Goal: Information Seeking & Learning: Learn about a topic

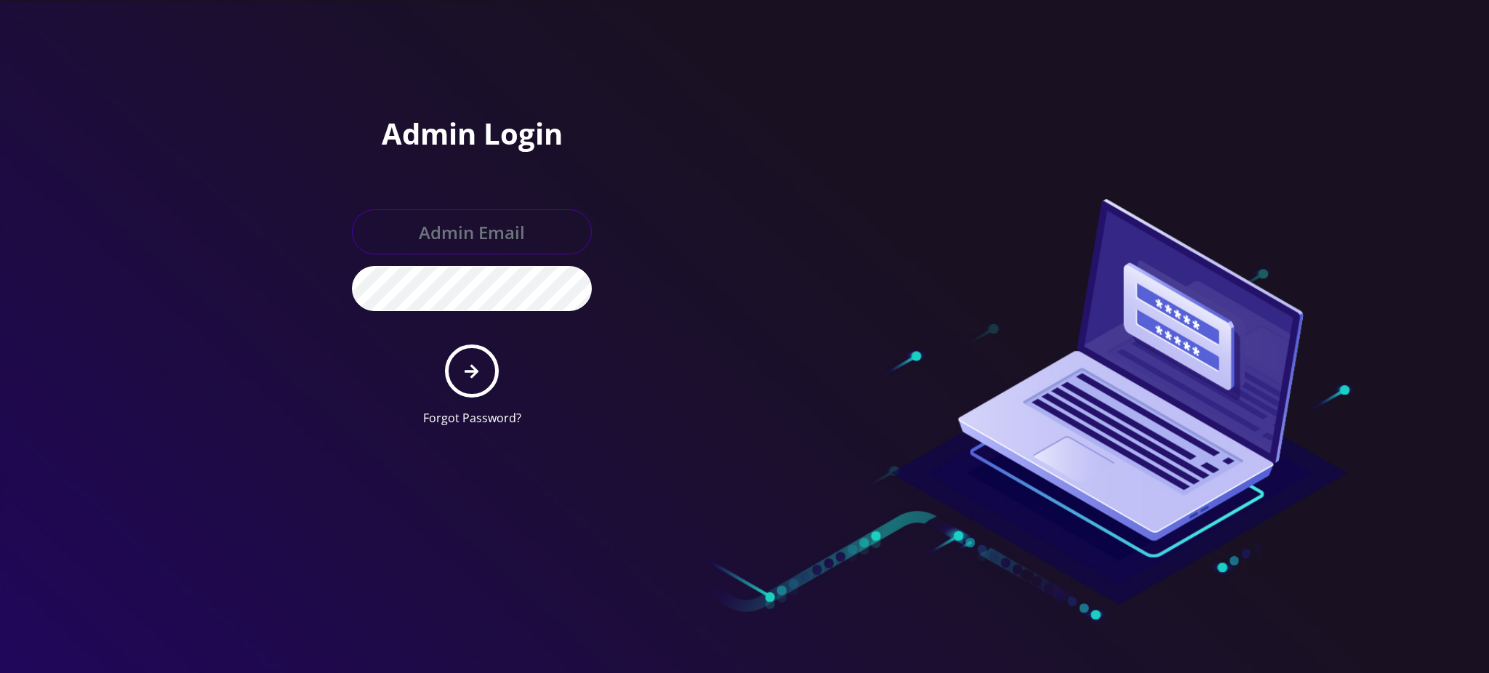
type input "[PERSON_NAME][EMAIL_ADDRESS][DOMAIN_NAME]"
click at [481, 374] on button "submit" at bounding box center [471, 371] width 53 height 53
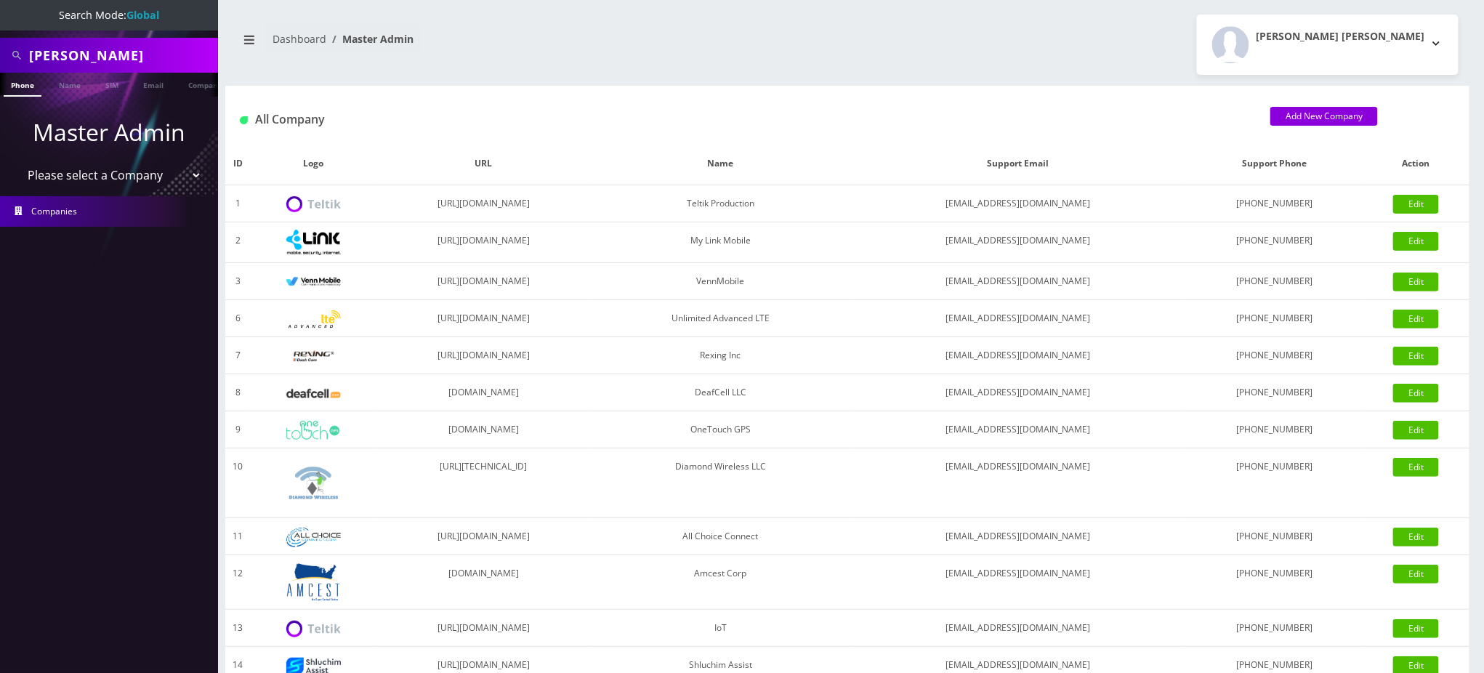
click at [0, 52] on div "[PERSON_NAME]" at bounding box center [109, 55] width 218 height 35
type input "accord bus"
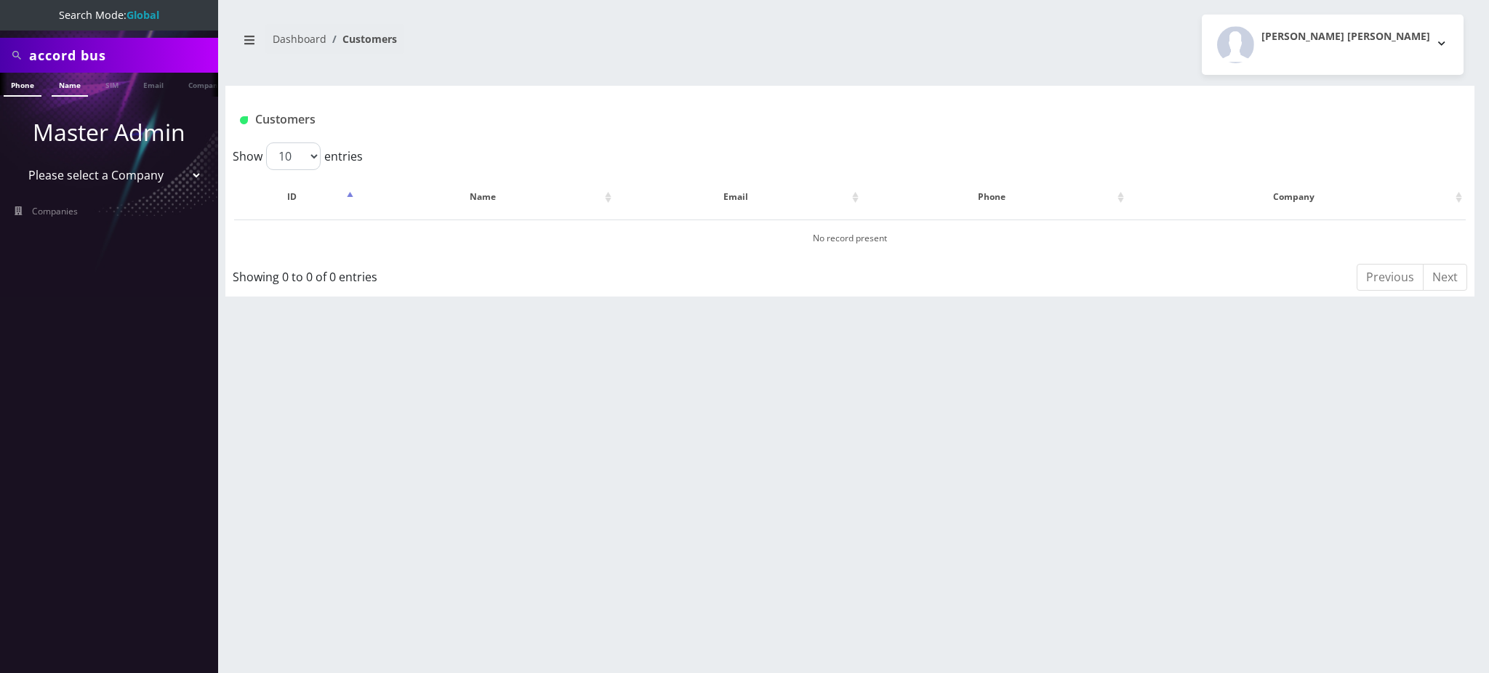
click at [71, 88] on link "Name" at bounding box center [70, 85] width 36 height 24
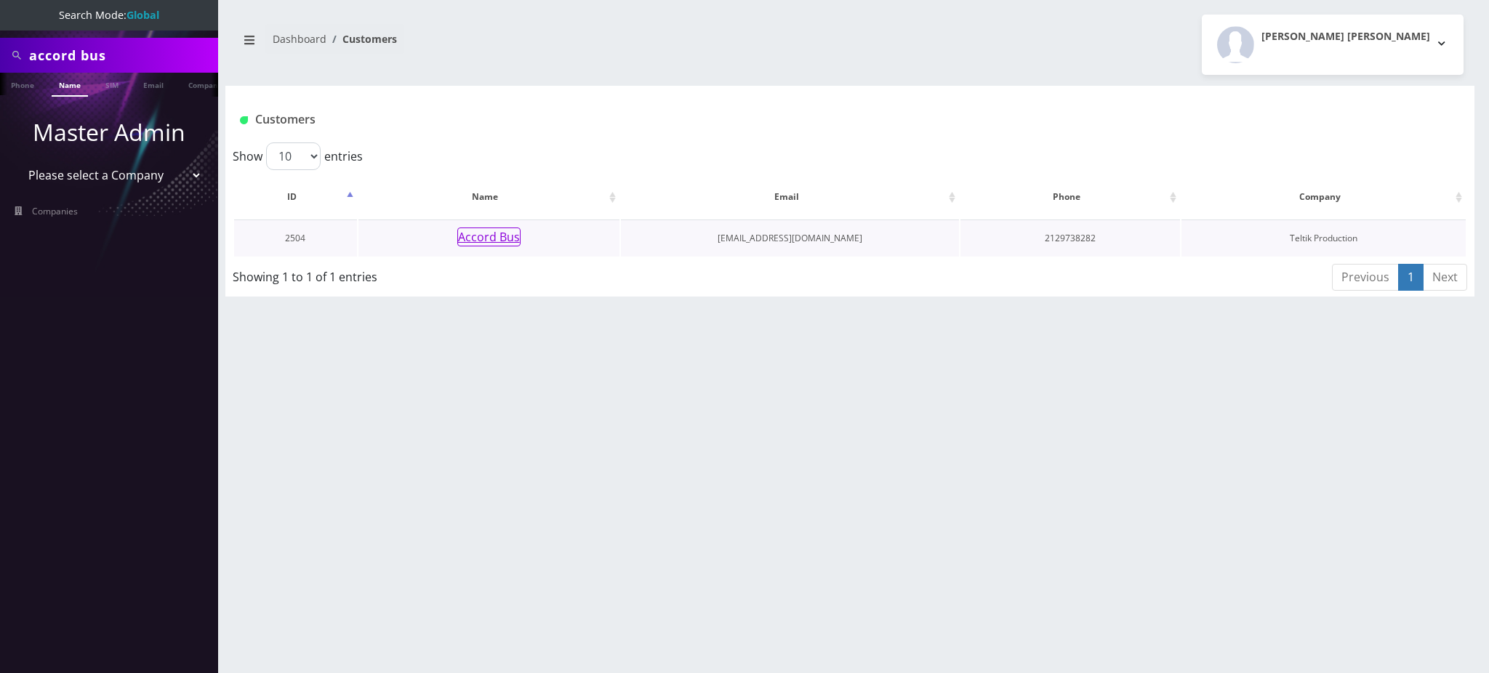
click at [512, 233] on button "Accord Bus" at bounding box center [488, 237] width 63 height 19
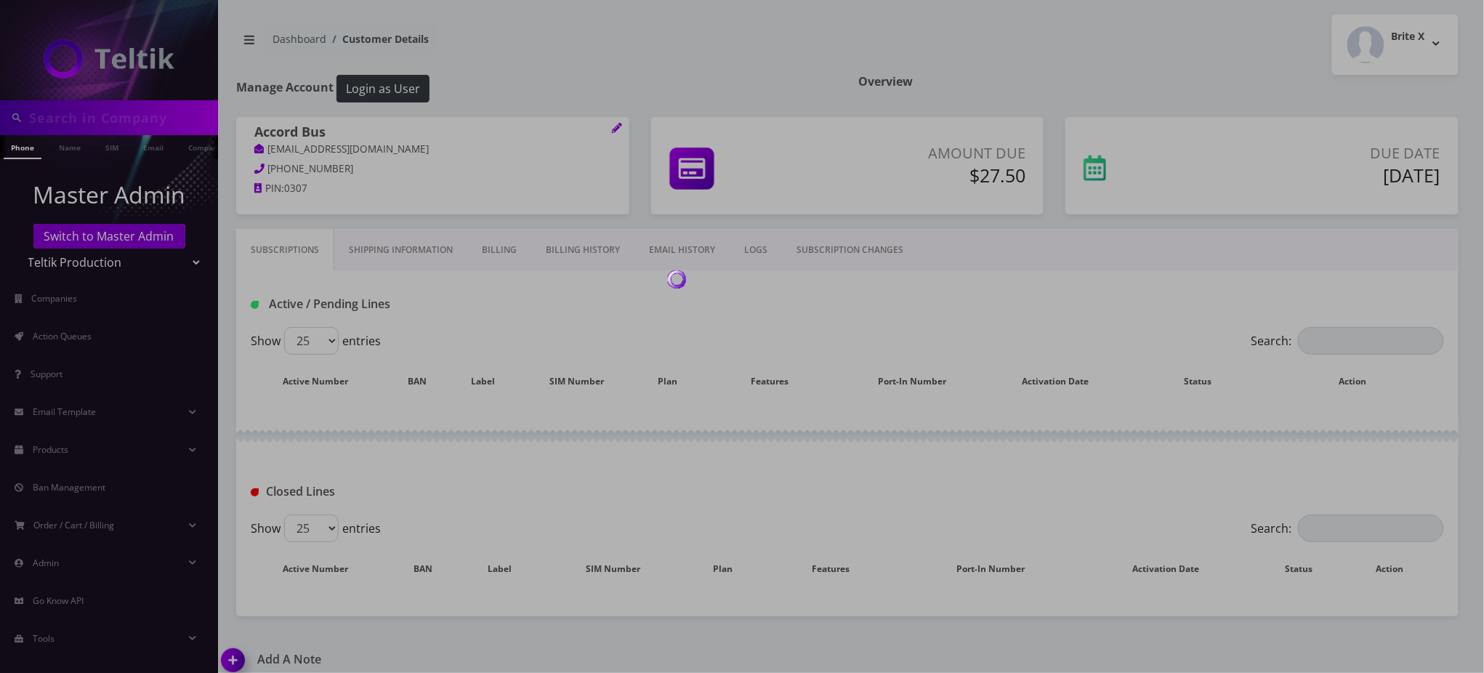
type input "accord bus"
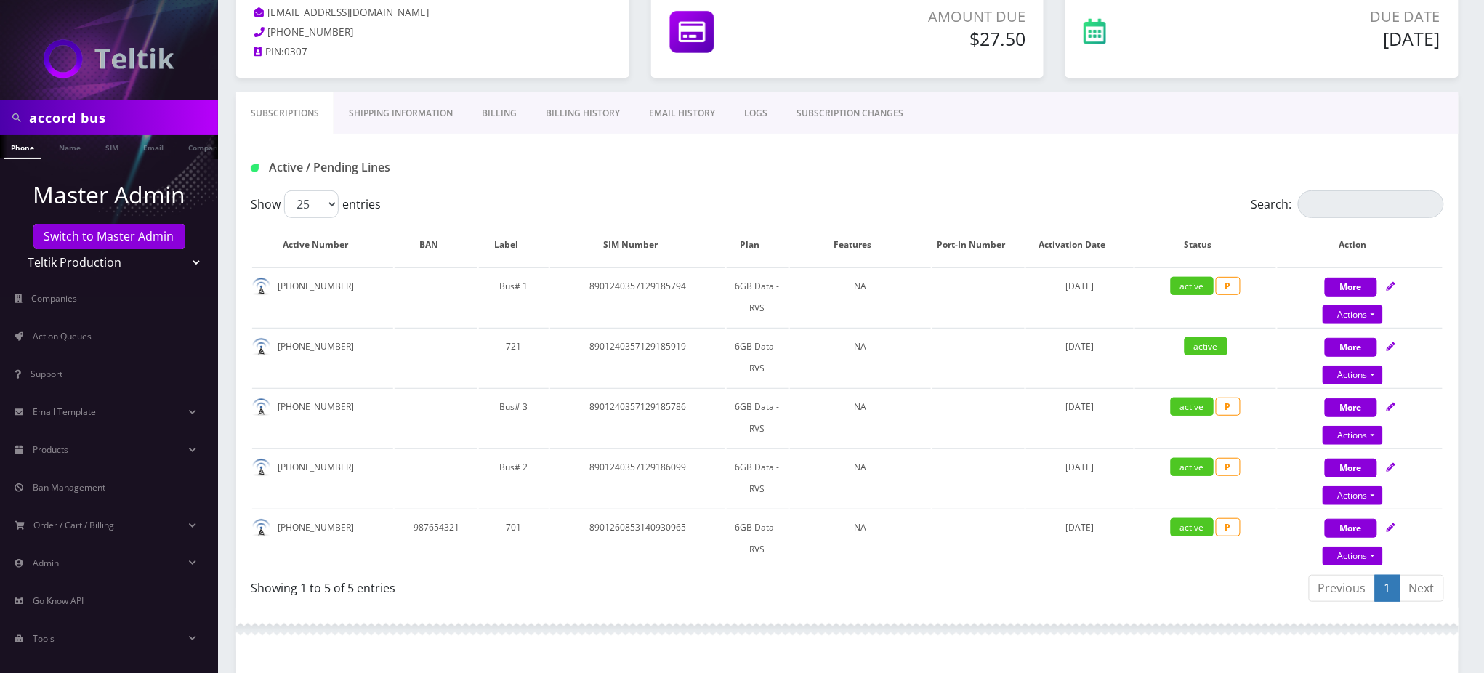
scroll to position [97, 0]
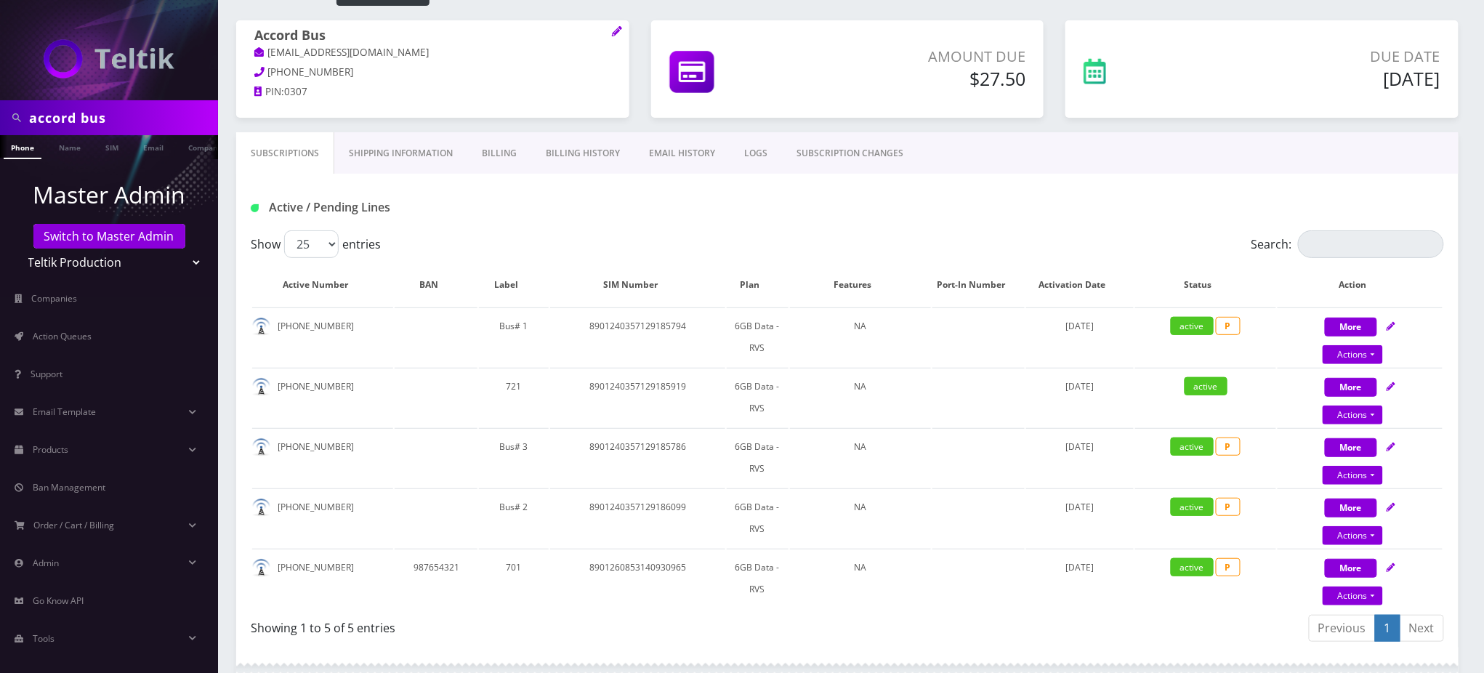
click at [955, 220] on div "Active / Pending Lines" at bounding box center [847, 202] width 1223 height 57
click at [587, 150] on link "Billing History" at bounding box center [582, 153] width 103 height 42
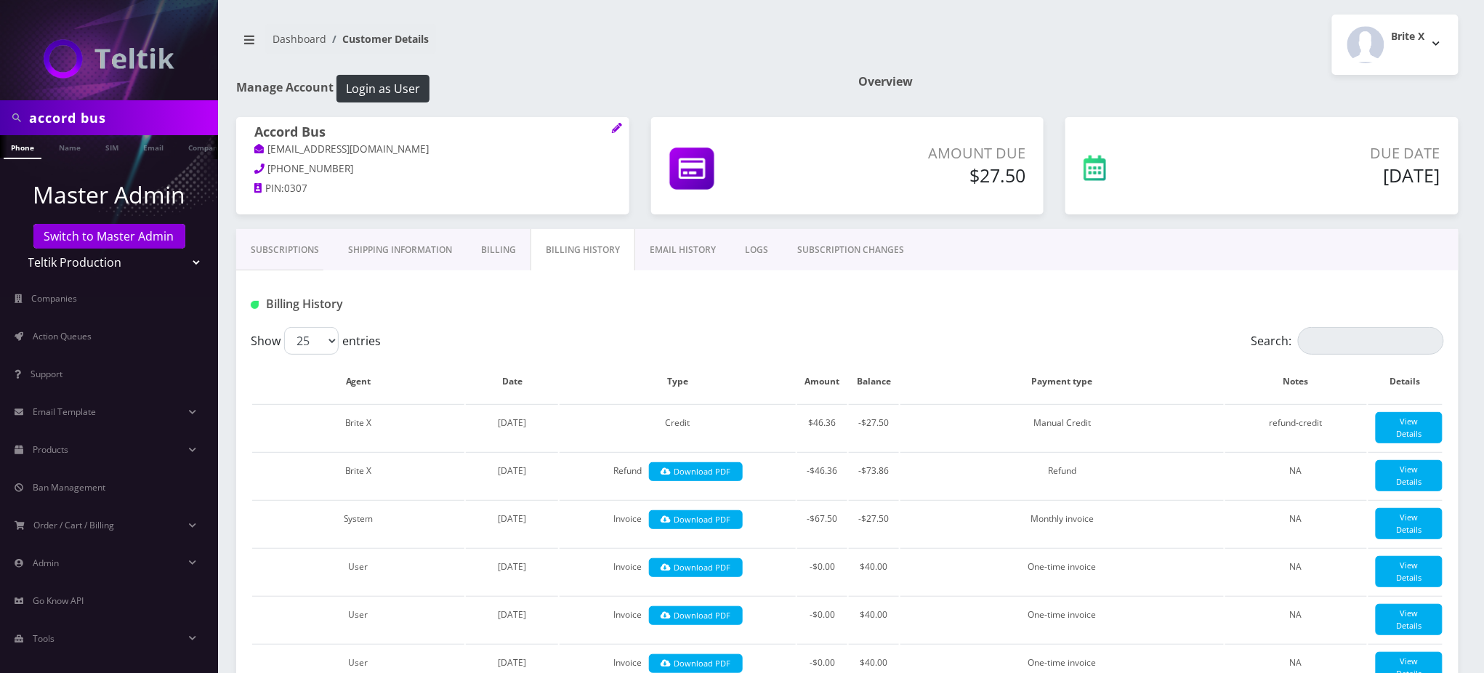
scroll to position [97, 0]
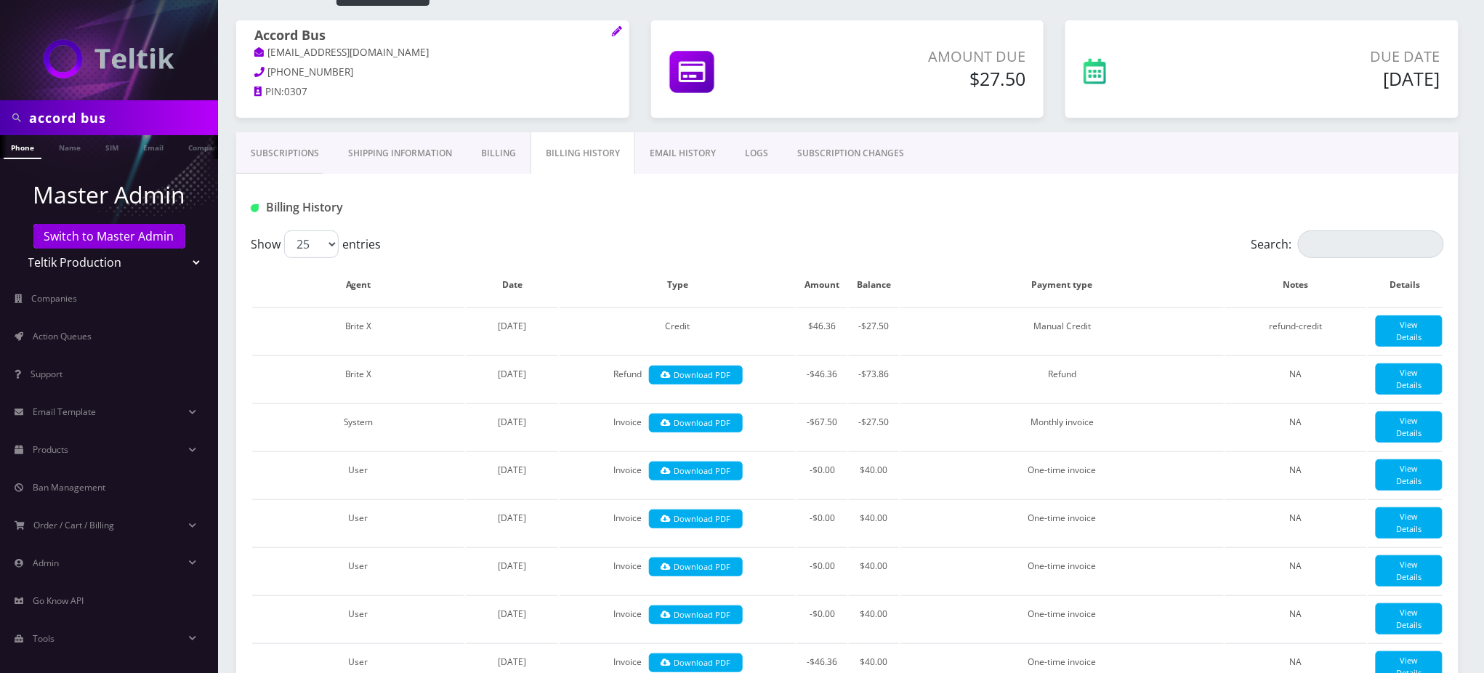
click at [724, 207] on div at bounding box center [1050, 208] width 811 height 24
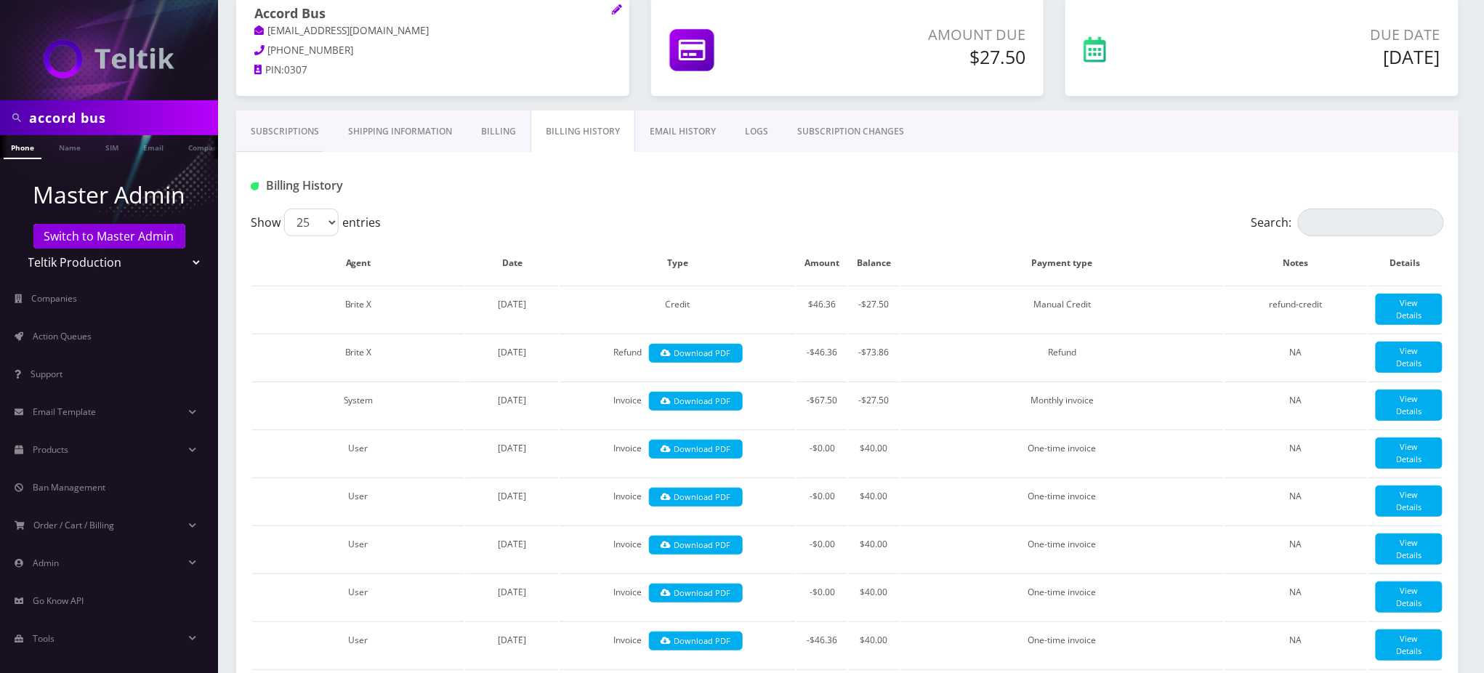
scroll to position [0, 0]
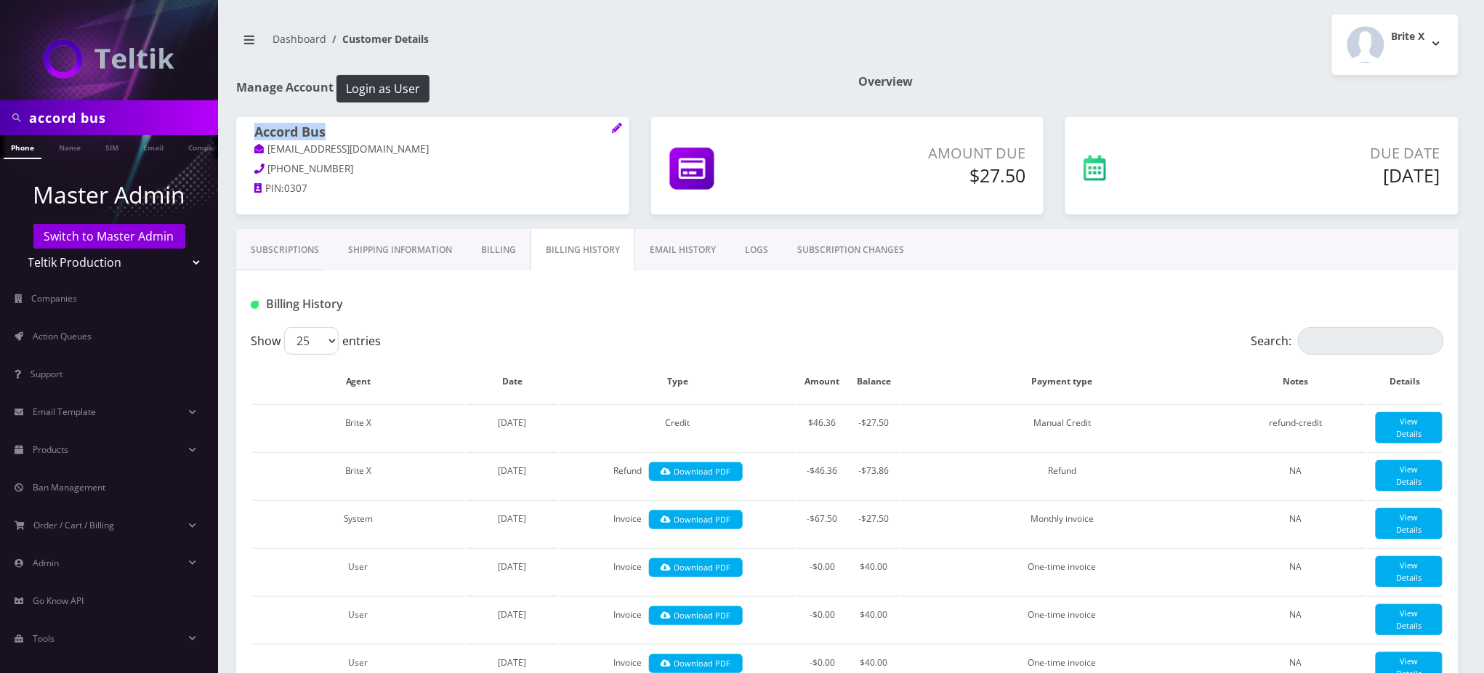
drag, startPoint x: 349, startPoint y: 137, endPoint x: 253, endPoint y: 139, distance: 96.0
click at [253, 139] on div "Accord Bus abe@accordbus.com 212-973-8282 PIN: 0307" at bounding box center [432, 162] width 393 height 91
copy h1 "Accord Bus"
click at [288, 249] on link "Subscriptions" at bounding box center [284, 250] width 97 height 42
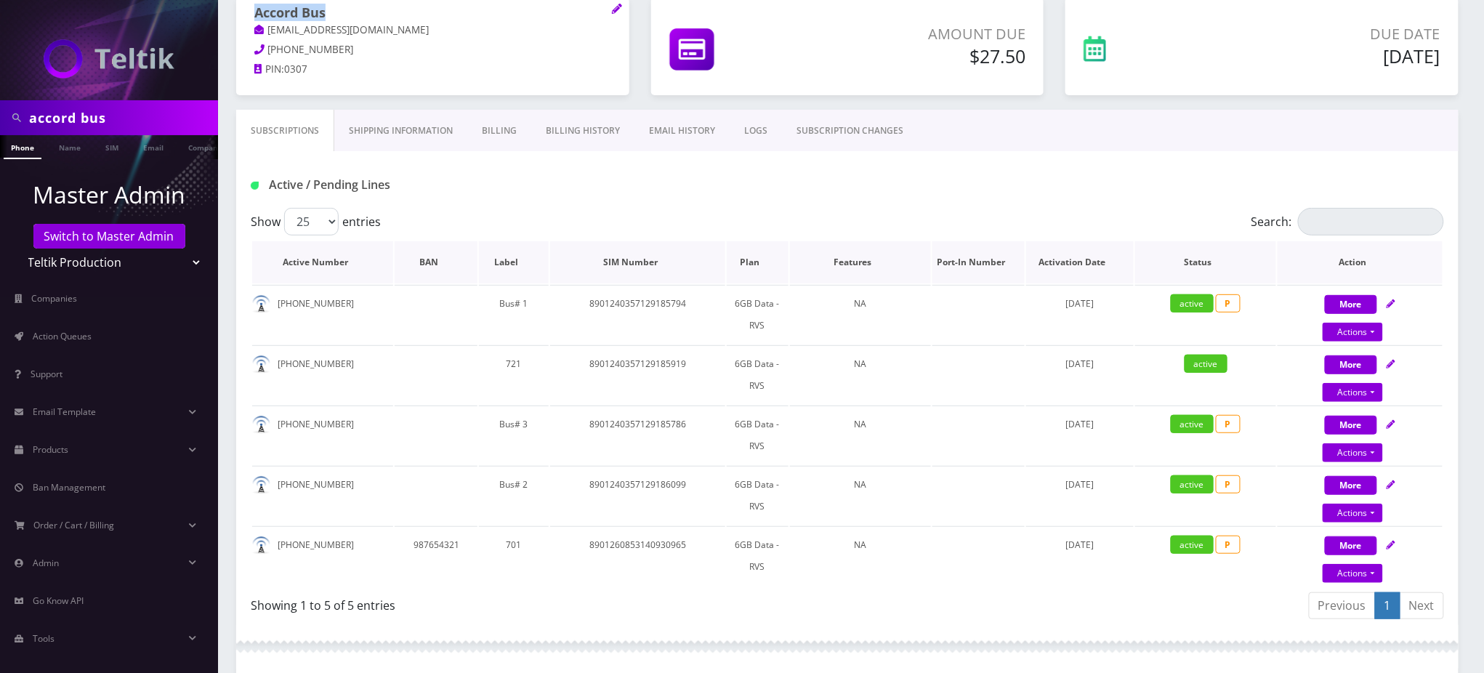
scroll to position [97, 0]
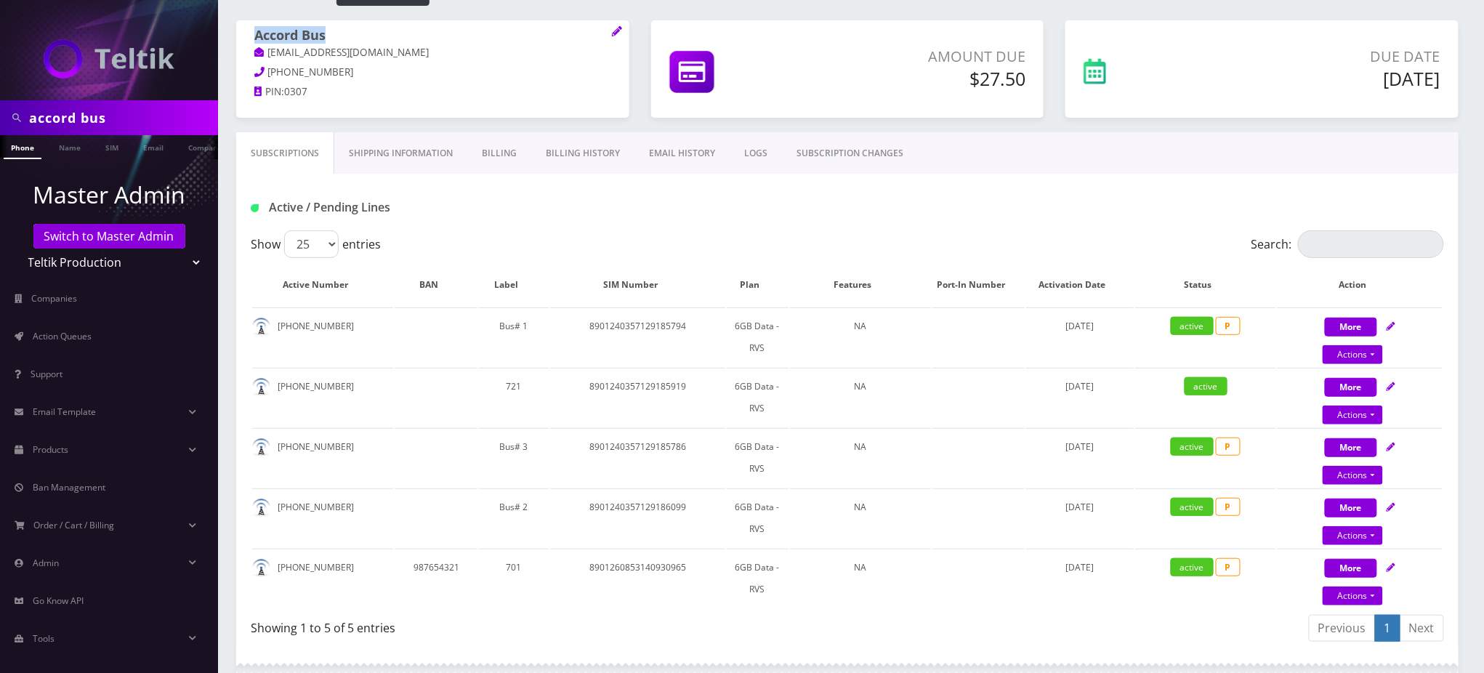
click at [584, 156] on link "Billing History" at bounding box center [582, 153] width 103 height 42
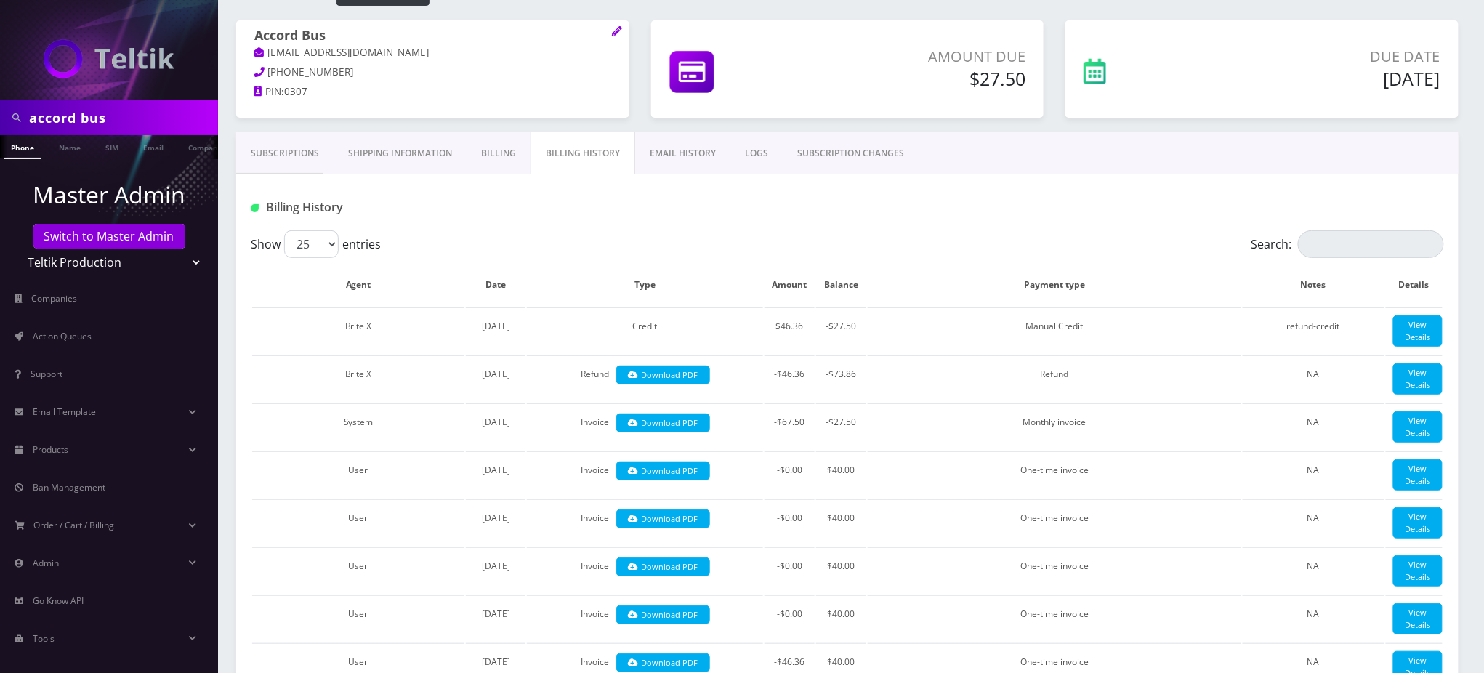
click at [723, 242] on div "Show 25 50 100 250 500 entries" at bounding box center [699, 244] width 896 height 28
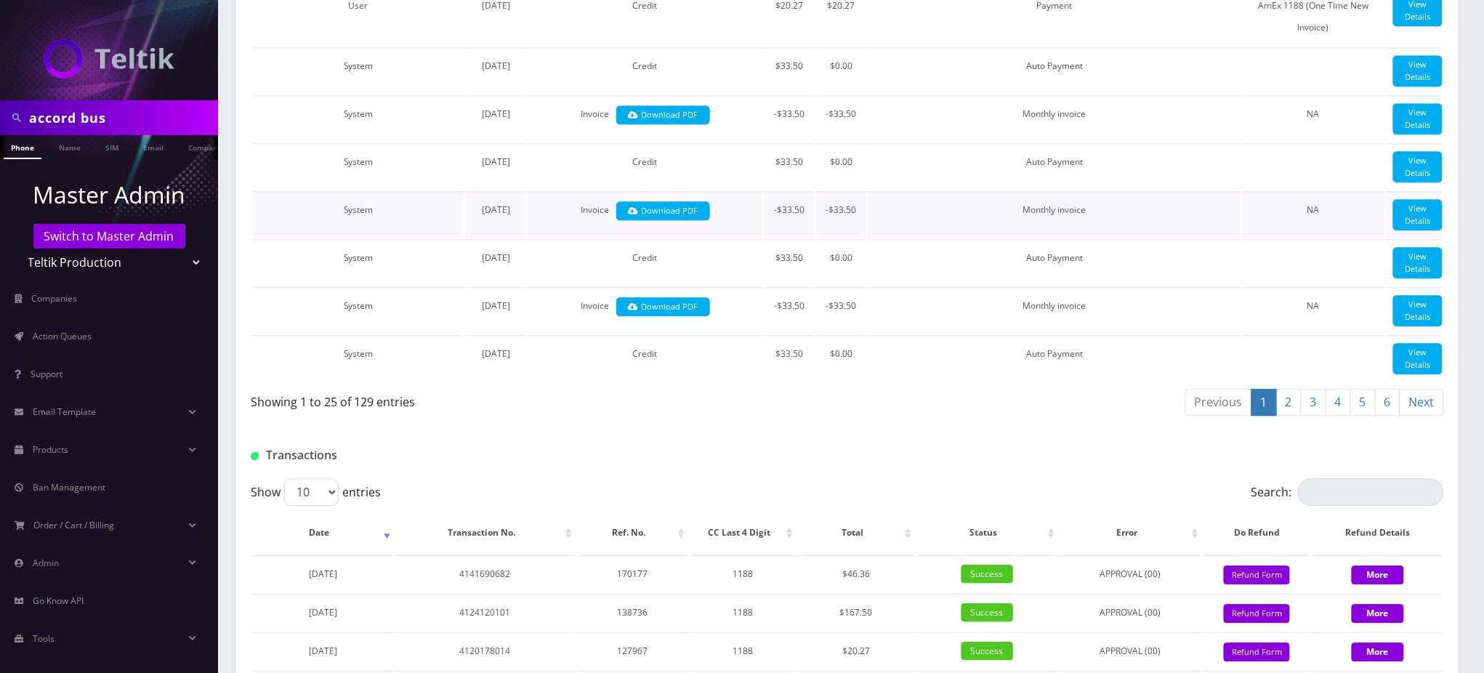
scroll to position [1454, 0]
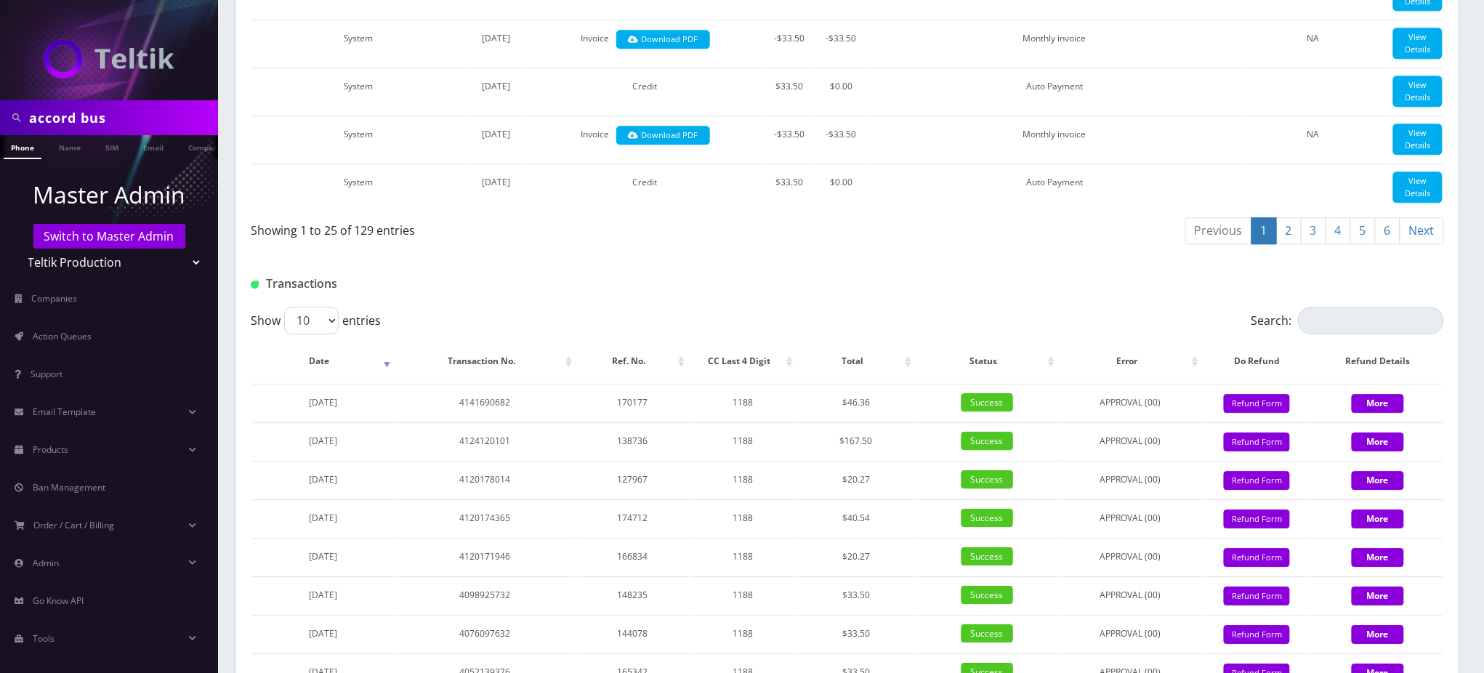
click at [667, 307] on div "Transactions" at bounding box center [847, 278] width 1223 height 57
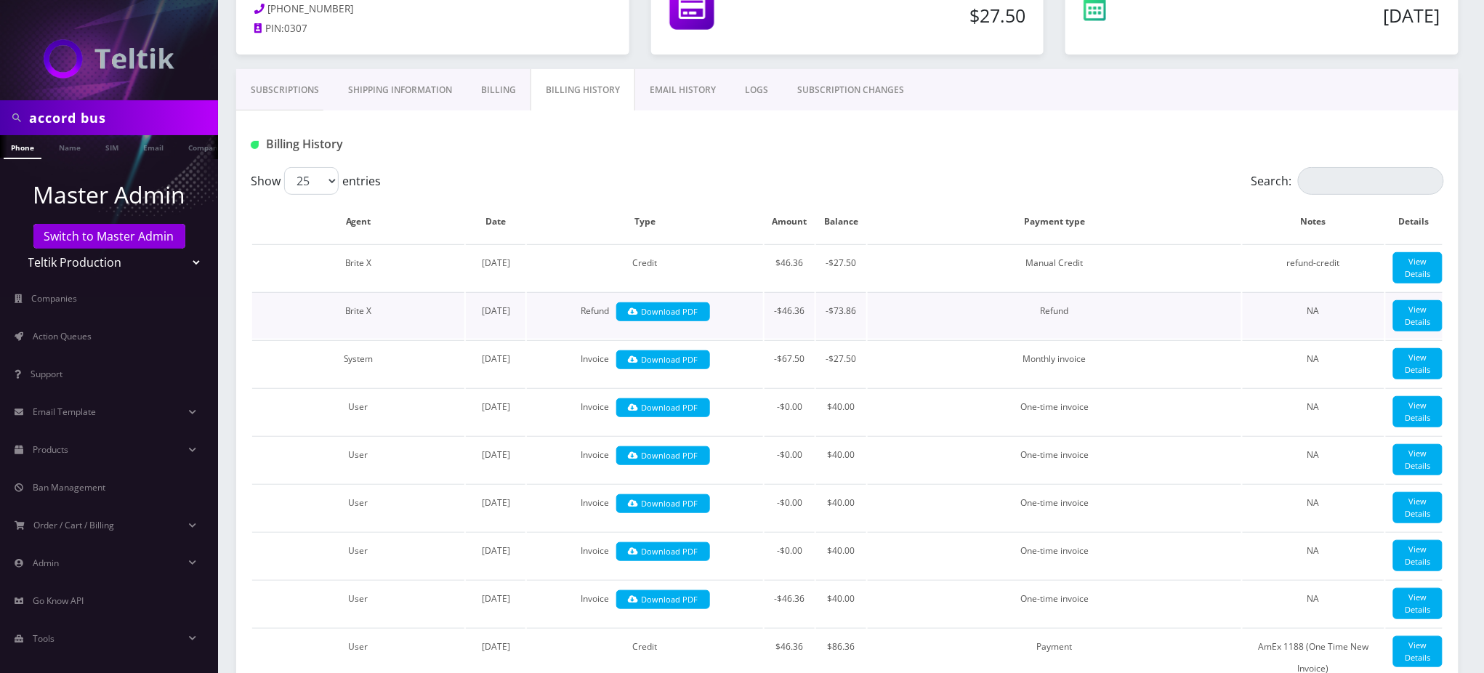
scroll to position [0, 0]
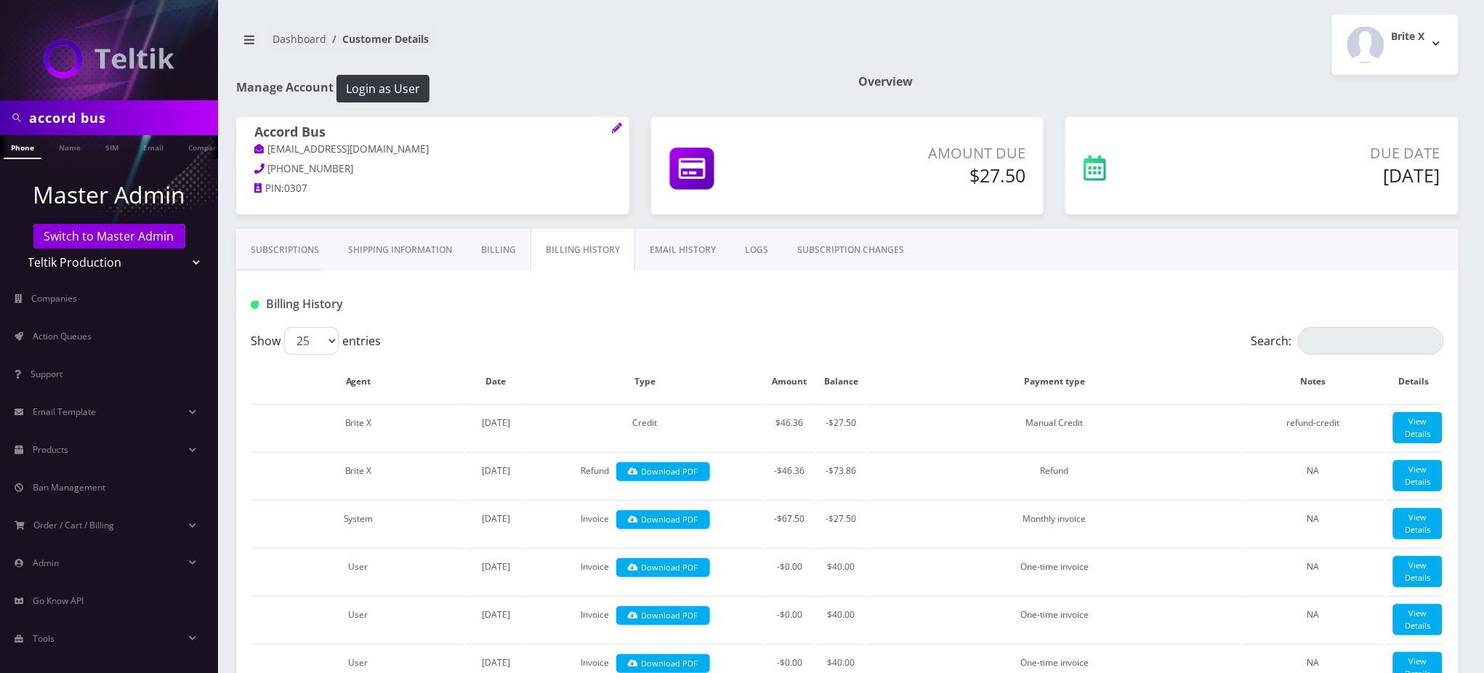
click at [518, 303] on h1 "Billing History" at bounding box center [442, 304] width 383 height 14
click at [317, 248] on link "Subscriptions" at bounding box center [284, 250] width 97 height 42
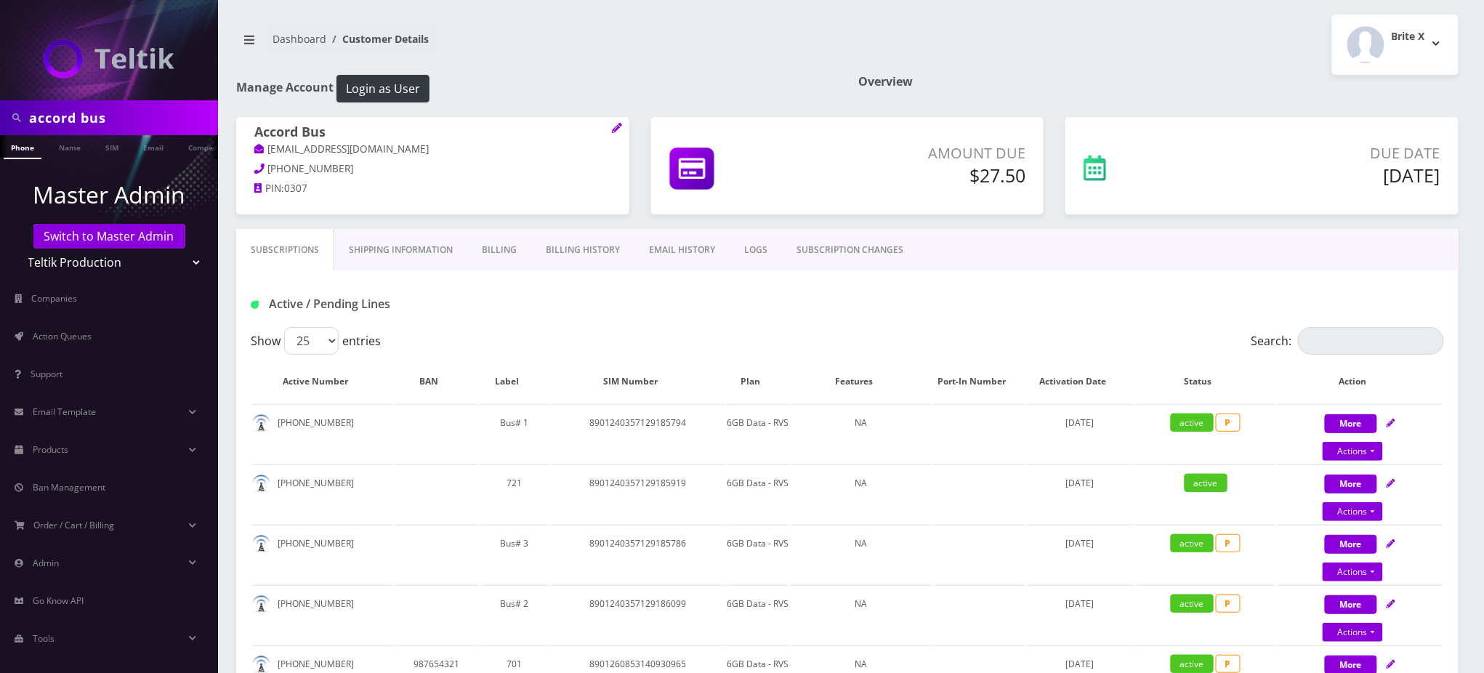
click at [593, 313] on div "Active / Pending Lines" at bounding box center [442, 304] width 405 height 24
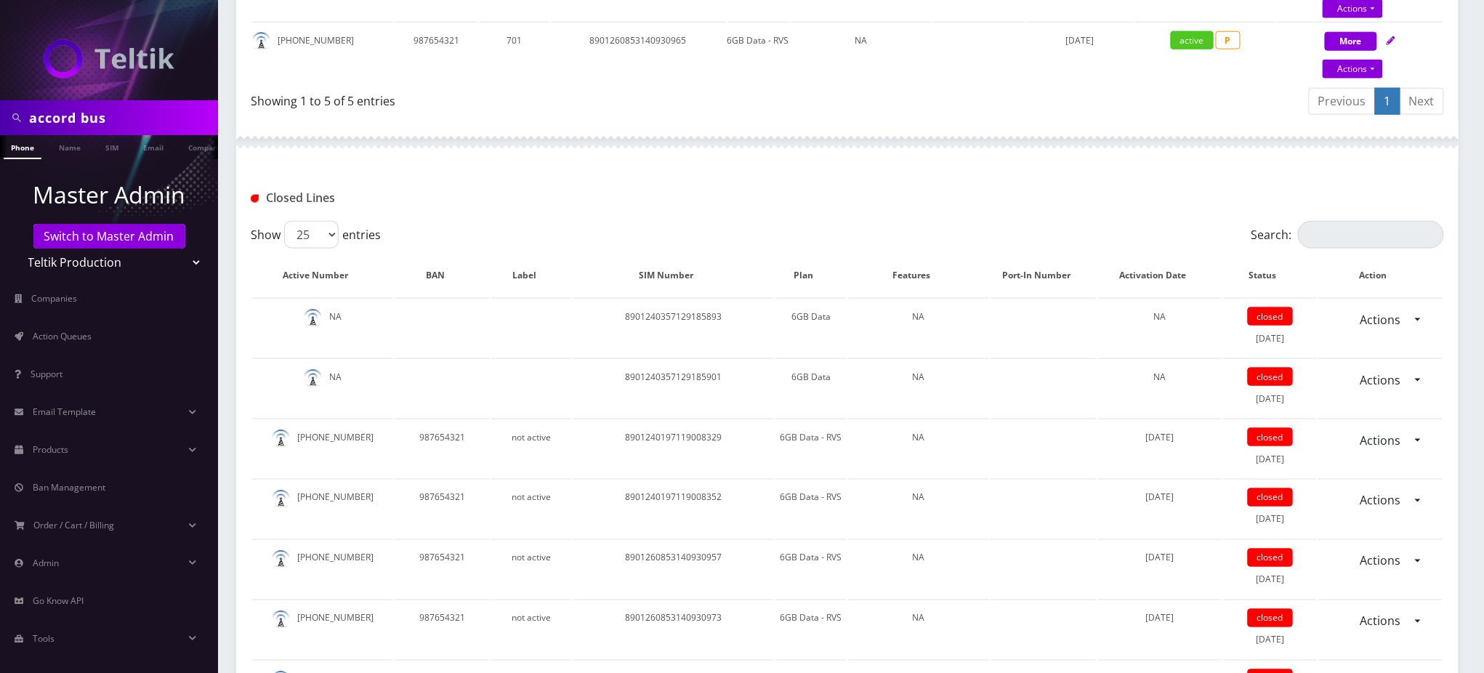
scroll to position [582, 0]
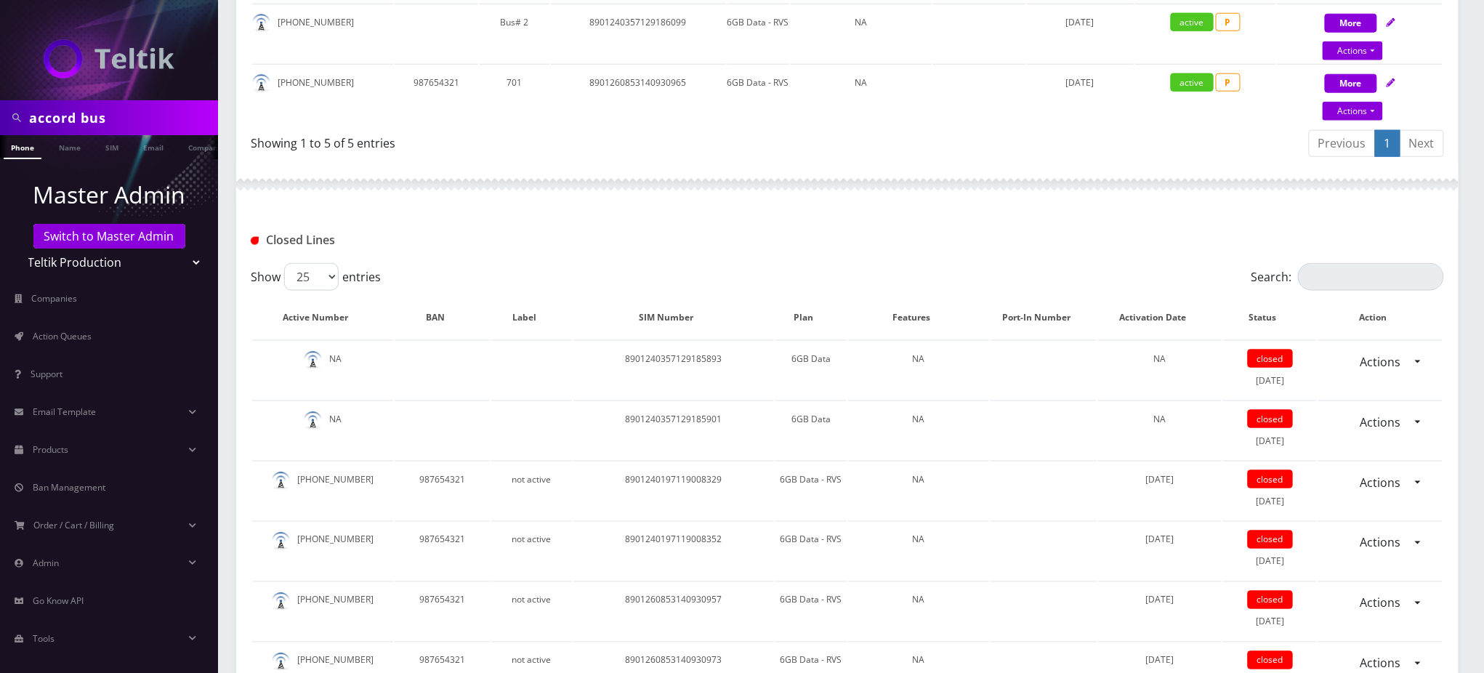
click at [544, 233] on h1 "Closed Lines" at bounding box center [442, 240] width 383 height 14
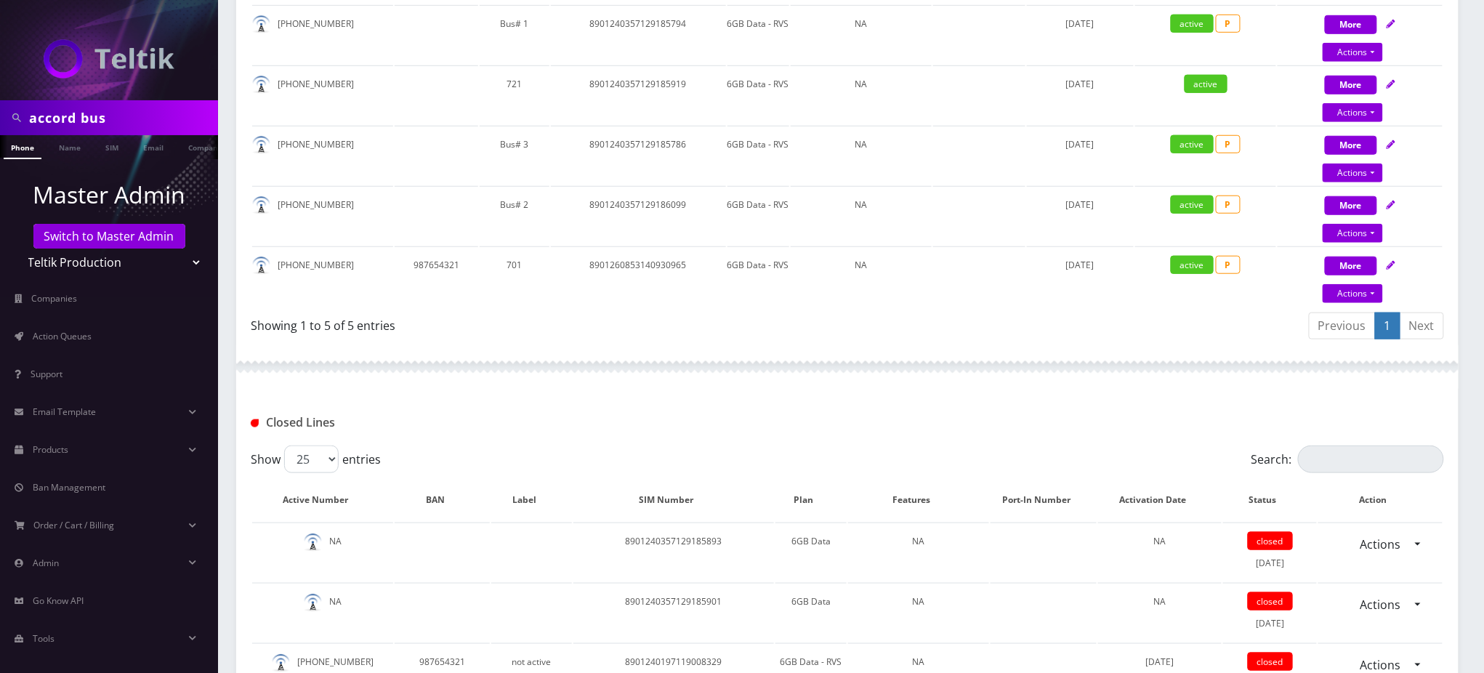
scroll to position [775, 0]
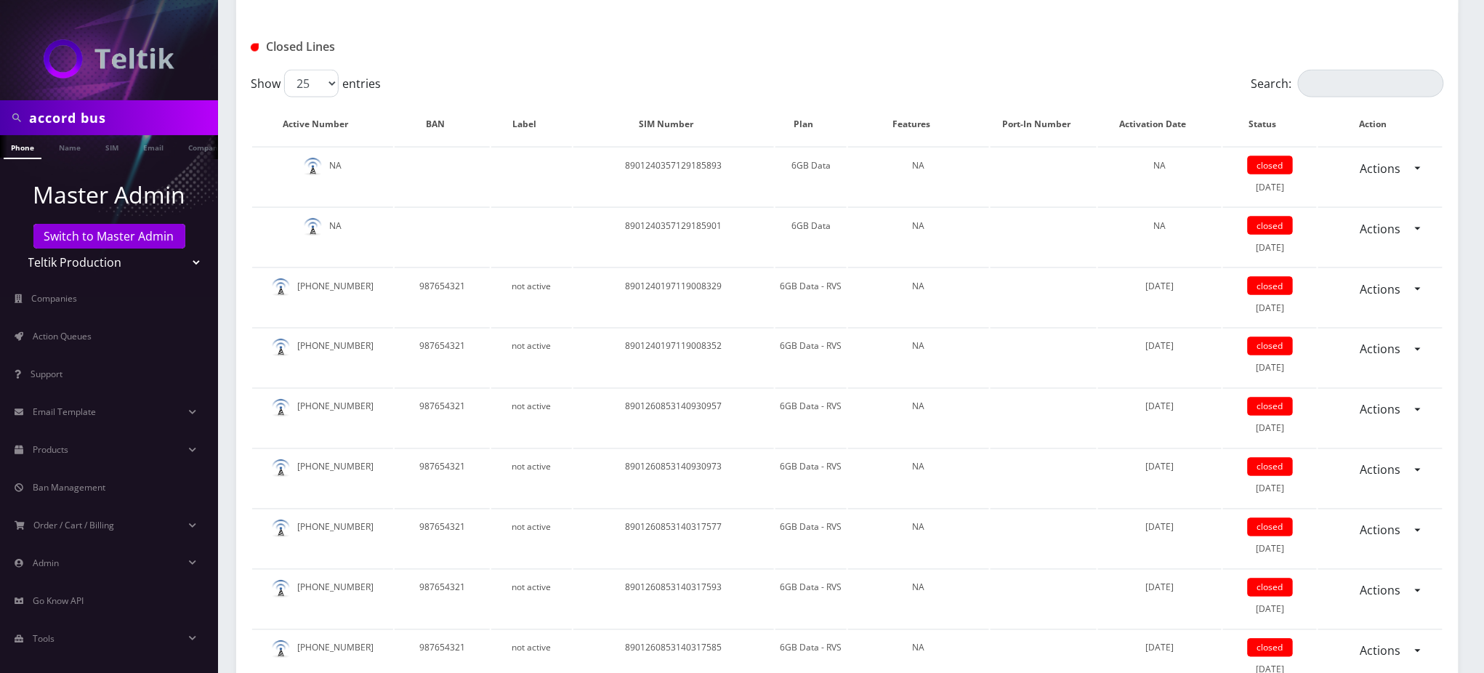
click at [666, 60] on div "Closed Lines" at bounding box center [847, 41] width 1223 height 57
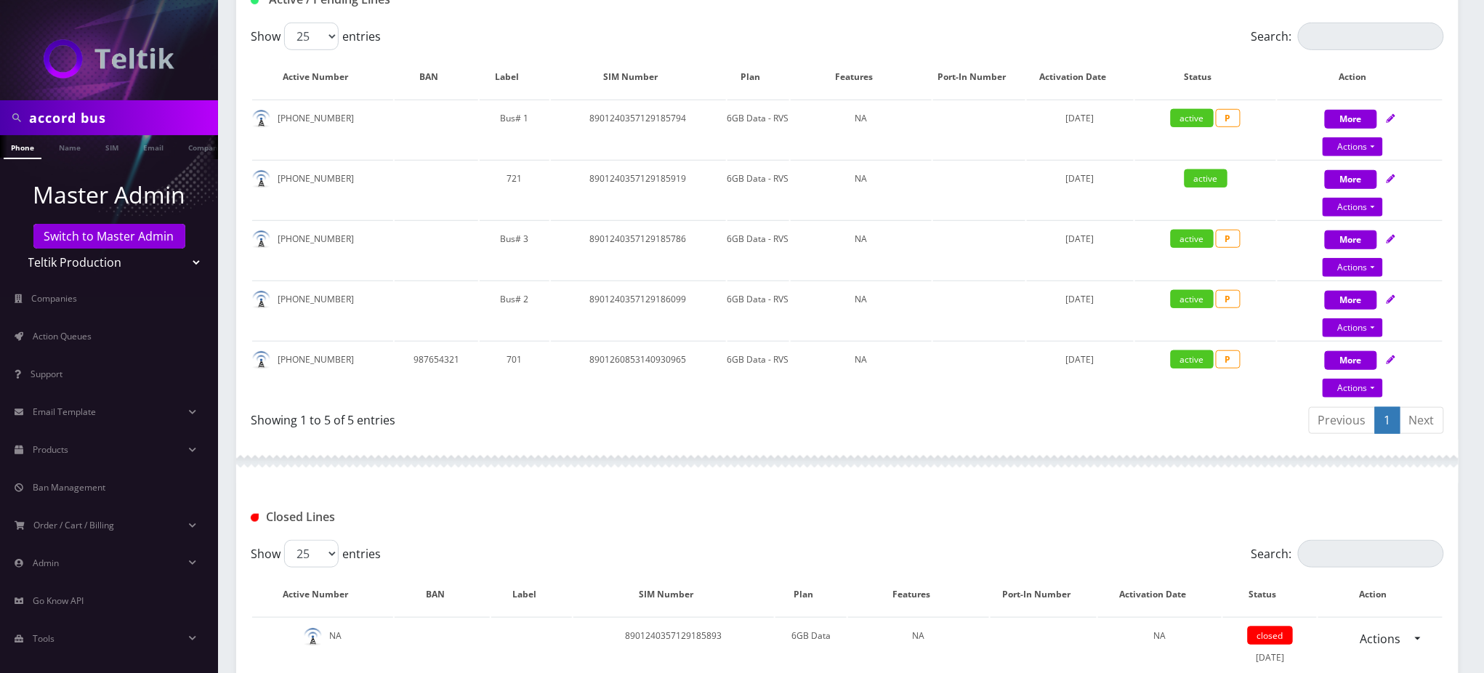
scroll to position [291, 0]
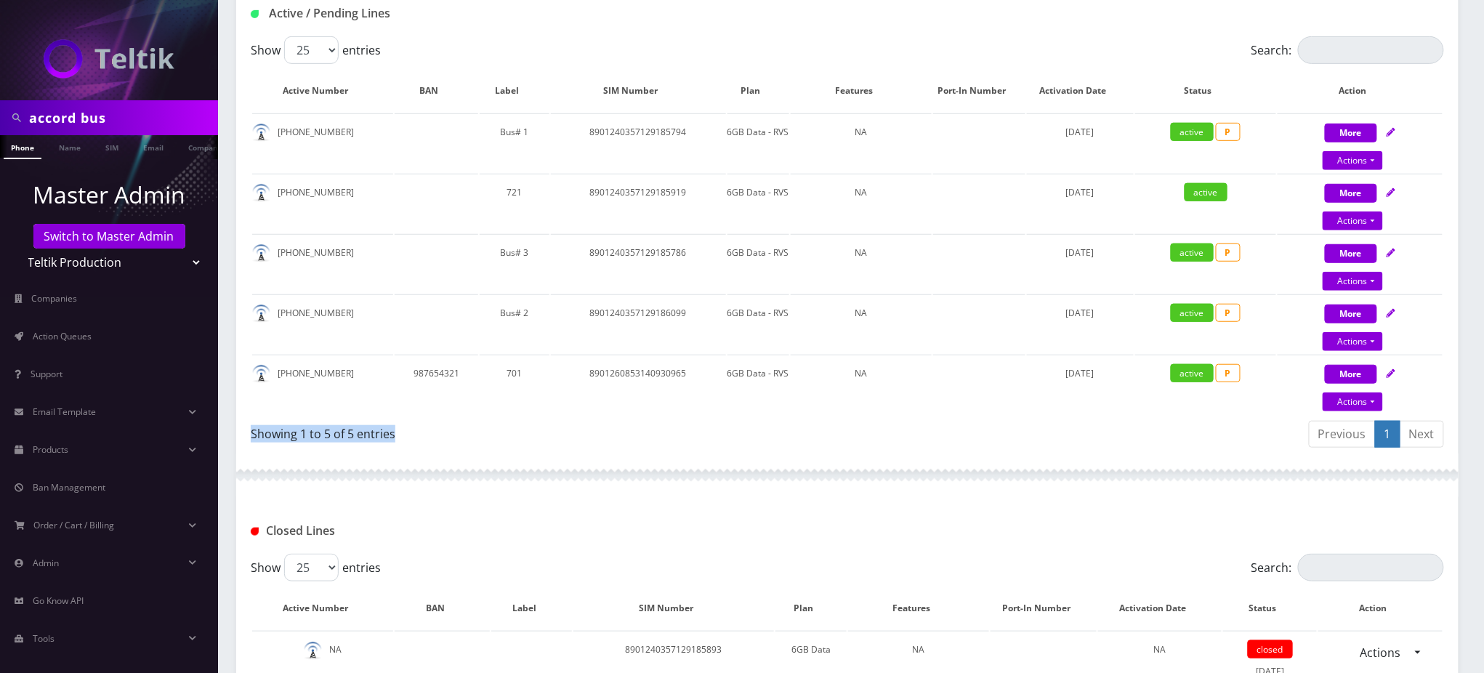
drag, startPoint x: 439, startPoint y: 429, endPoint x: 252, endPoint y: 434, distance: 187.6
click at [252, 434] on div "Showing 1 to 5 of 5 entries" at bounding box center [544, 430] width 586 height 23
click at [424, 428] on div "Showing 1 to 5 of 5 entries" at bounding box center [544, 430] width 586 height 23
drag, startPoint x: 423, startPoint y: 427, endPoint x: 252, endPoint y: 427, distance: 170.8
click at [252, 427] on div "Showing 1 to 5 of 5 entries" at bounding box center [544, 430] width 586 height 23
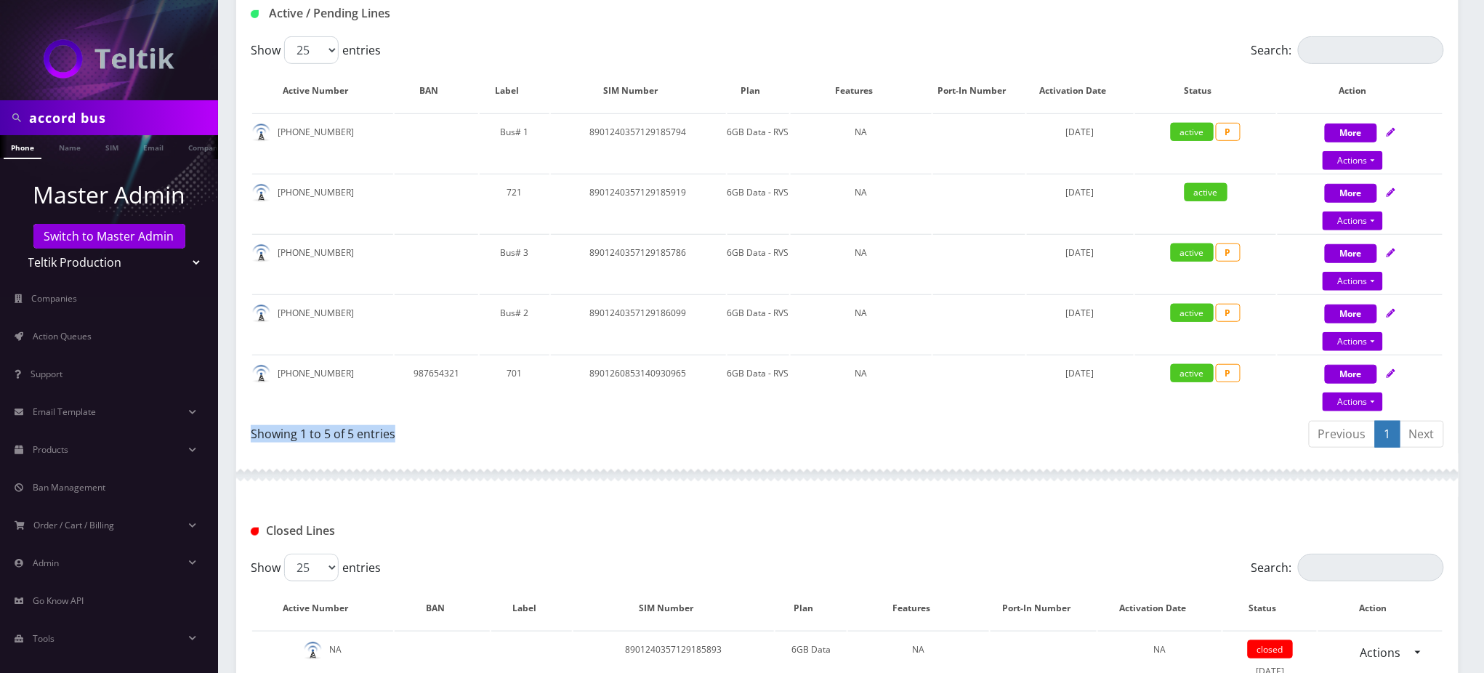
click at [451, 427] on div "Showing 1 to 5 of 5 entries" at bounding box center [544, 430] width 586 height 23
click at [417, 436] on div "Showing 1 to 5 of 5 entries" at bounding box center [544, 430] width 586 height 23
drag, startPoint x: 407, startPoint y: 434, endPoint x: 249, endPoint y: 434, distance: 157.7
click at [249, 434] on div "Show 25 50 100 250 500 entries Search: Active Number BAN Label SIM Number Plan …" at bounding box center [847, 244] width 1223 height 417
drag, startPoint x: 430, startPoint y: 438, endPoint x: 421, endPoint y: 445, distance: 11.5
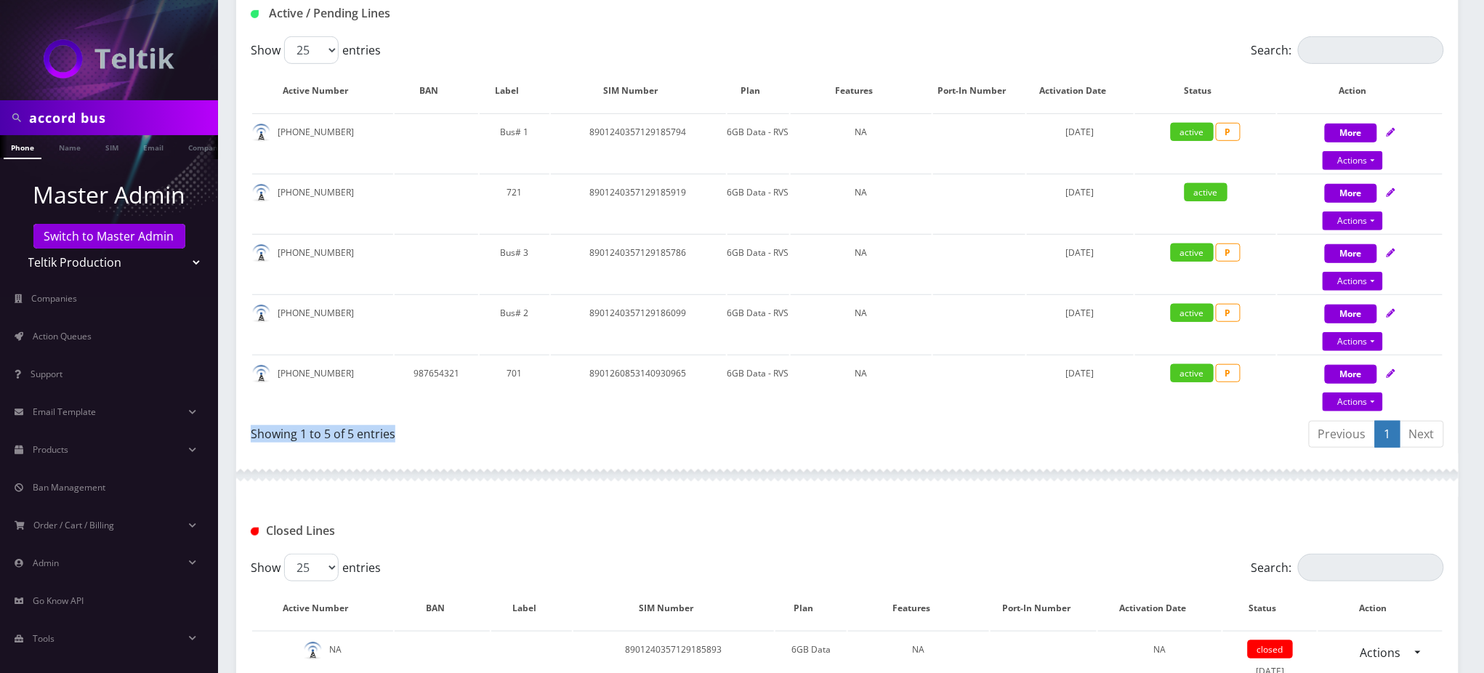
click at [430, 440] on div "Showing 1 to 5 of 5 entries" at bounding box center [549, 436] width 597 height 34
click at [411, 442] on div "Showing 1 to 5 of 5 entries" at bounding box center [549, 436] width 597 height 34
drag, startPoint x: 391, startPoint y: 430, endPoint x: 315, endPoint y: 429, distance: 75.6
click at [315, 429] on div "Showing 1 to 5 of 5 entries" at bounding box center [544, 430] width 586 height 23
drag, startPoint x: 427, startPoint y: 425, endPoint x: 252, endPoint y: 425, distance: 175.9
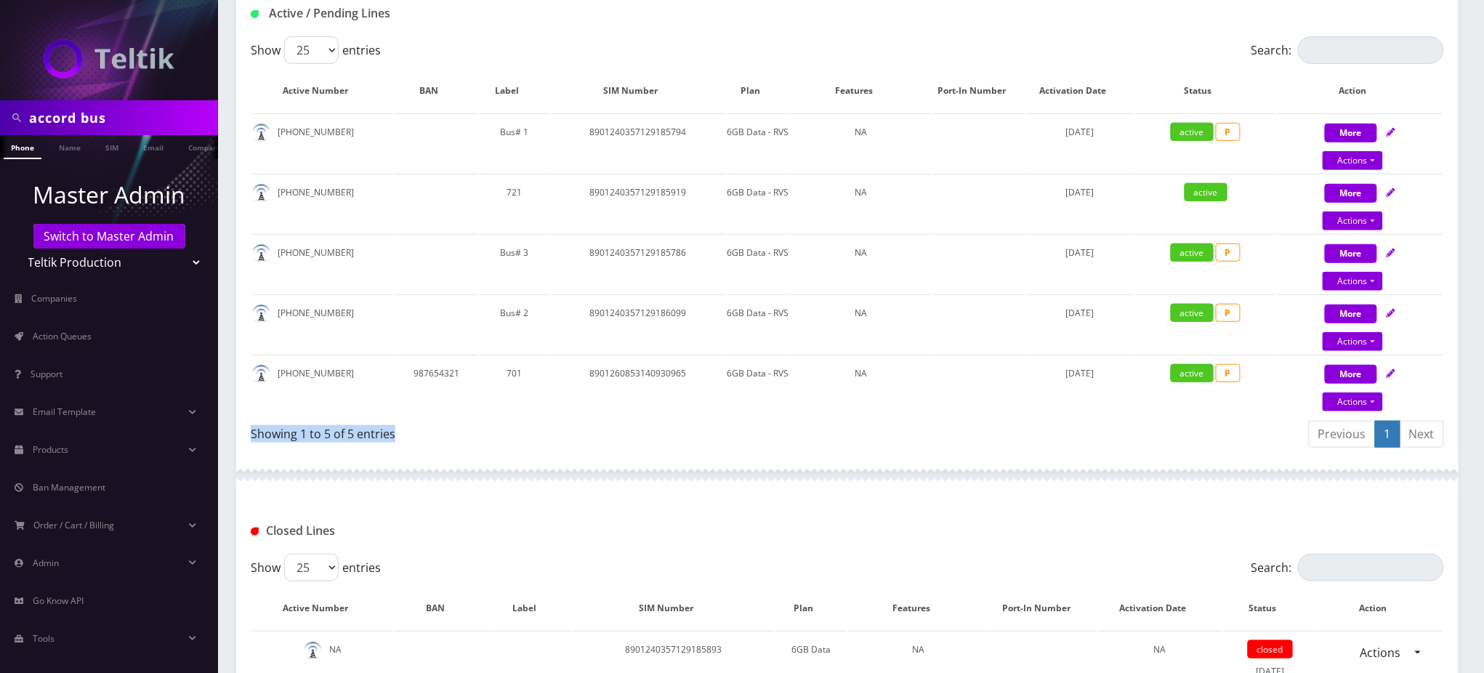
click at [252, 425] on div "Showing 1 to 5 of 5 entries" at bounding box center [544, 430] width 586 height 23
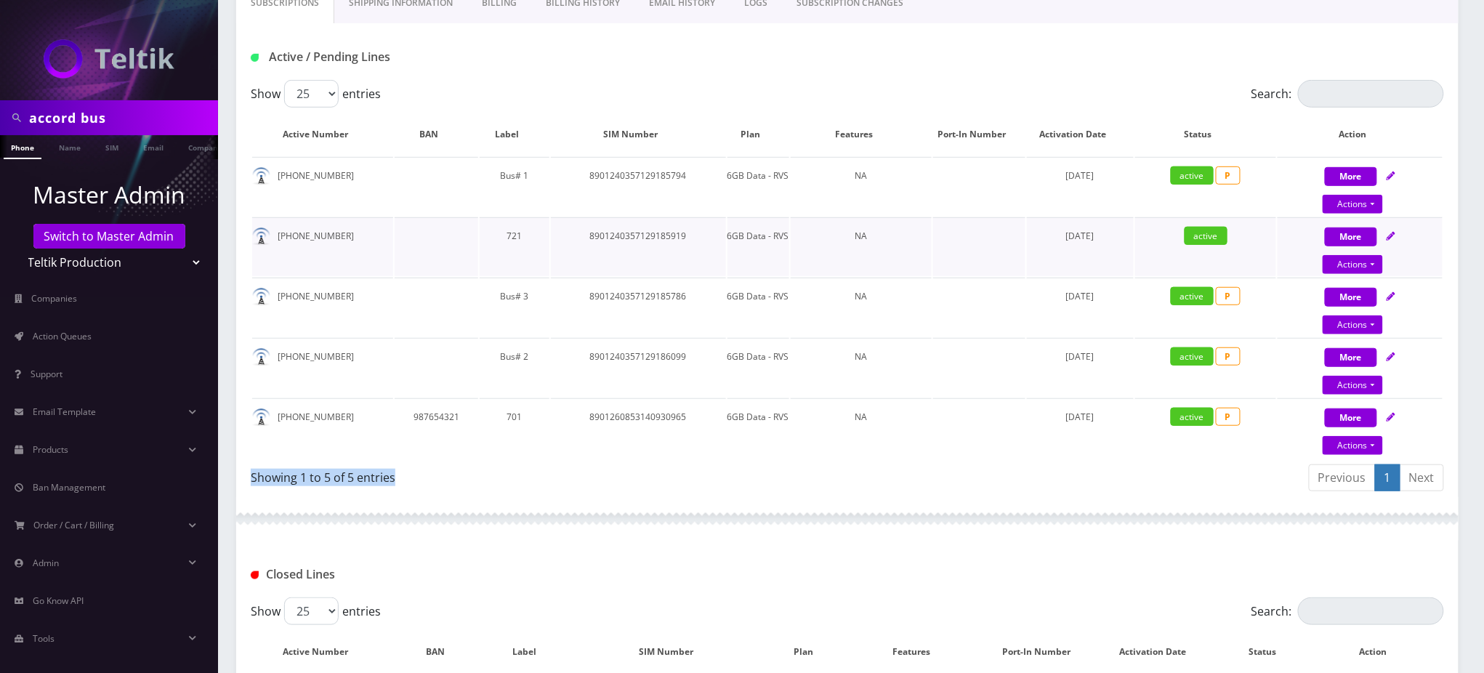
scroll to position [0, 0]
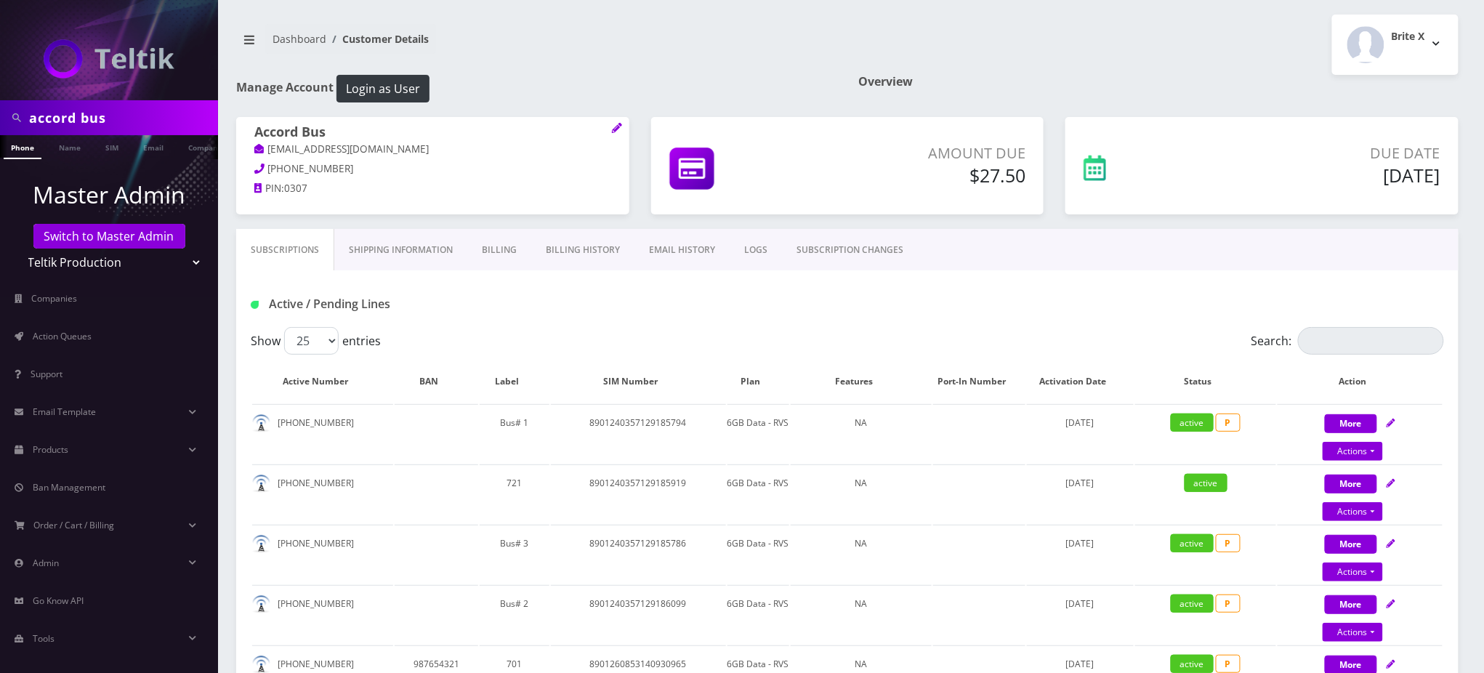
click at [822, 249] on link "SUBSCRIPTION CHANGES" at bounding box center [850, 250] width 136 height 42
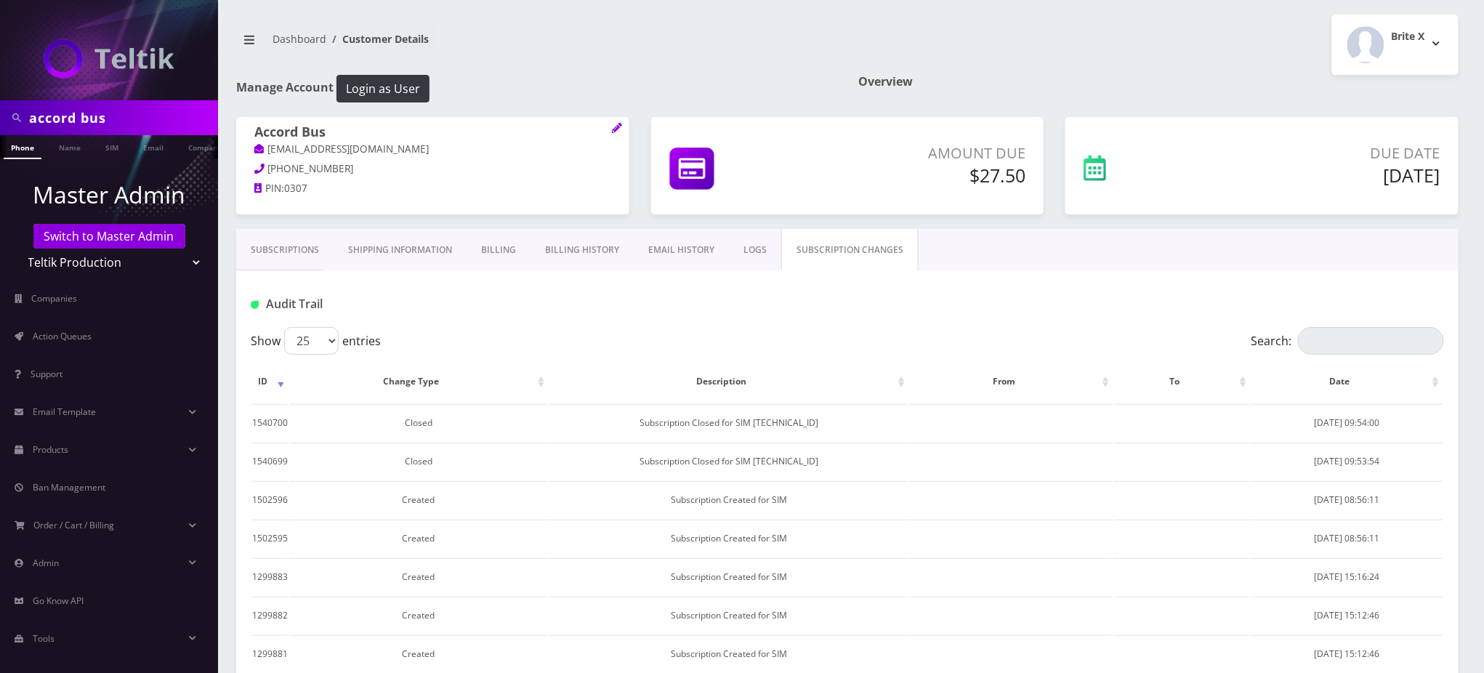
click at [743, 247] on link "LOGS" at bounding box center [755, 250] width 52 height 42
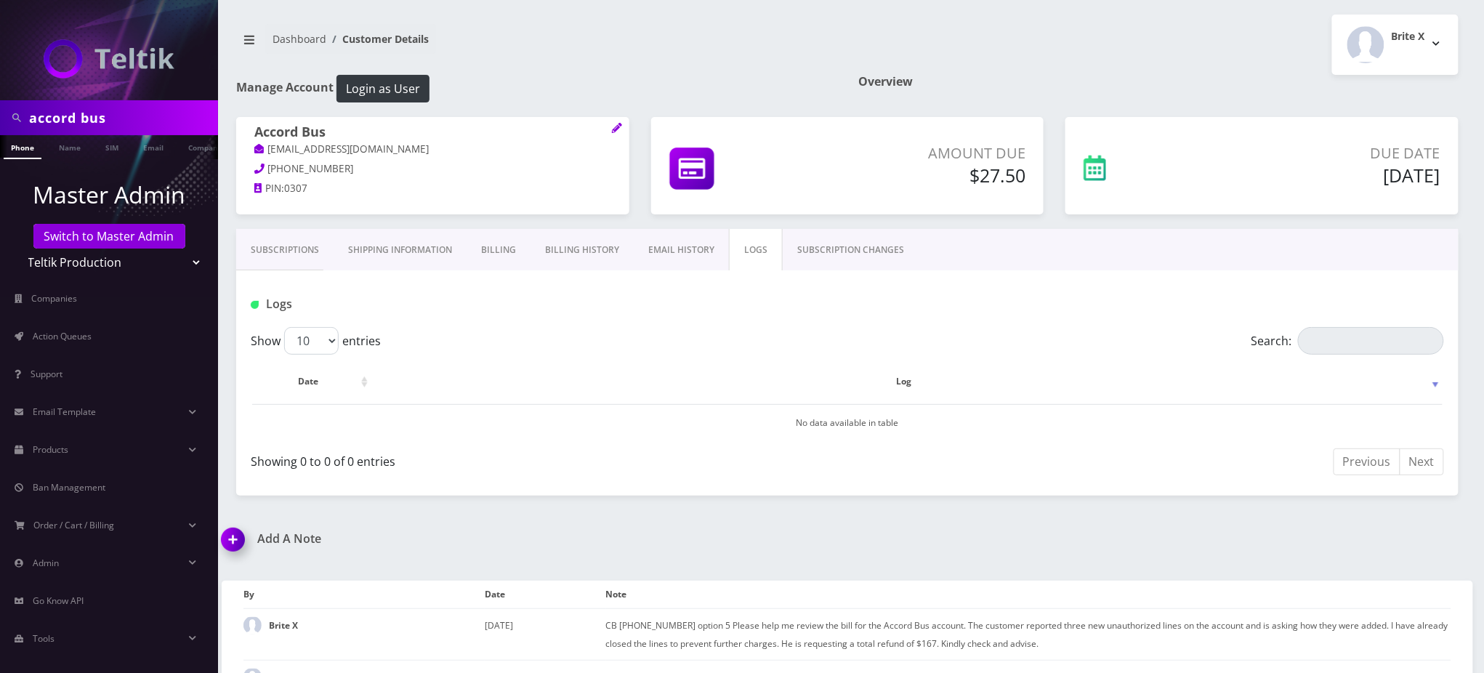
click at [667, 254] on link "EMAIL HISTORY" at bounding box center [681, 250] width 95 height 42
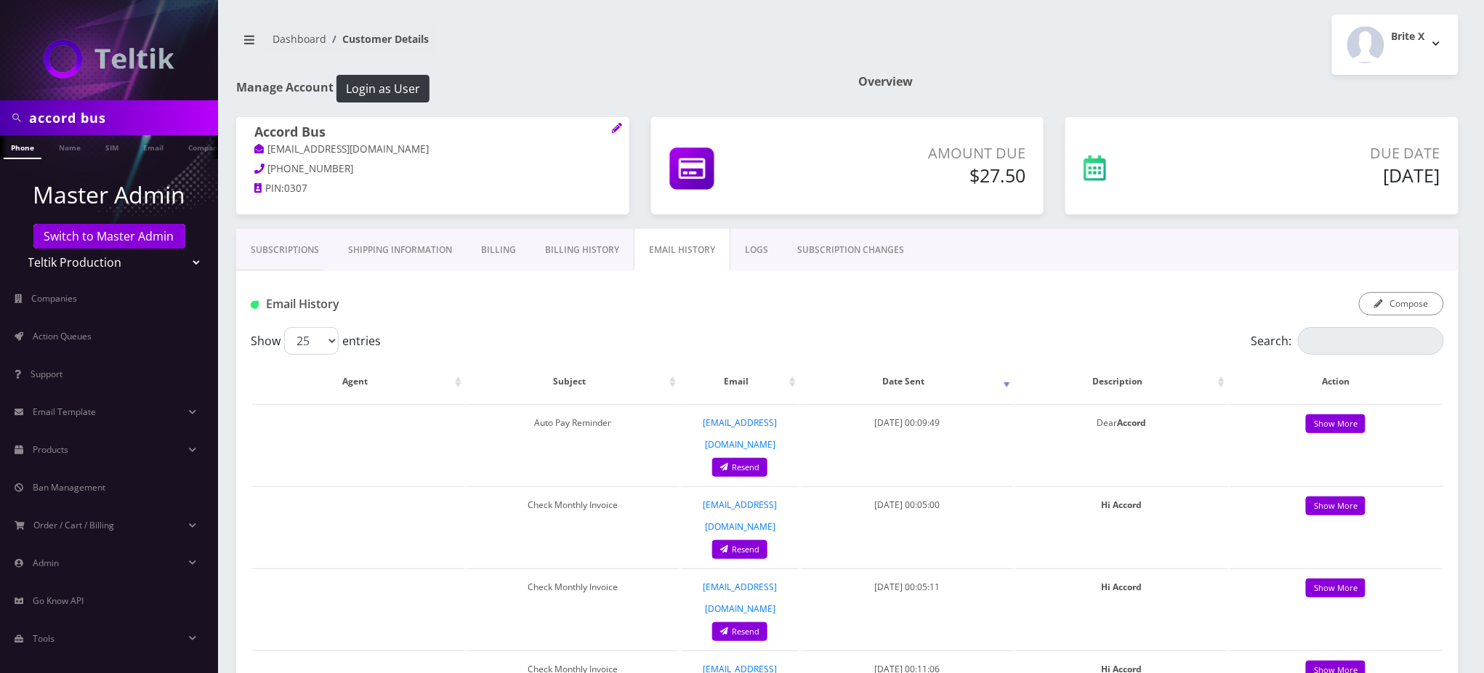
click at [864, 246] on link "SUBSCRIPTION CHANGES" at bounding box center [851, 250] width 136 height 42
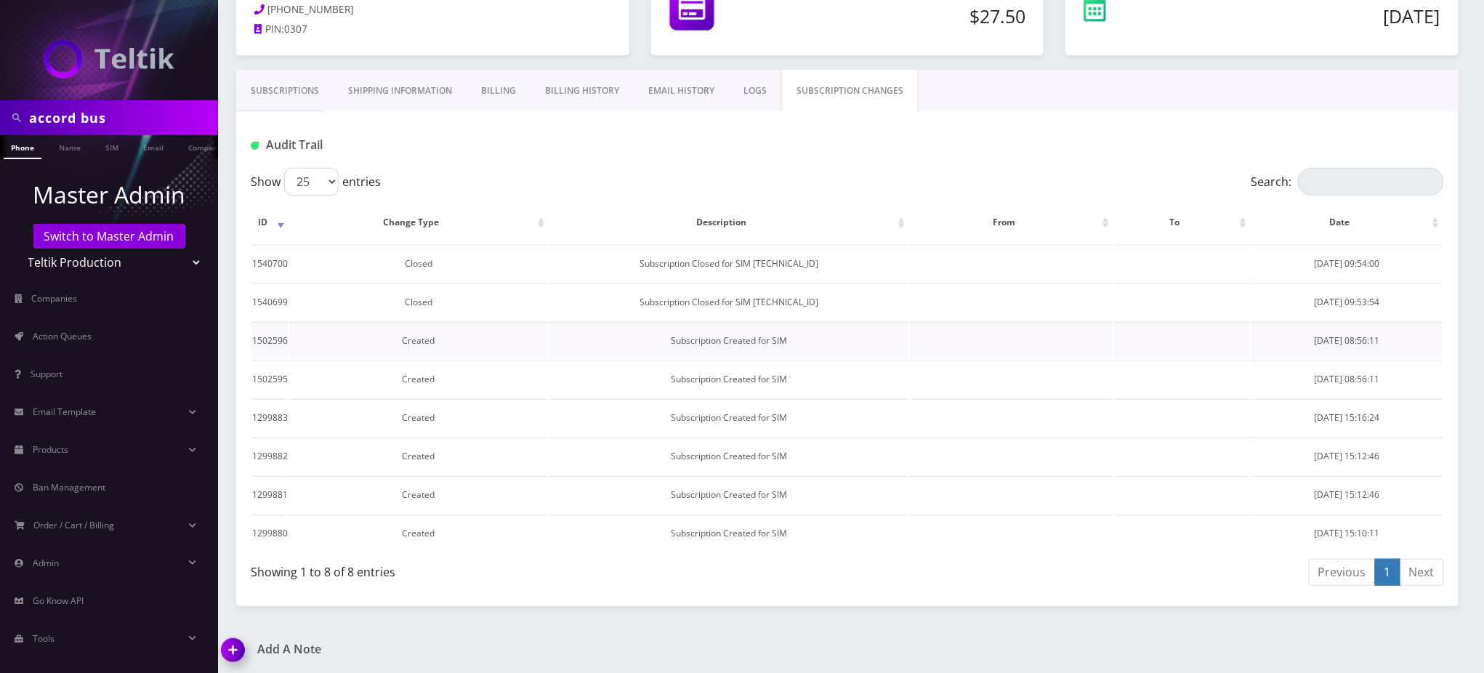
scroll to position [193, 0]
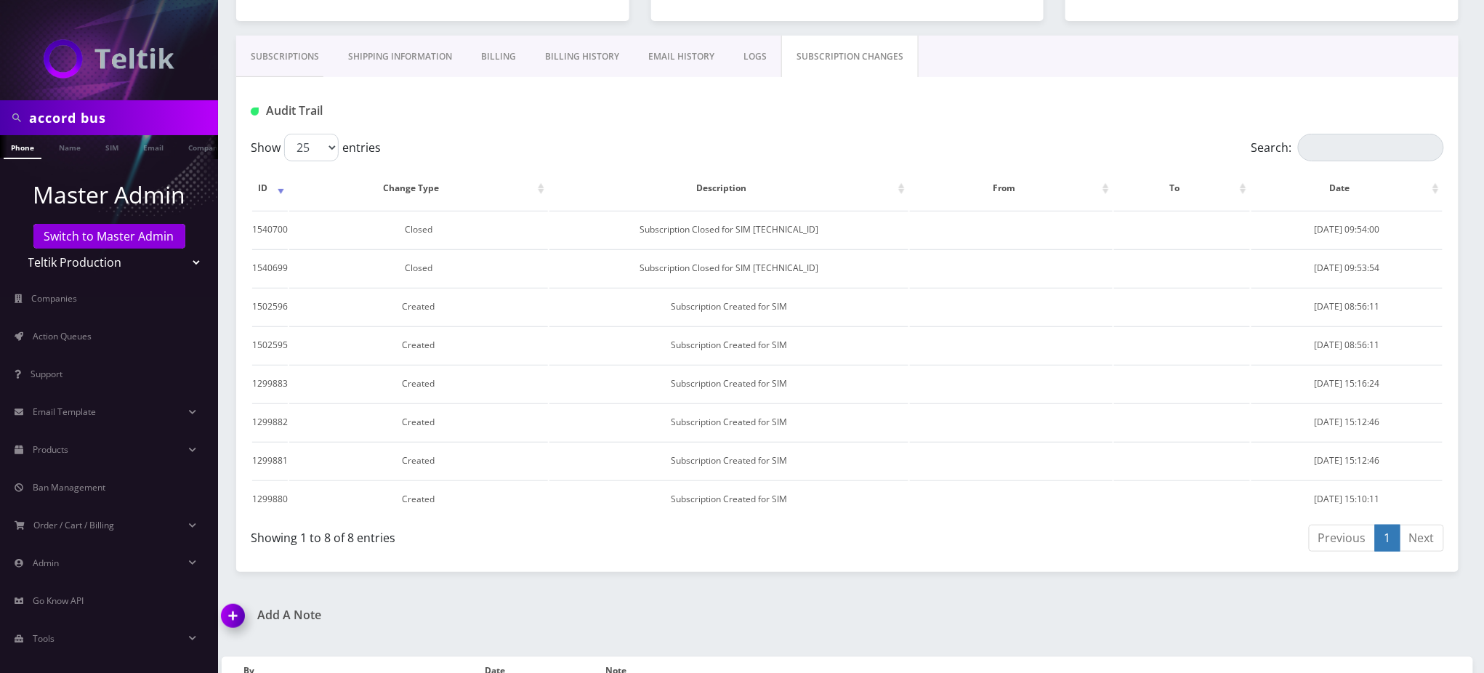
click at [624, 122] on div "Audit Trail" at bounding box center [847, 105] width 1223 height 57
click at [303, 55] on link "Subscriptions" at bounding box center [284, 57] width 97 height 42
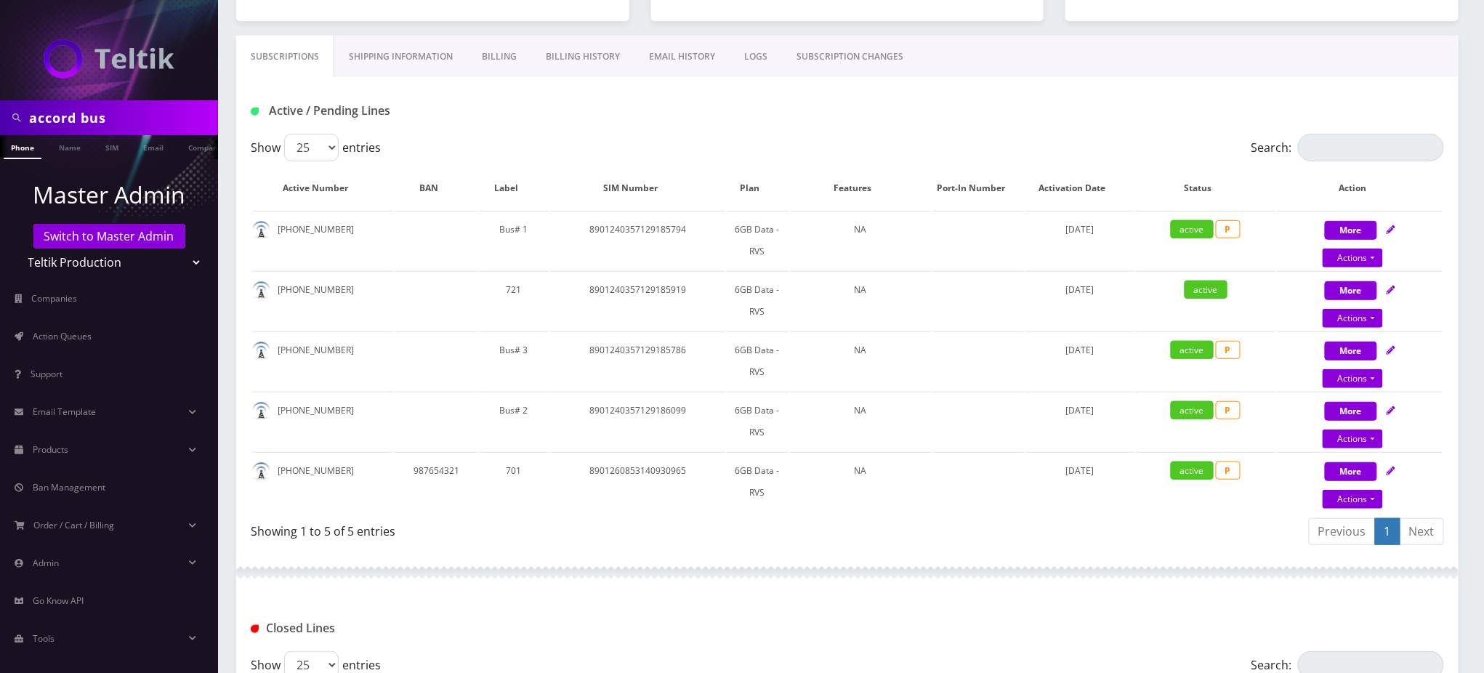
click at [552, 131] on div "Active / Pending Lines" at bounding box center [847, 105] width 1223 height 57
click at [513, 540] on div "Showing 1 to 5 of 5 entries" at bounding box center [549, 534] width 597 height 34
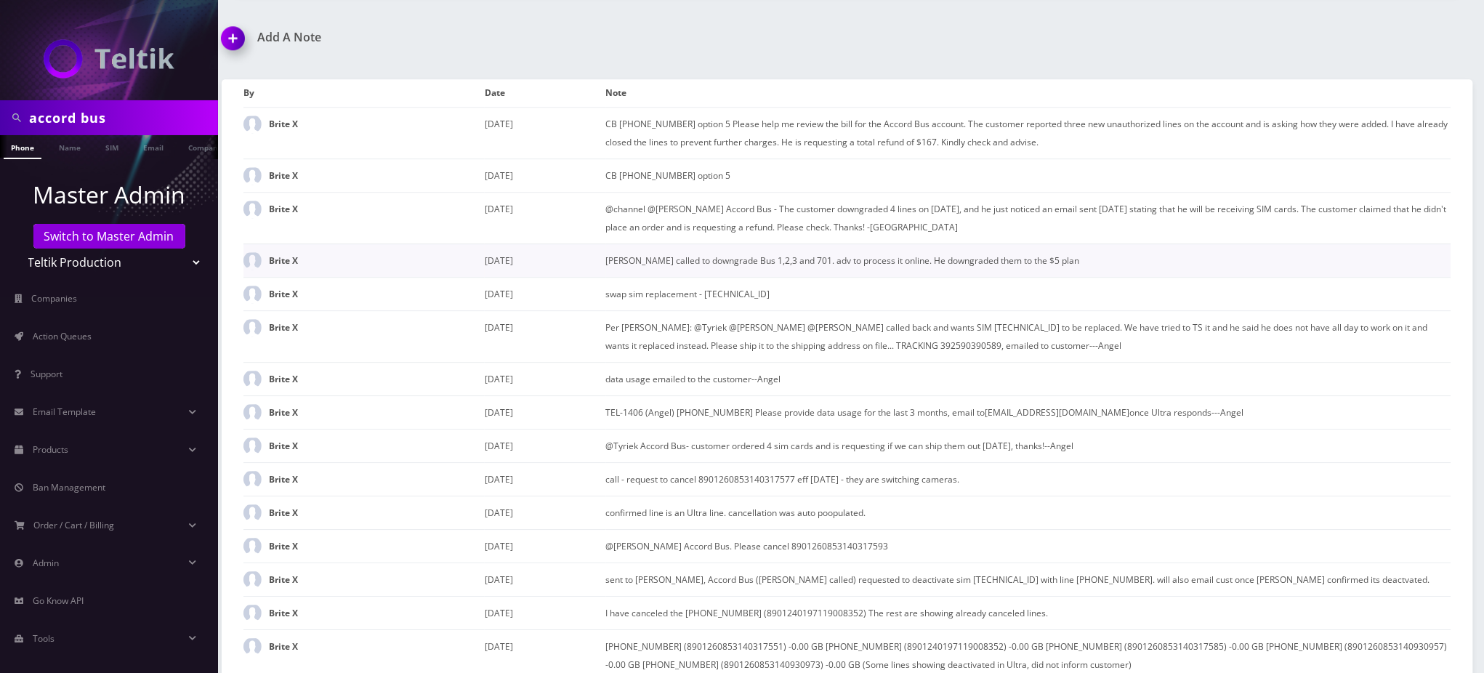
scroll to position [1551, 0]
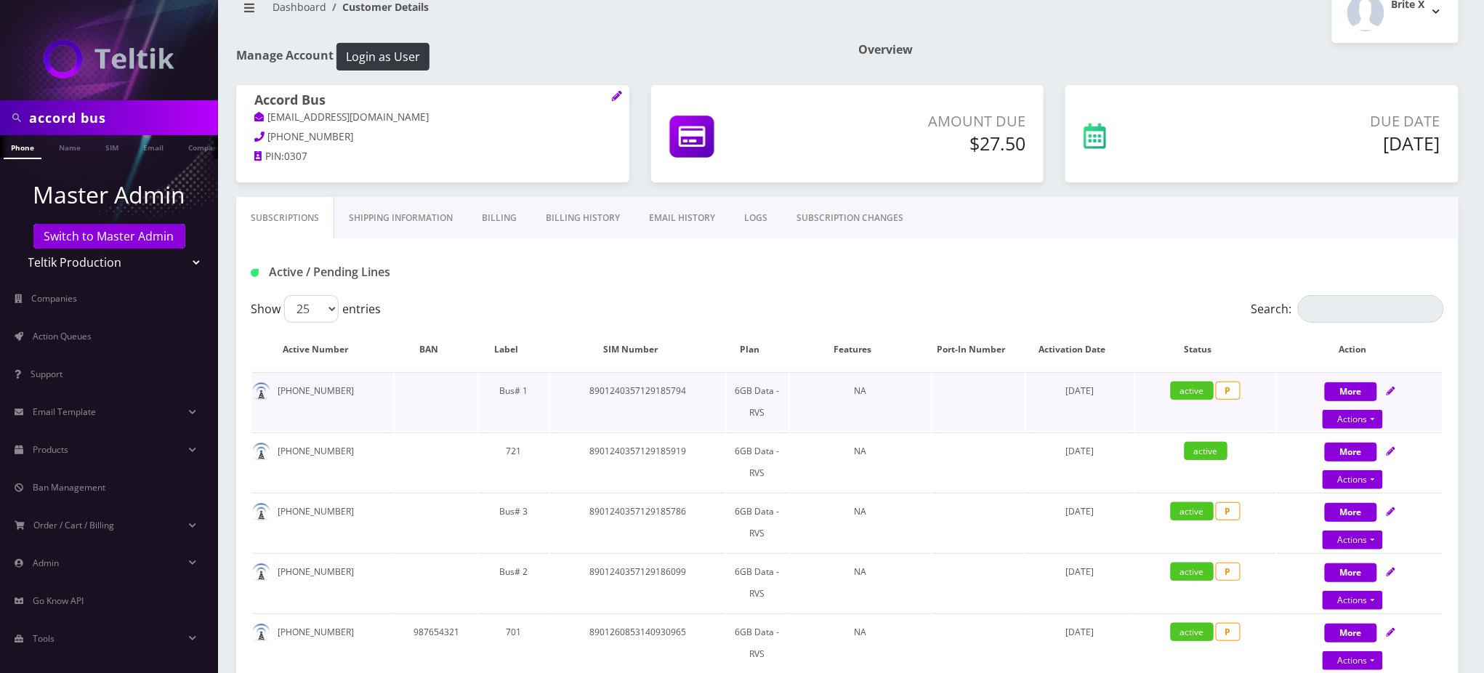
scroll to position [0, 0]
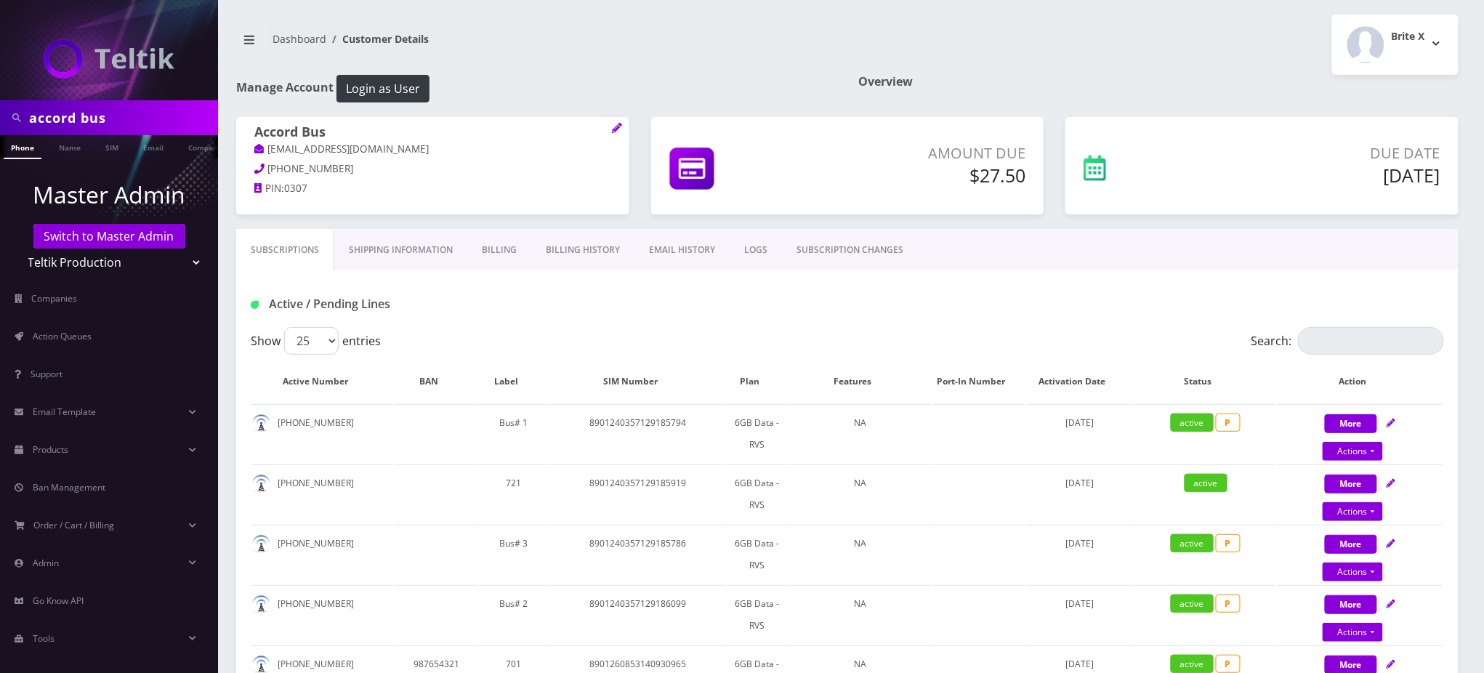
click at [574, 244] on link "Billing History" at bounding box center [582, 250] width 103 height 42
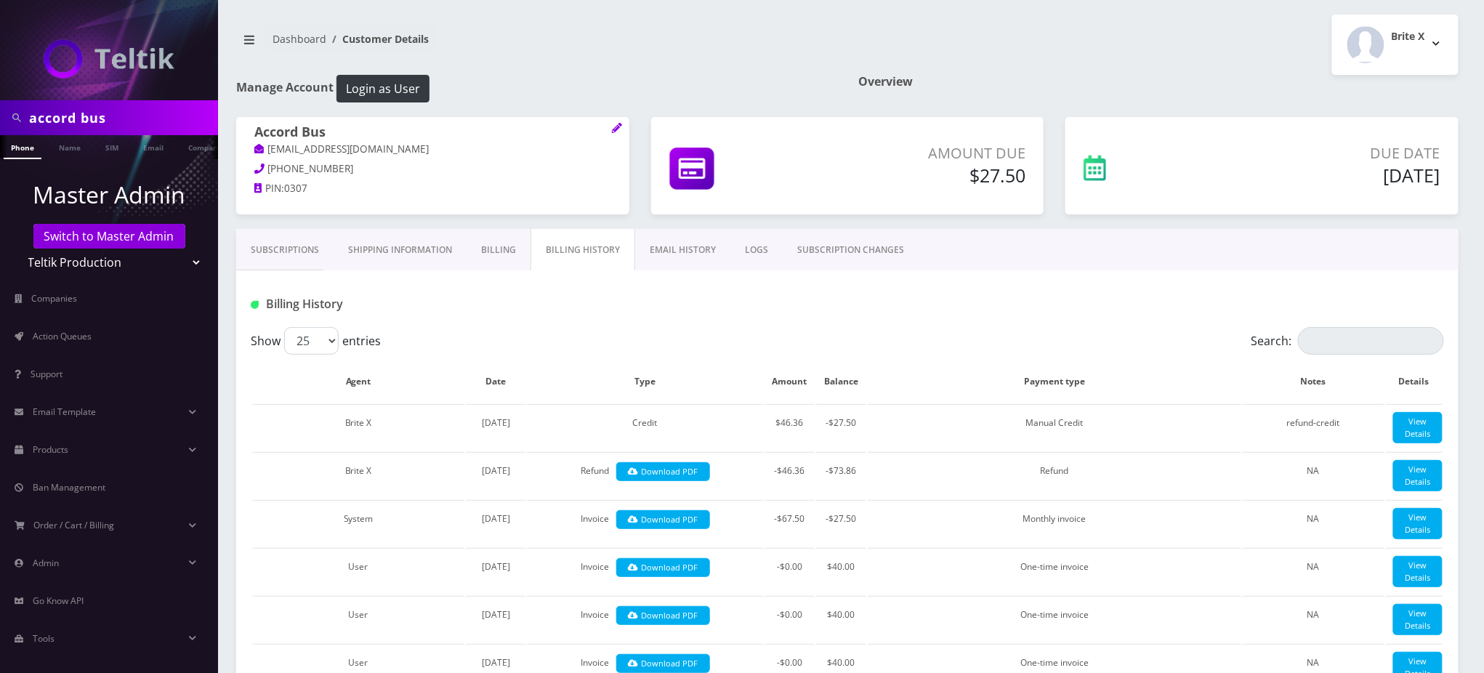
click at [819, 321] on div "Billing History" at bounding box center [847, 298] width 1223 height 57
drag, startPoint x: 746, startPoint y: 310, endPoint x: 746, endPoint y: 302, distance: 8.0
click at [746, 306] on div at bounding box center [1050, 304] width 811 height 24
click at [495, 247] on link "Billing" at bounding box center [499, 250] width 64 height 42
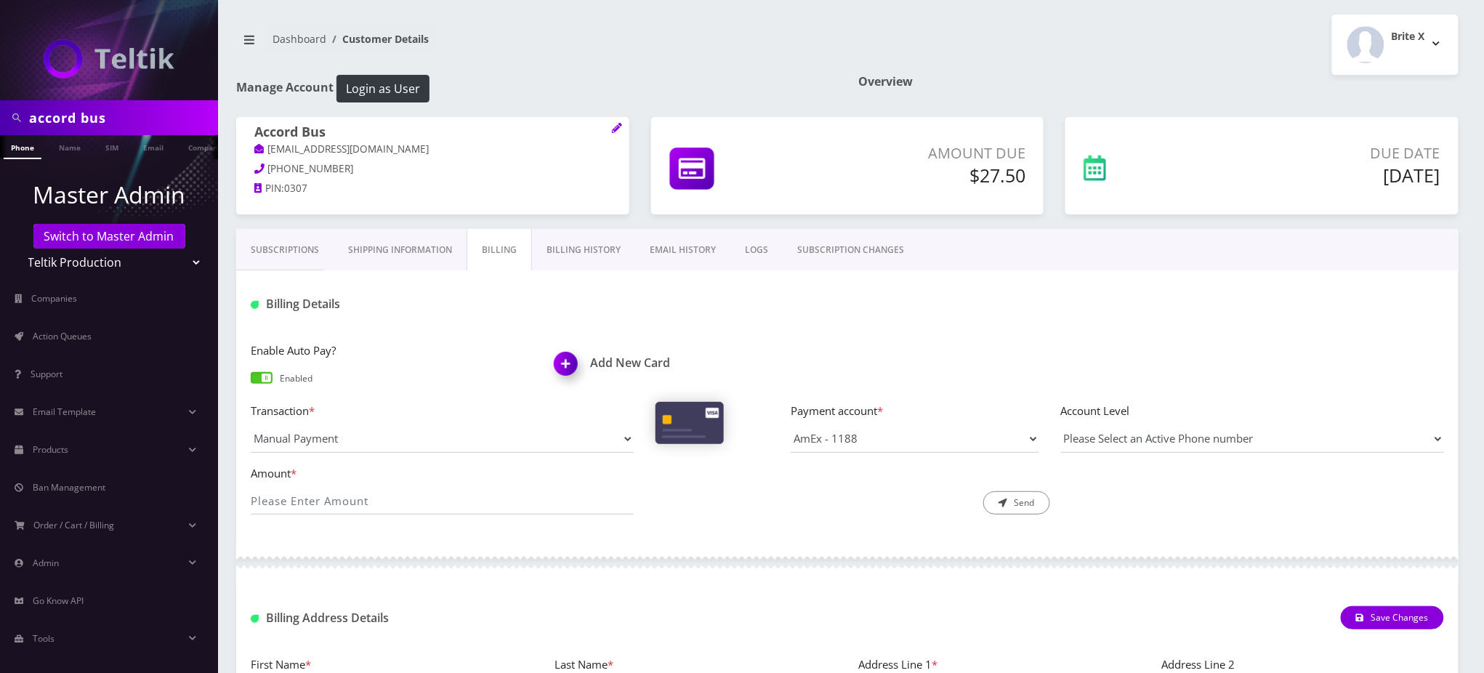
click at [595, 243] on link "Billing History" at bounding box center [583, 250] width 103 height 42
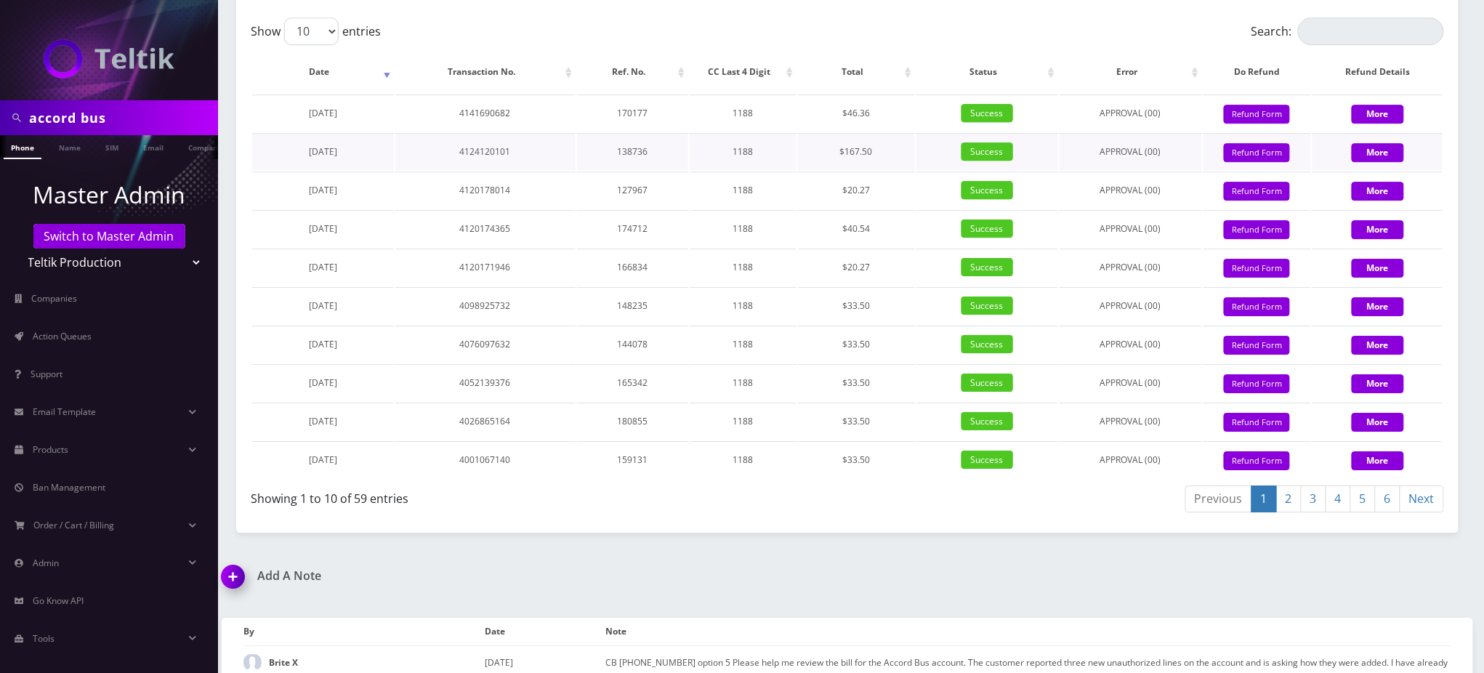
scroll to position [1745, 0]
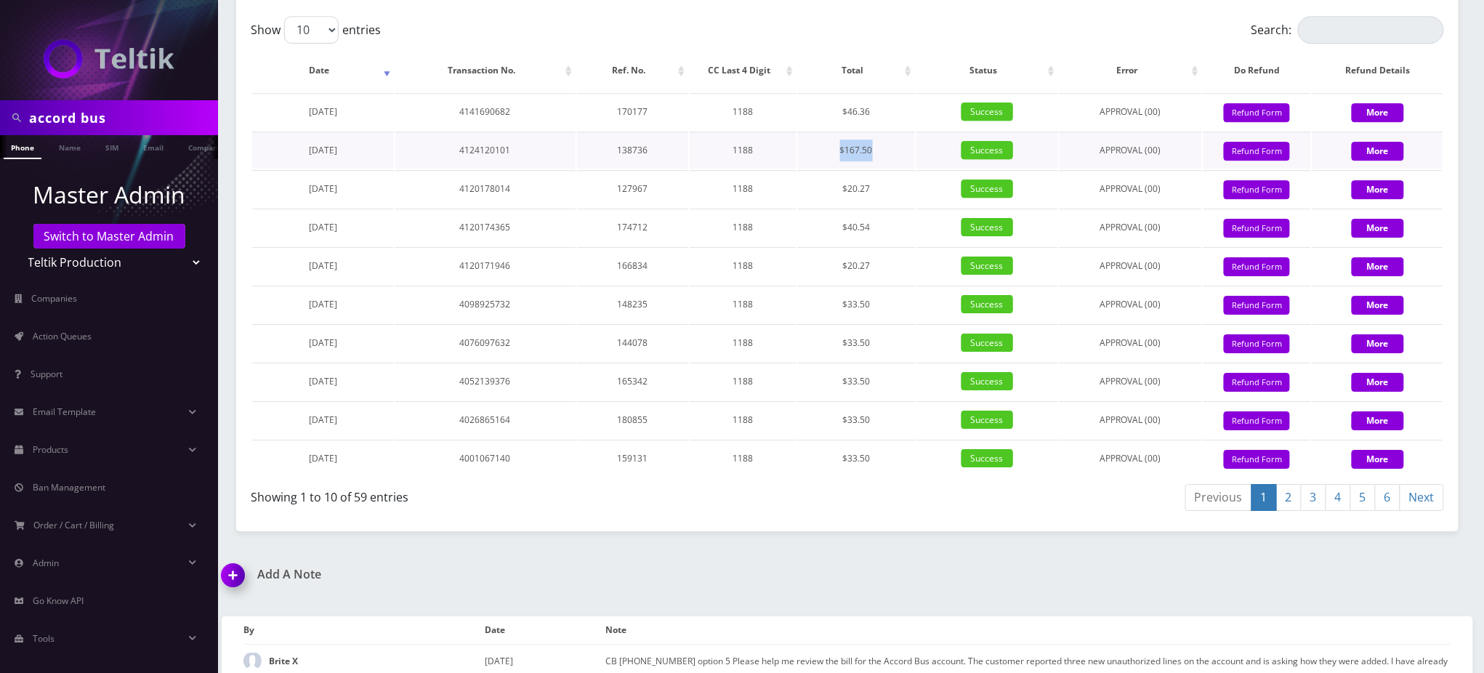
drag, startPoint x: 878, startPoint y: 374, endPoint x: 835, endPoint y: 371, distance: 43.0
click at [835, 169] on td "$167.50" at bounding box center [856, 150] width 117 height 37
copy td "$167.50"
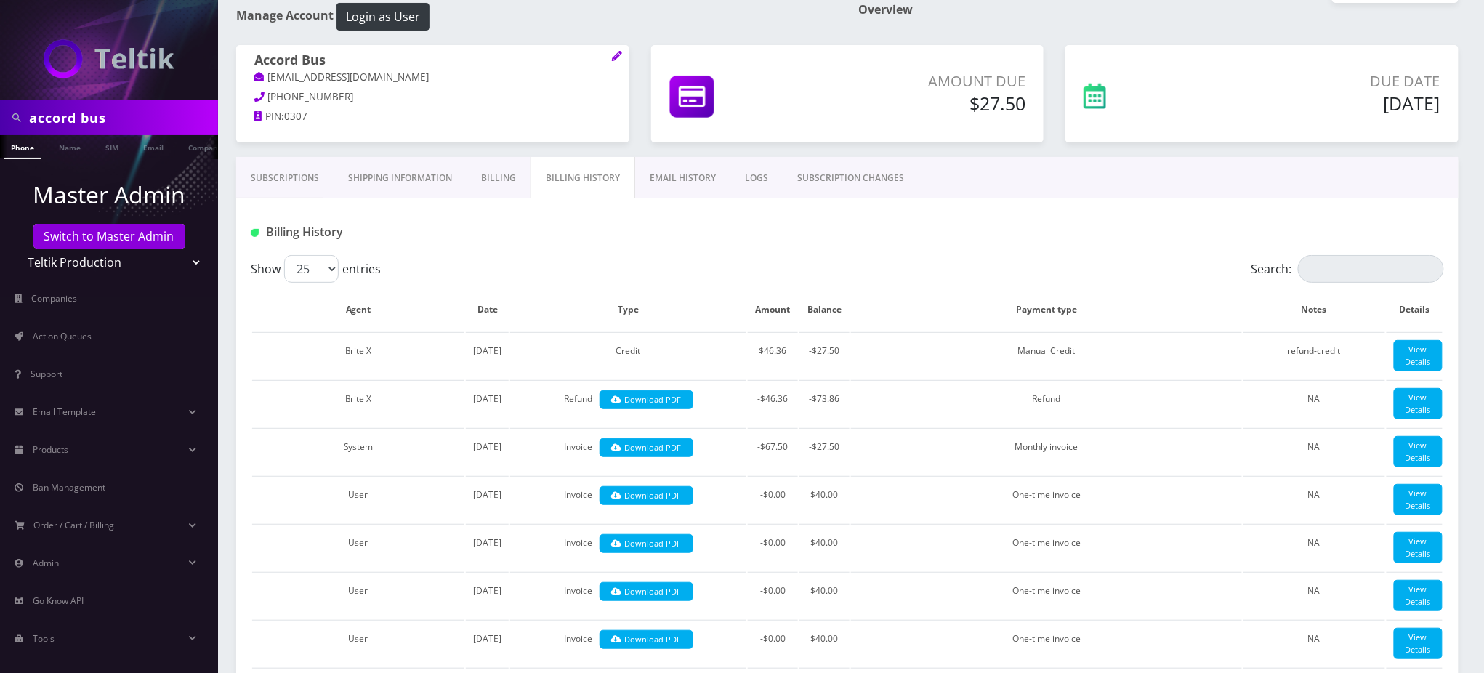
scroll to position [0, 0]
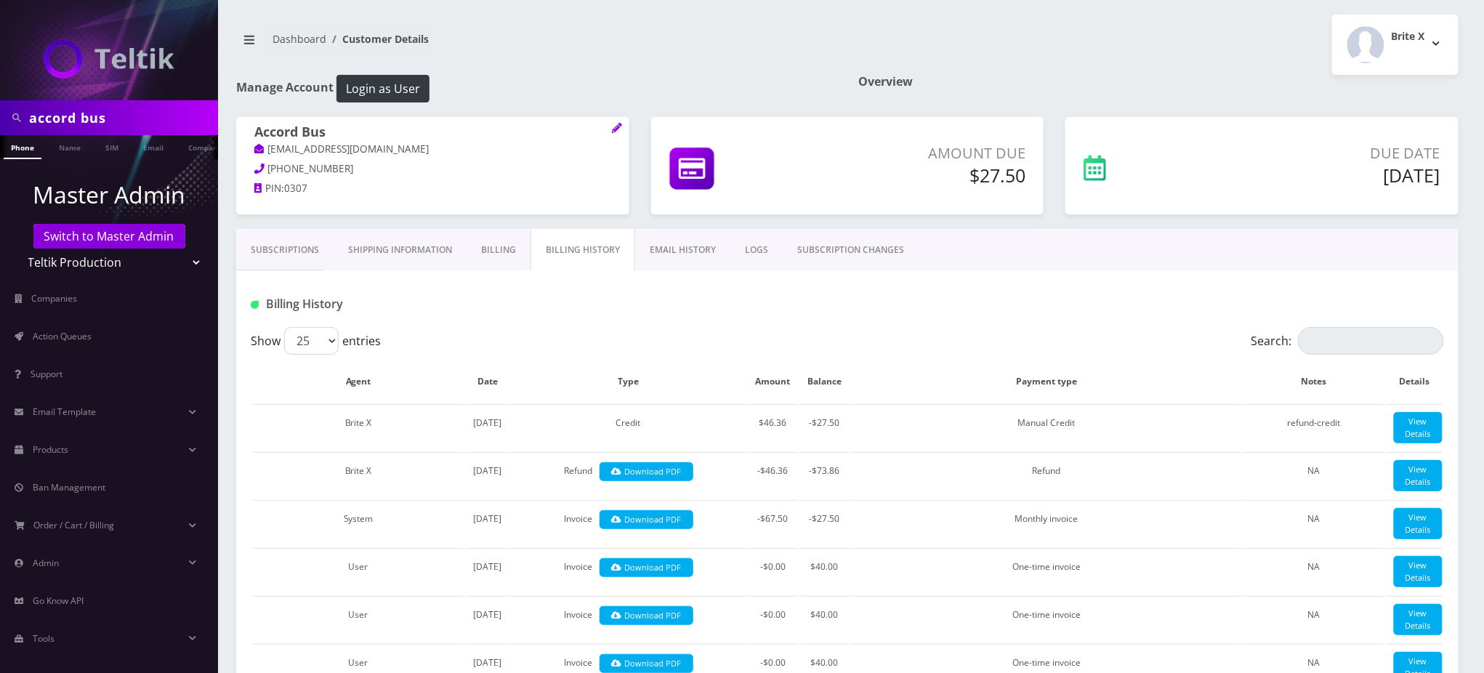
click at [643, 297] on div "Billing History" at bounding box center [847, 304] width 1215 height 24
click at [295, 252] on link "Subscriptions" at bounding box center [284, 250] width 97 height 42
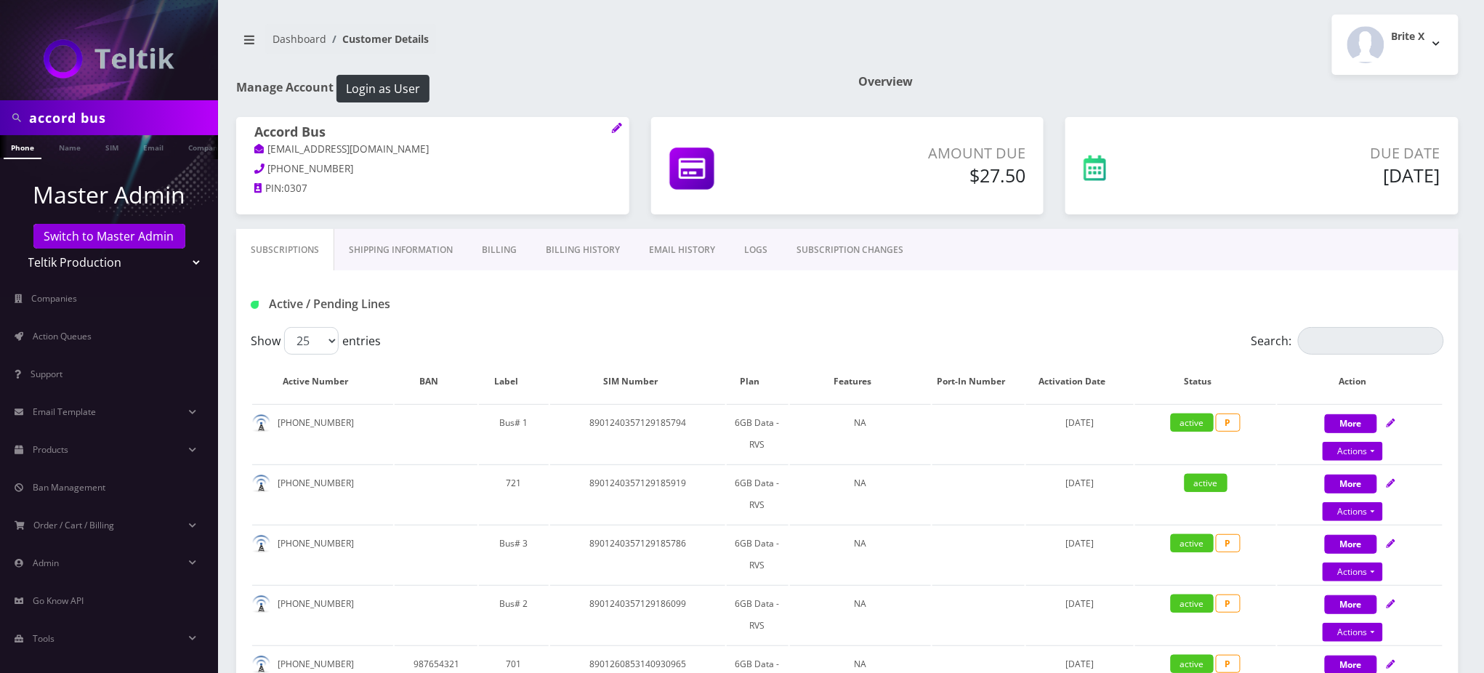
click at [591, 331] on div "Show 25 50 100 250 500 entries" at bounding box center [699, 341] width 896 height 28
click at [665, 247] on link "EMAIL HISTORY" at bounding box center [682, 250] width 95 height 42
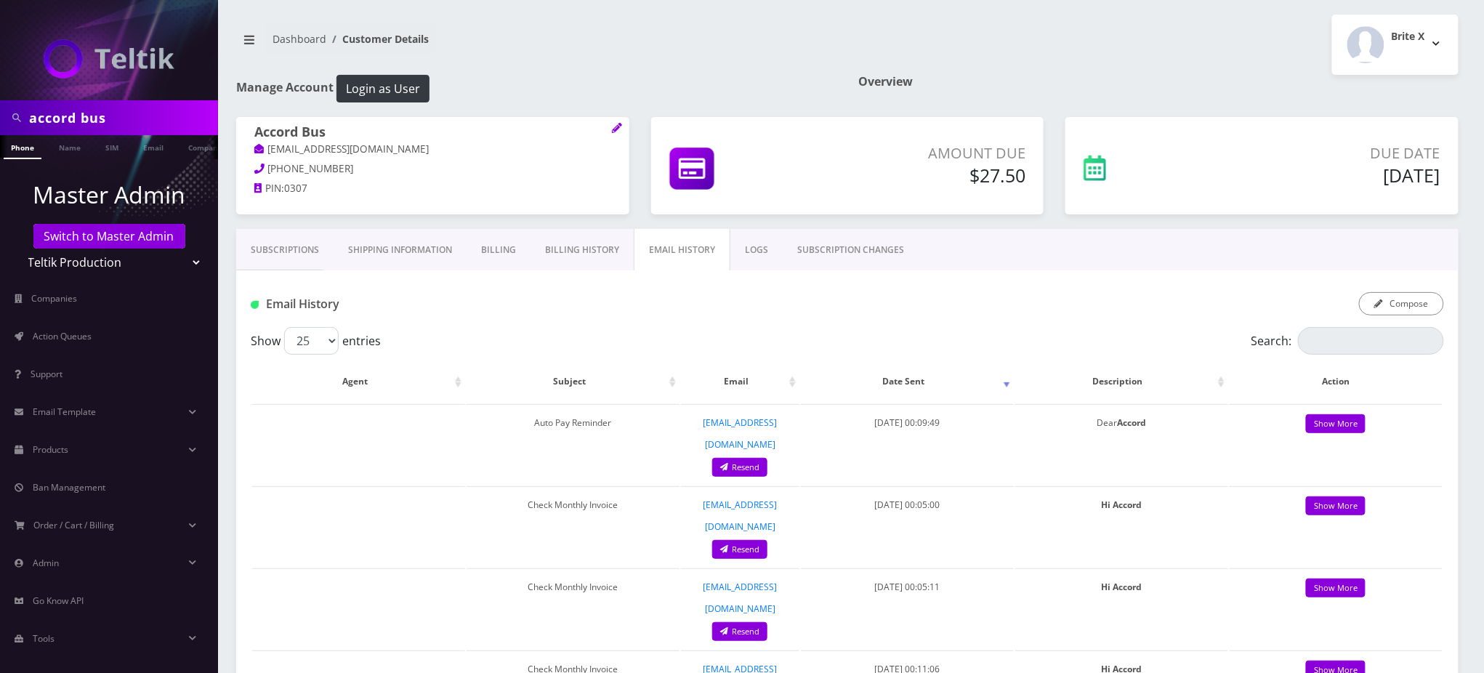
click at [582, 248] on link "Billing History" at bounding box center [582, 250] width 103 height 42
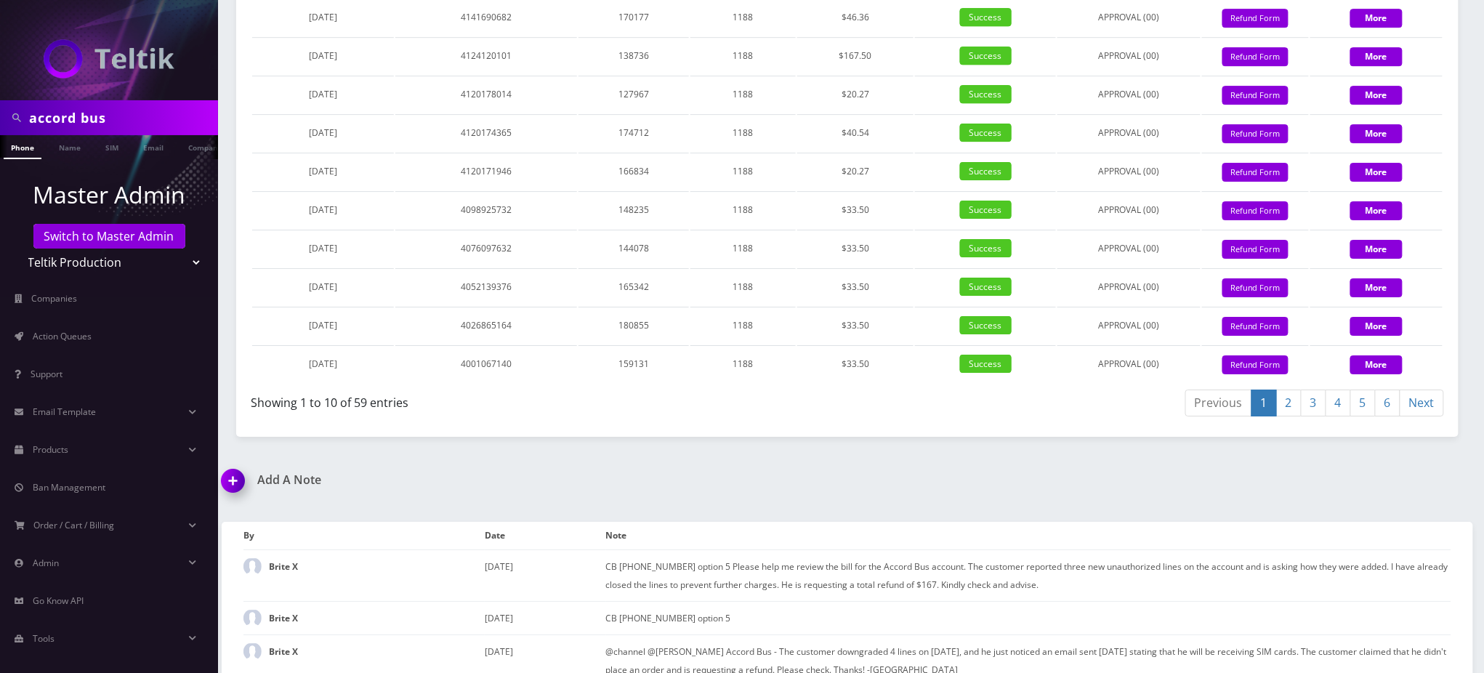
scroll to position [1938, 0]
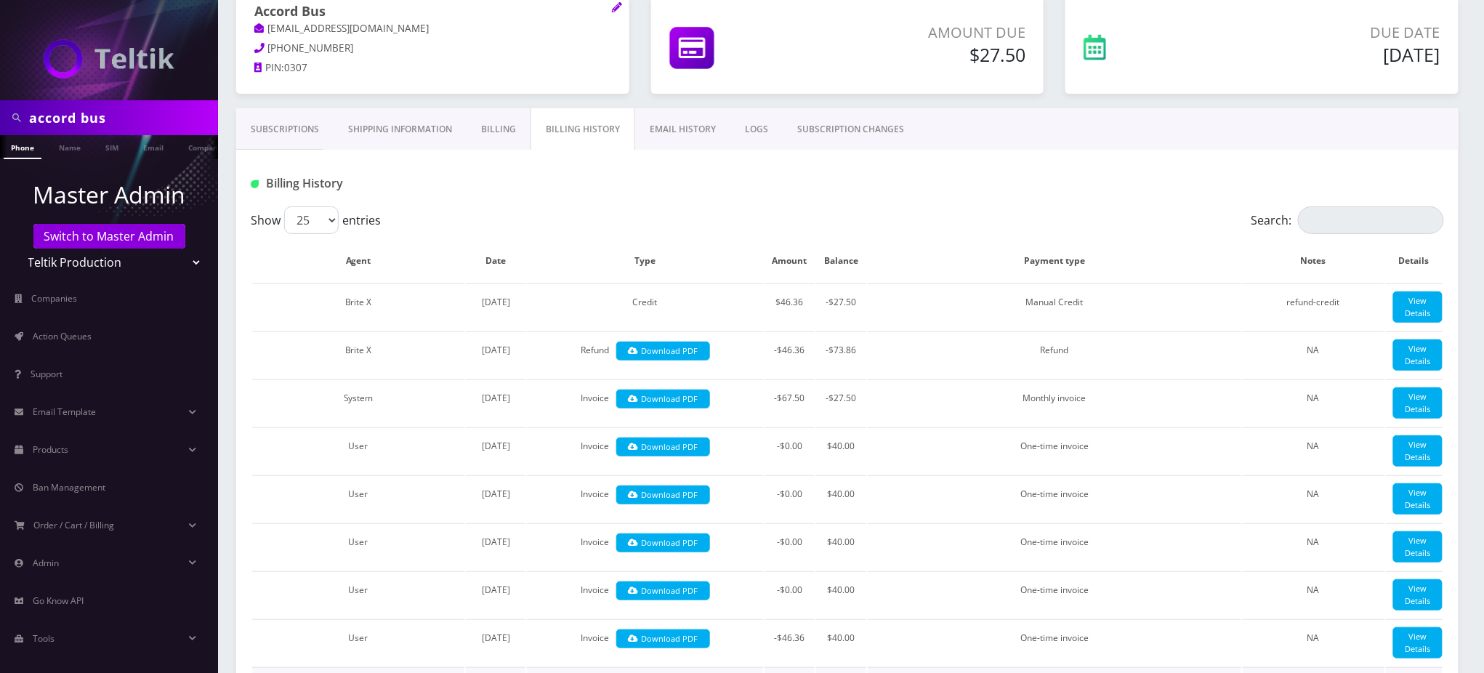
scroll to position [0, 0]
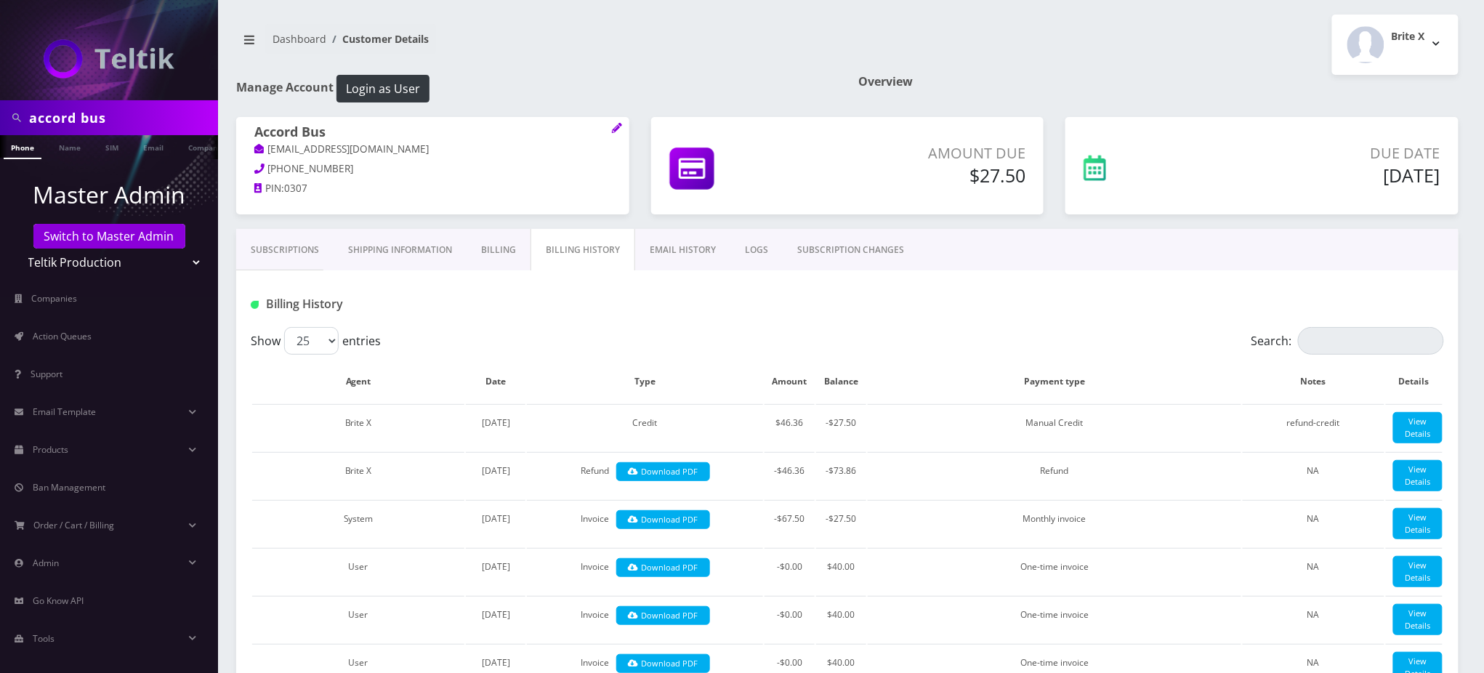
click at [843, 289] on div "Billing History" at bounding box center [847, 298] width 1223 height 57
click at [847, 253] on link "SUBSCRIPTION CHANGES" at bounding box center [851, 250] width 136 height 42
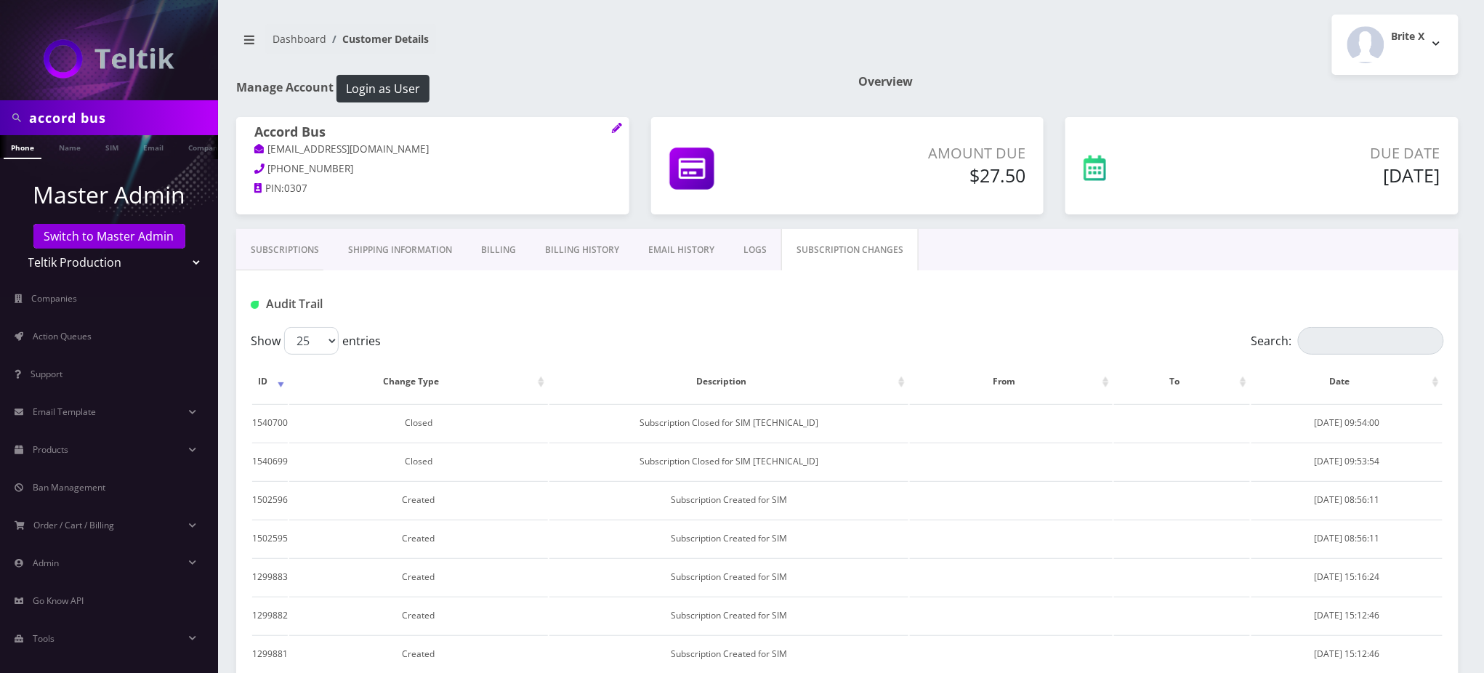
click at [871, 294] on div "Audit Trail" at bounding box center [847, 304] width 1215 height 24
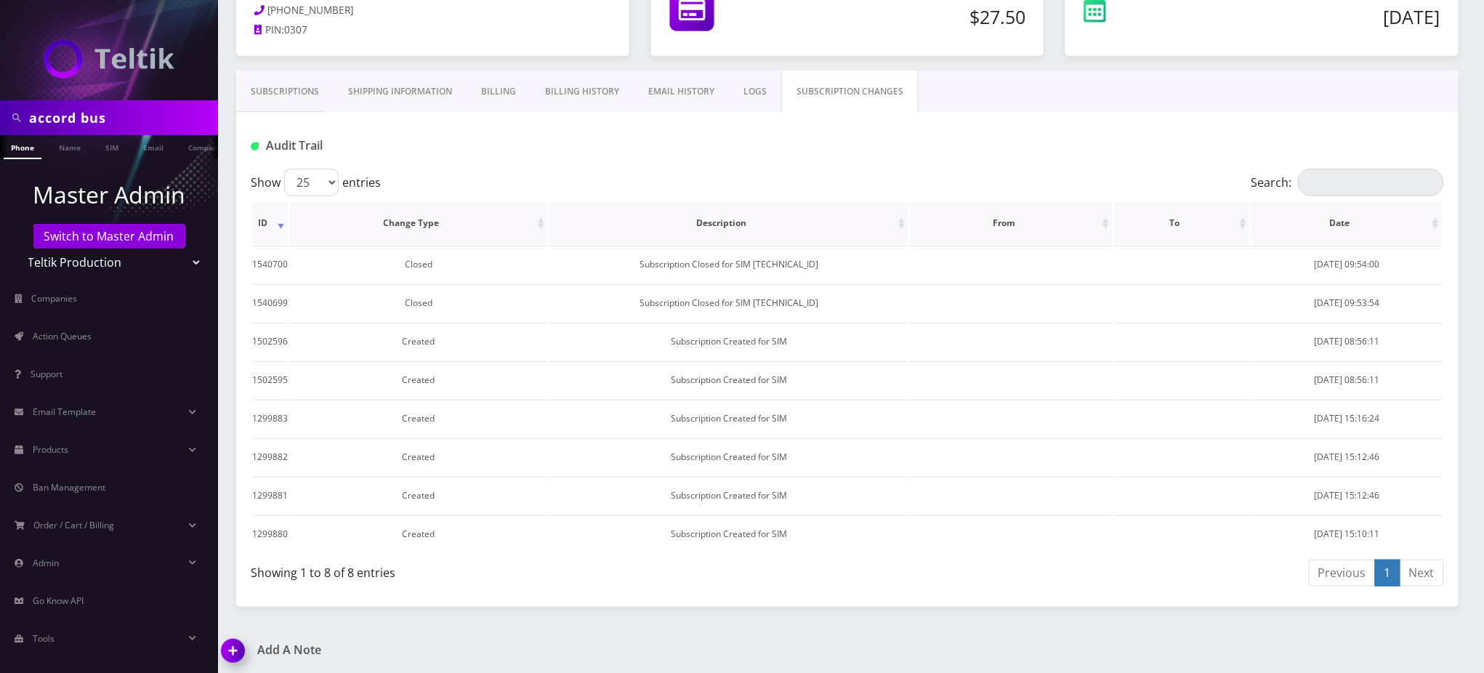
scroll to position [193, 0]
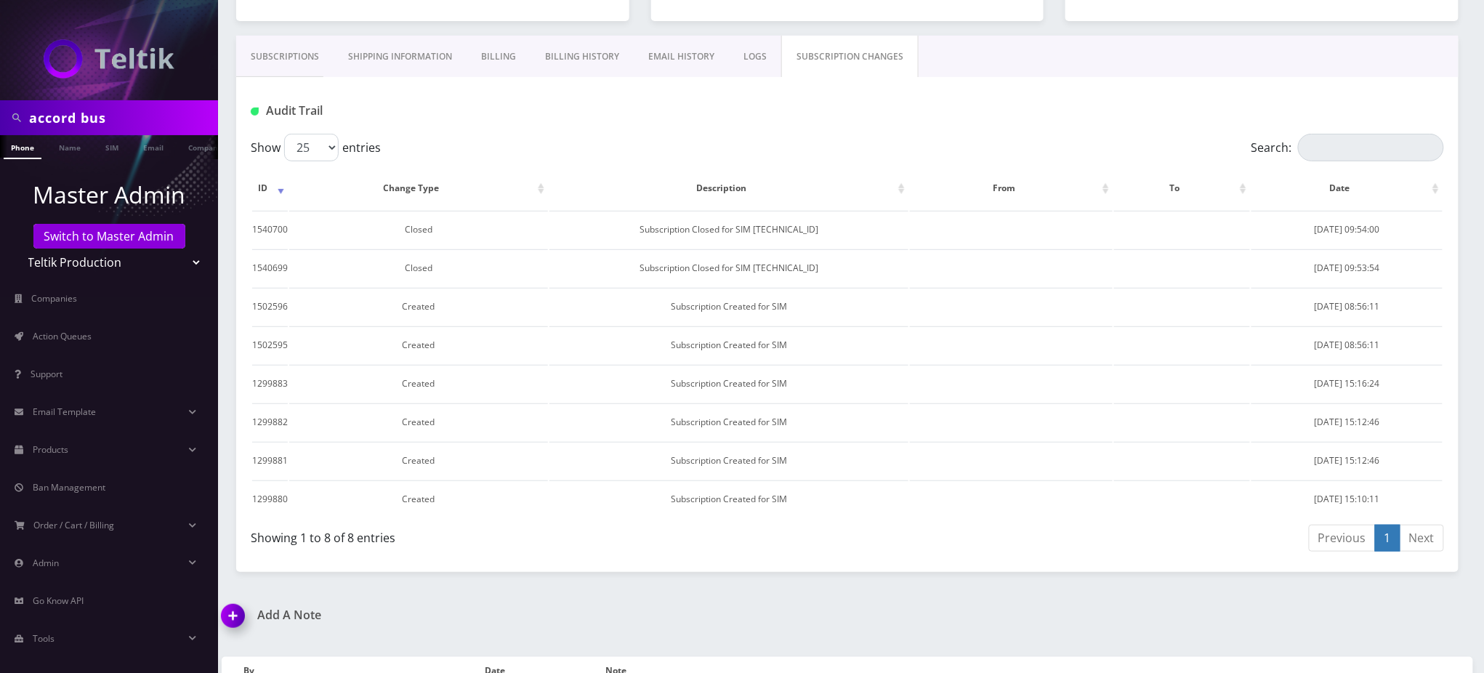
click at [753, 56] on link "LOGS" at bounding box center [755, 57] width 52 height 42
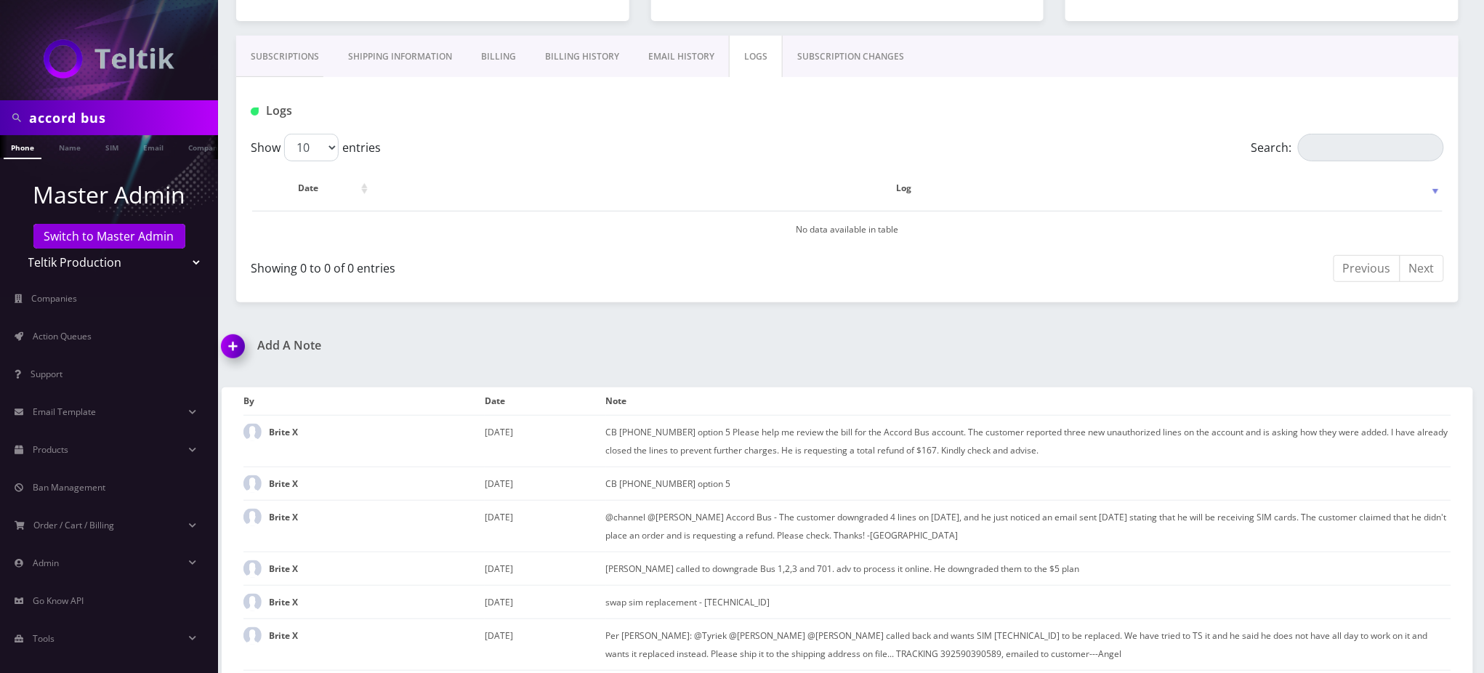
click at [702, 58] on link "EMAIL HISTORY" at bounding box center [681, 57] width 95 height 42
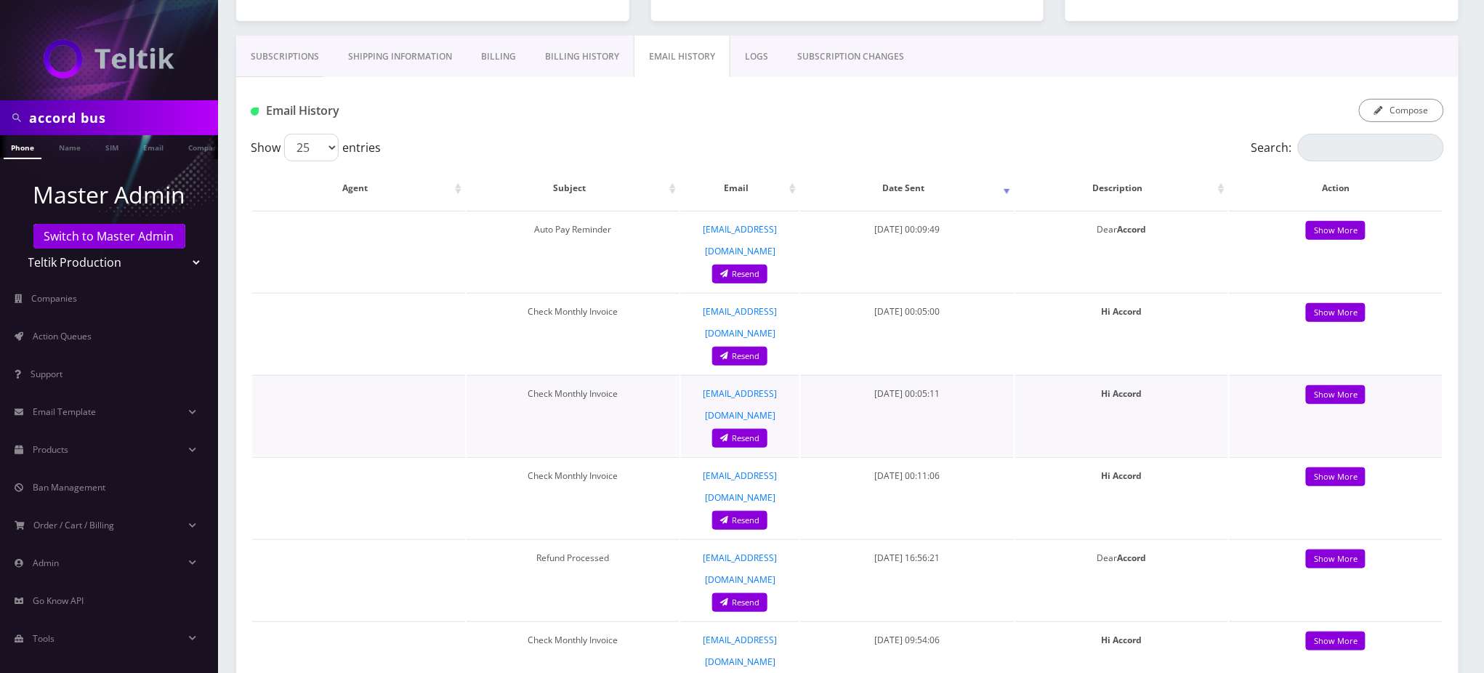
scroll to position [291, 0]
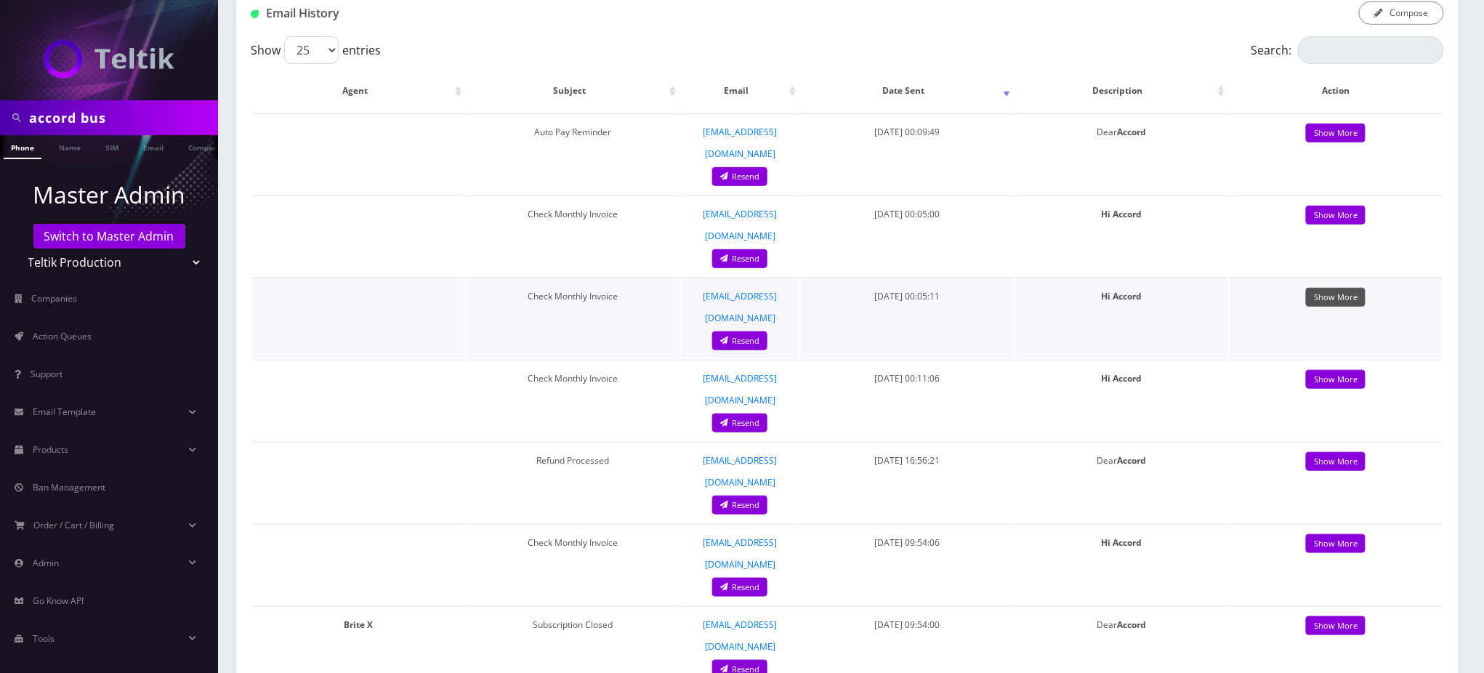
click at [1343, 288] on link "Show More" at bounding box center [1336, 298] width 60 height 20
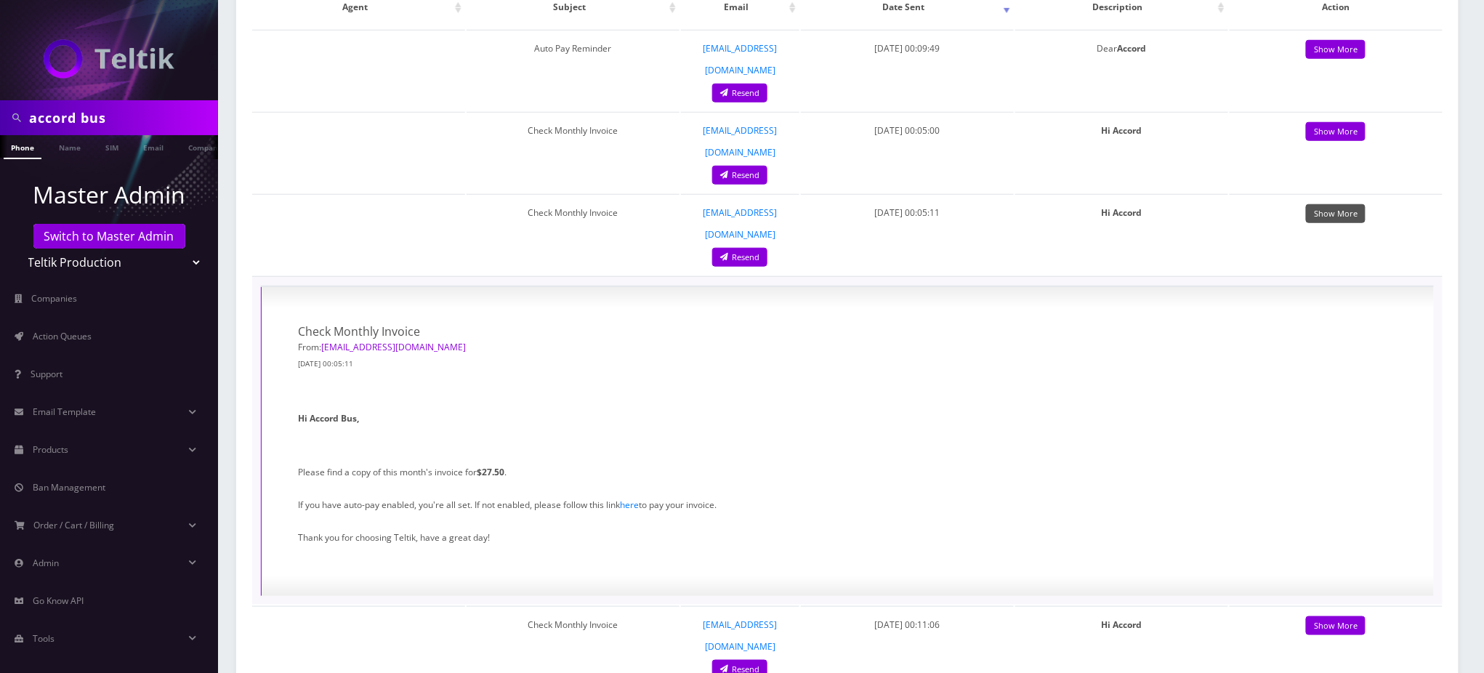
scroll to position [484, 0]
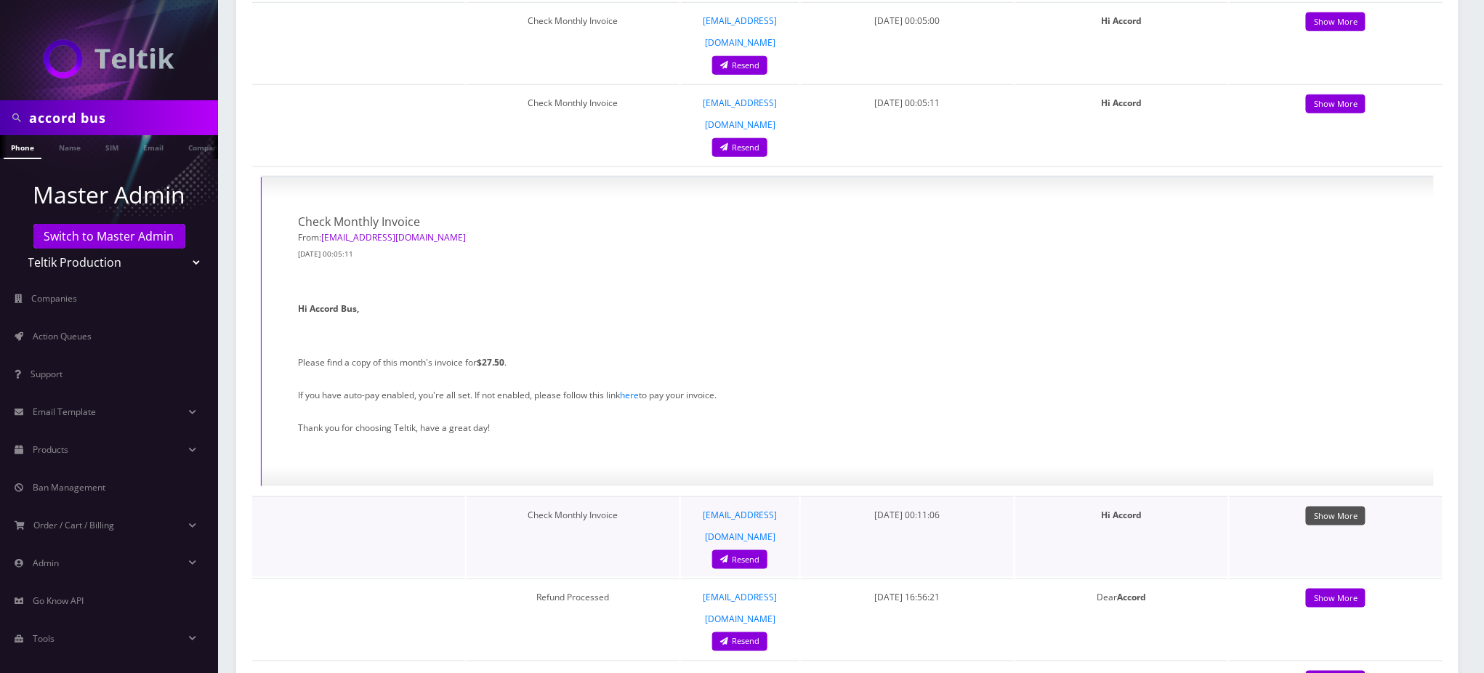
click at [1348, 507] on link "Show More" at bounding box center [1336, 517] width 60 height 20
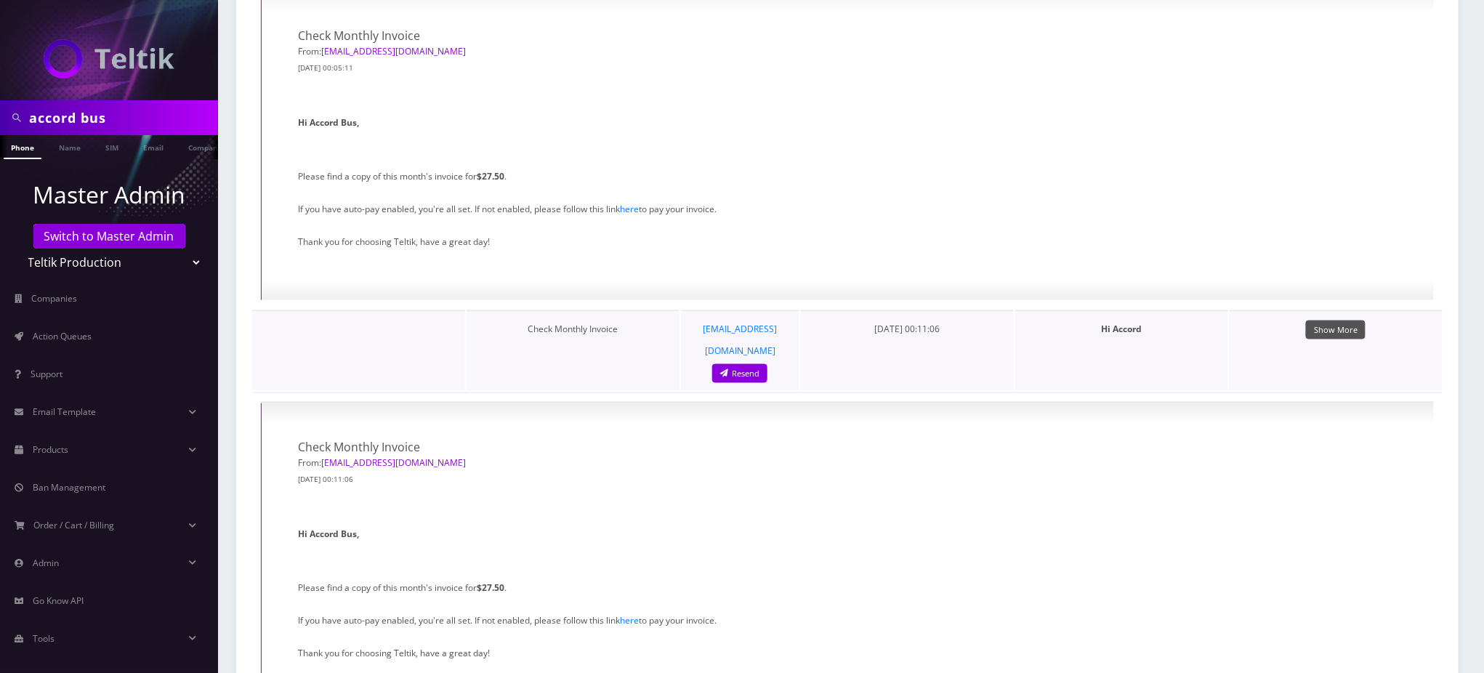
scroll to position [678, 0]
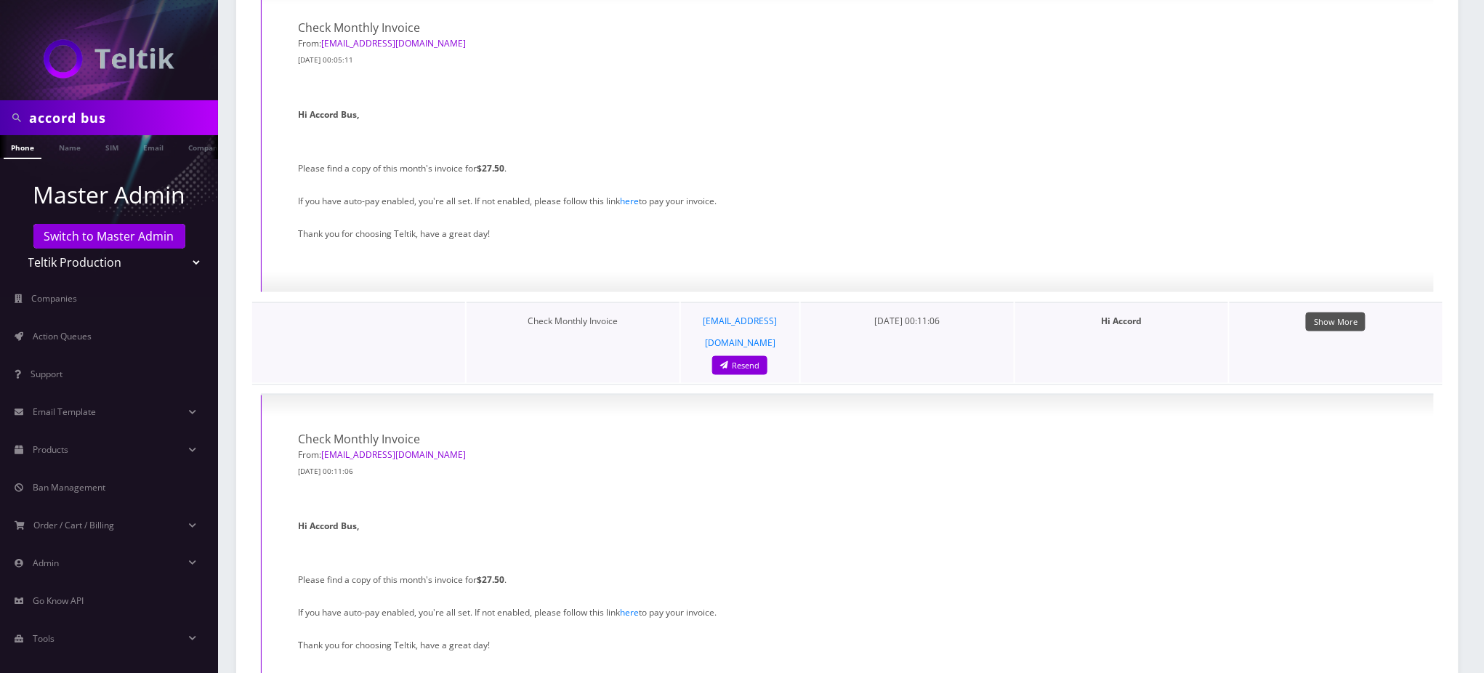
click at [1326, 313] on link "Show More" at bounding box center [1336, 323] width 60 height 20
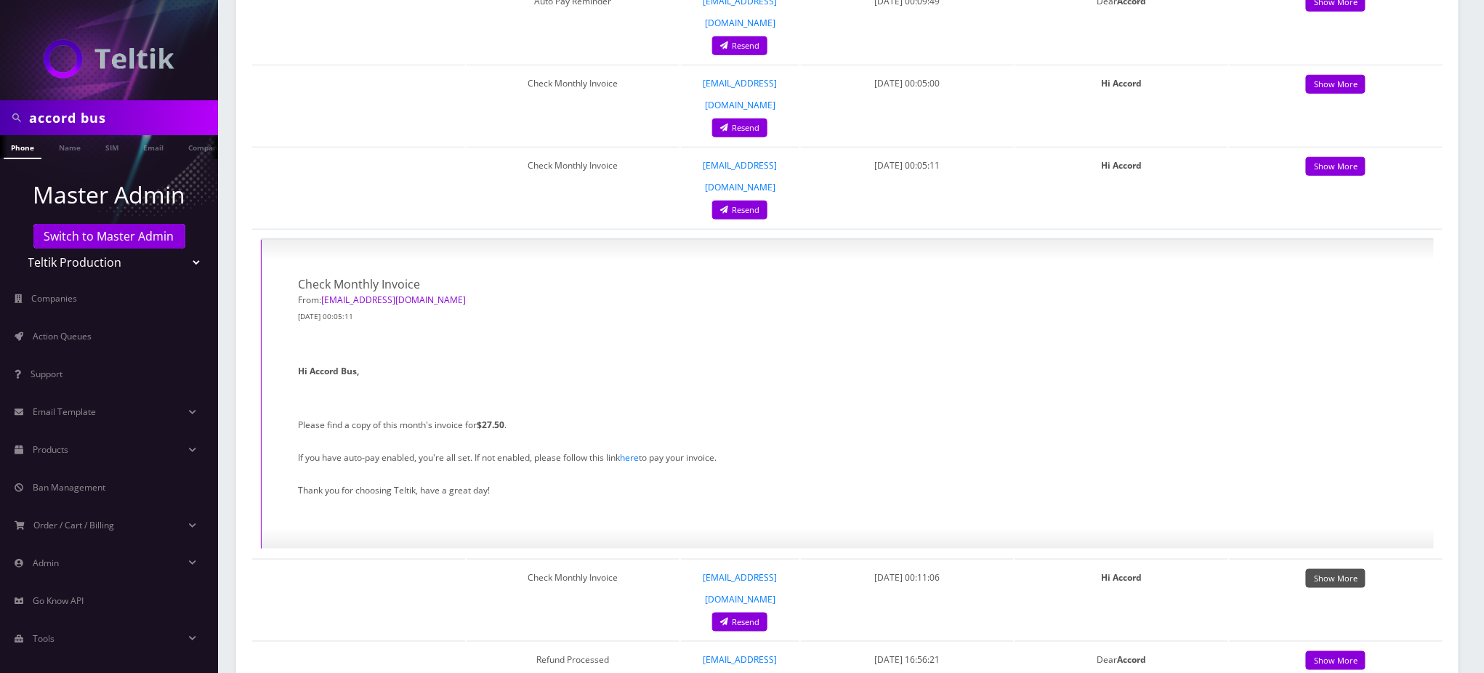
scroll to position [387, 0]
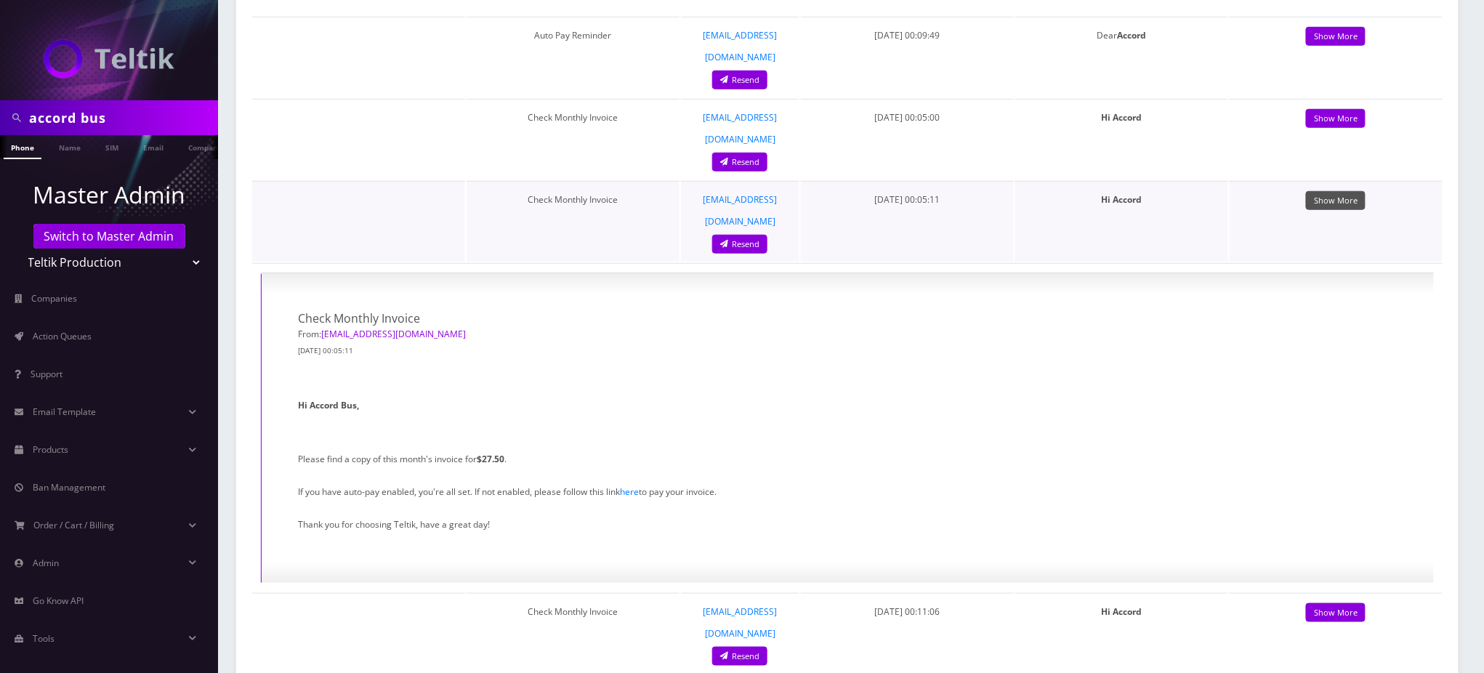
click at [1347, 191] on link "Show More" at bounding box center [1336, 201] width 60 height 20
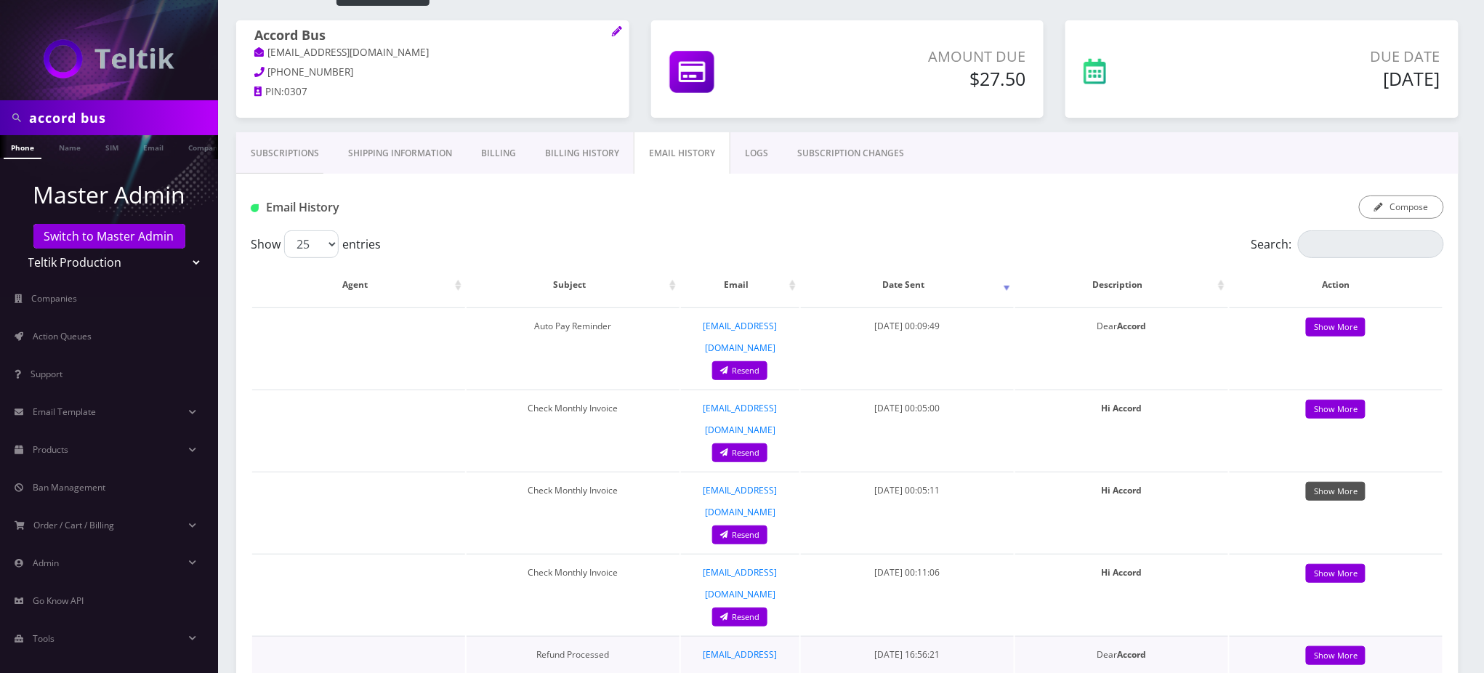
scroll to position [0, 0]
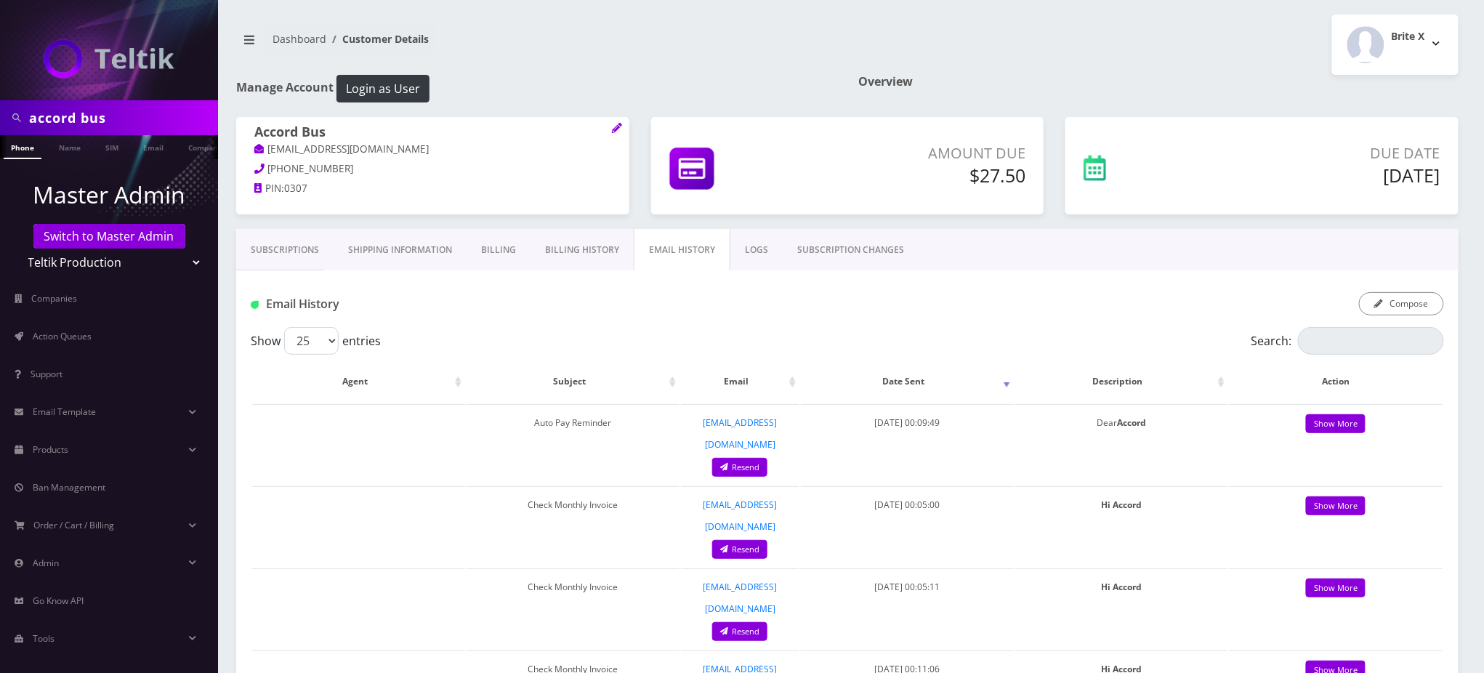
click at [536, 296] on div "Email History" at bounding box center [442, 304] width 405 height 24
click at [584, 251] on link "Billing History" at bounding box center [582, 250] width 103 height 42
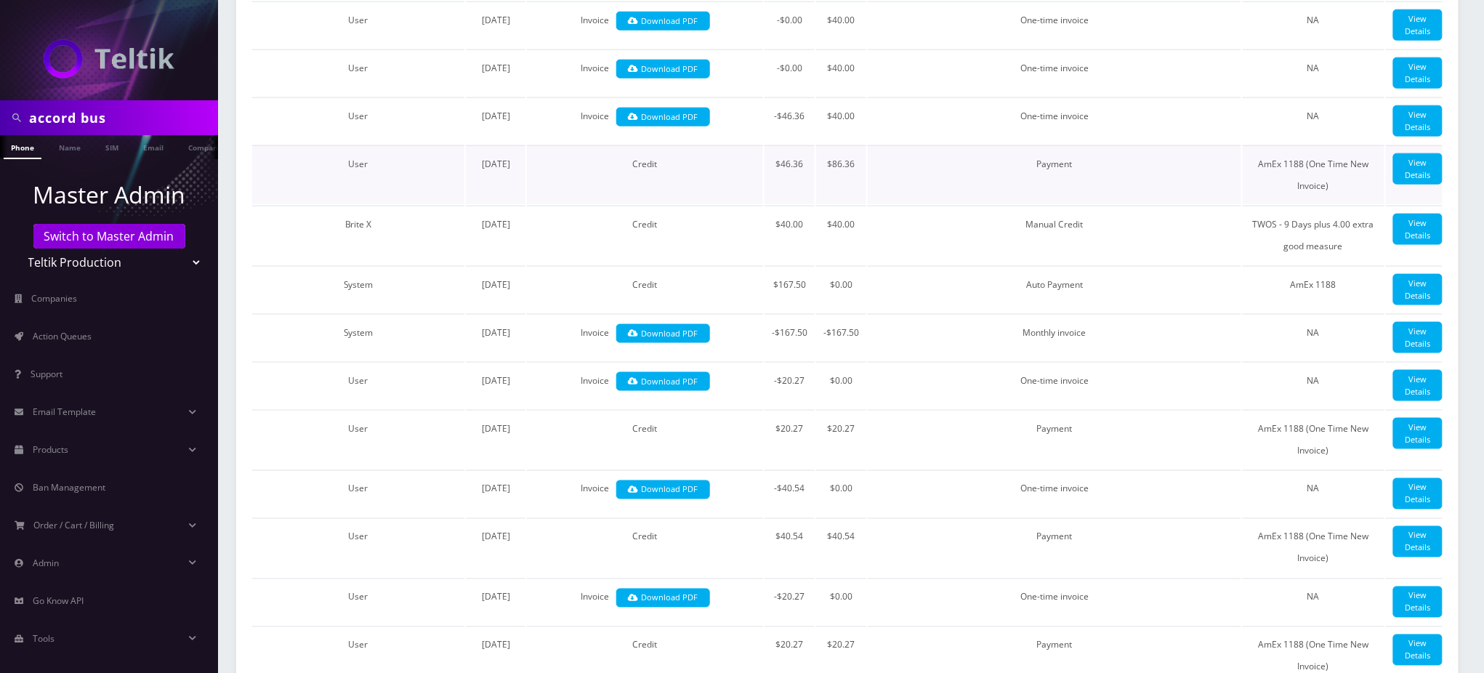
scroll to position [582, 0]
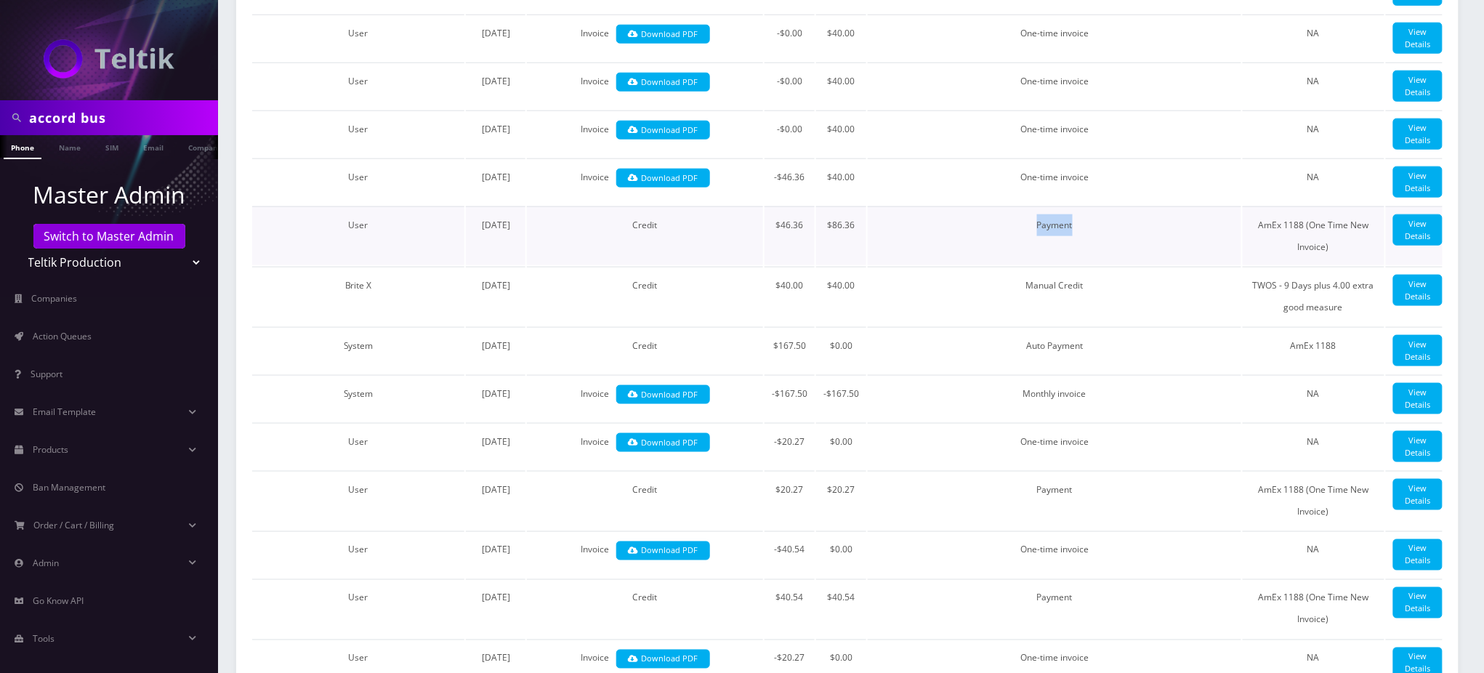
drag, startPoint x: 1018, startPoint y: 321, endPoint x: 1093, endPoint y: 315, distance: 75.1
click at [1092, 265] on td "Payment" at bounding box center [1055, 235] width 374 height 59
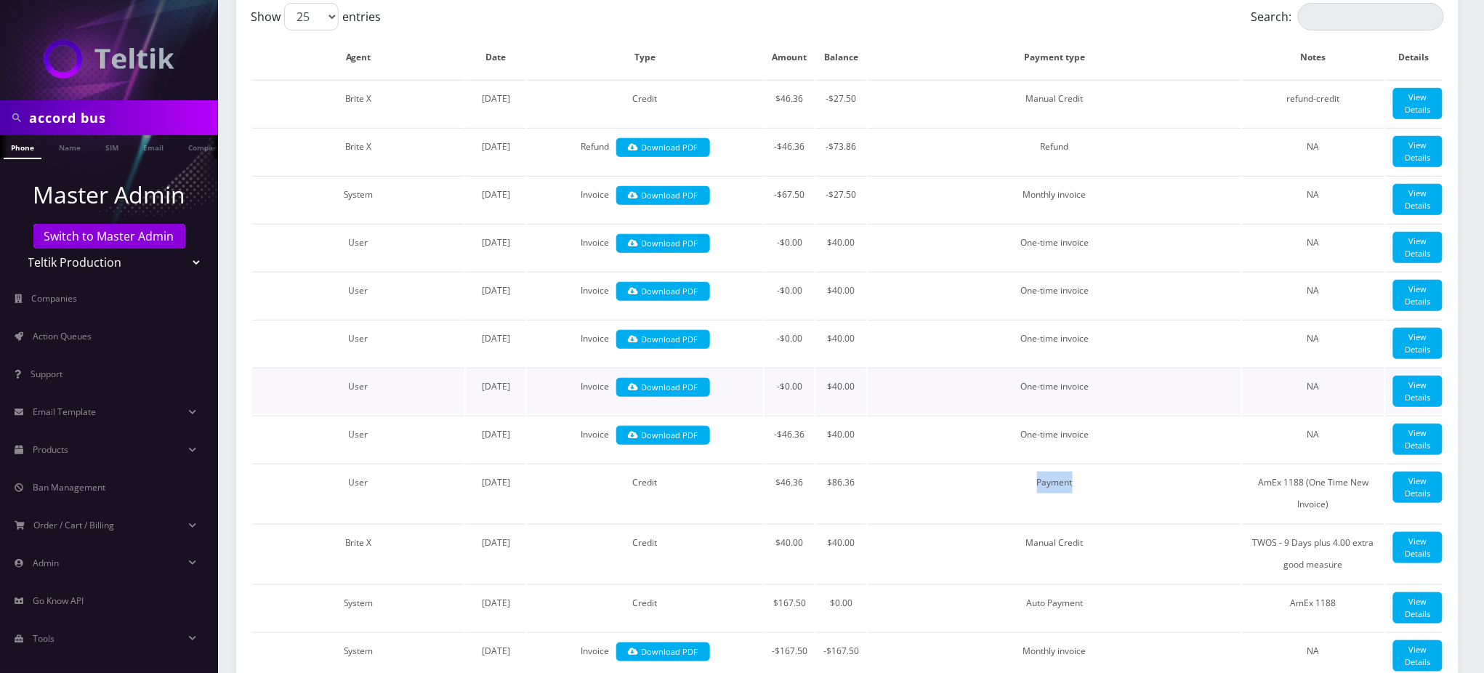
scroll to position [291, 0]
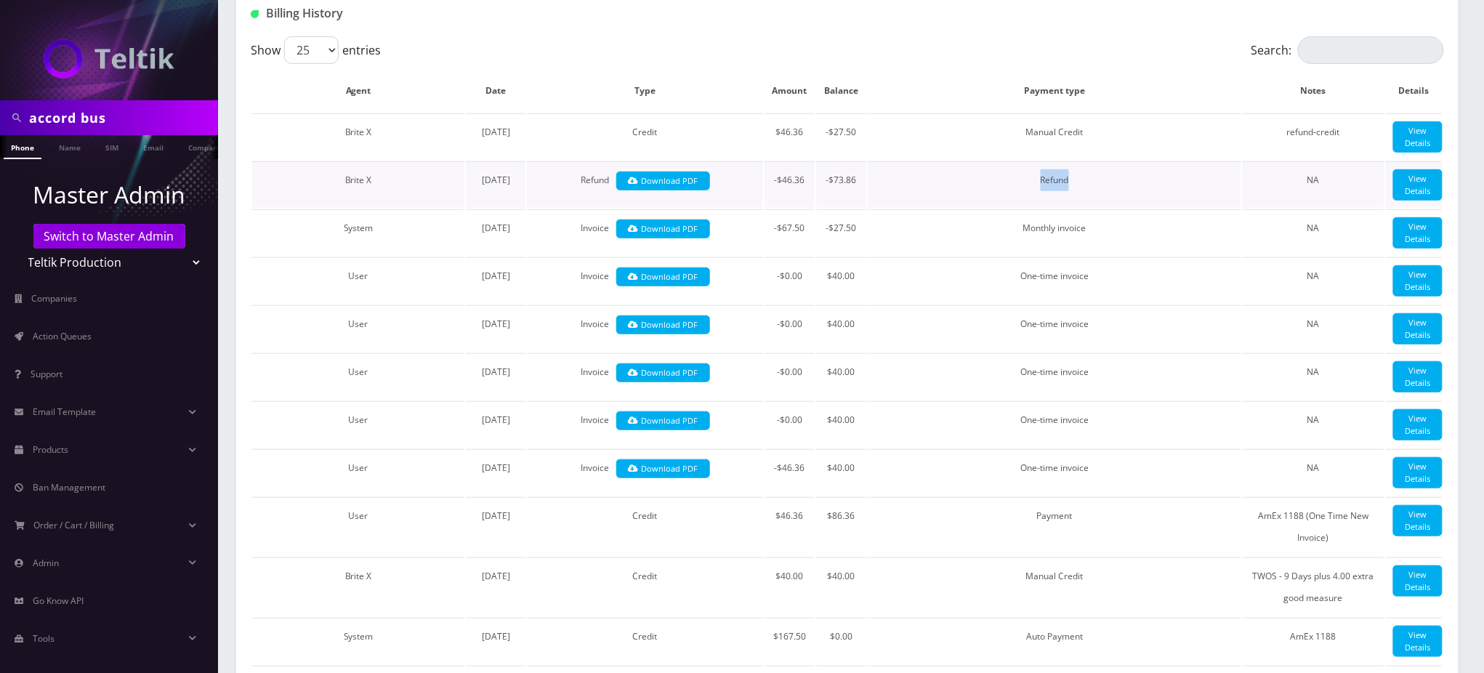
drag, startPoint x: 1029, startPoint y: 193, endPoint x: 1102, endPoint y: 180, distance: 74.5
click at [1102, 180] on td "Refund" at bounding box center [1055, 184] width 374 height 47
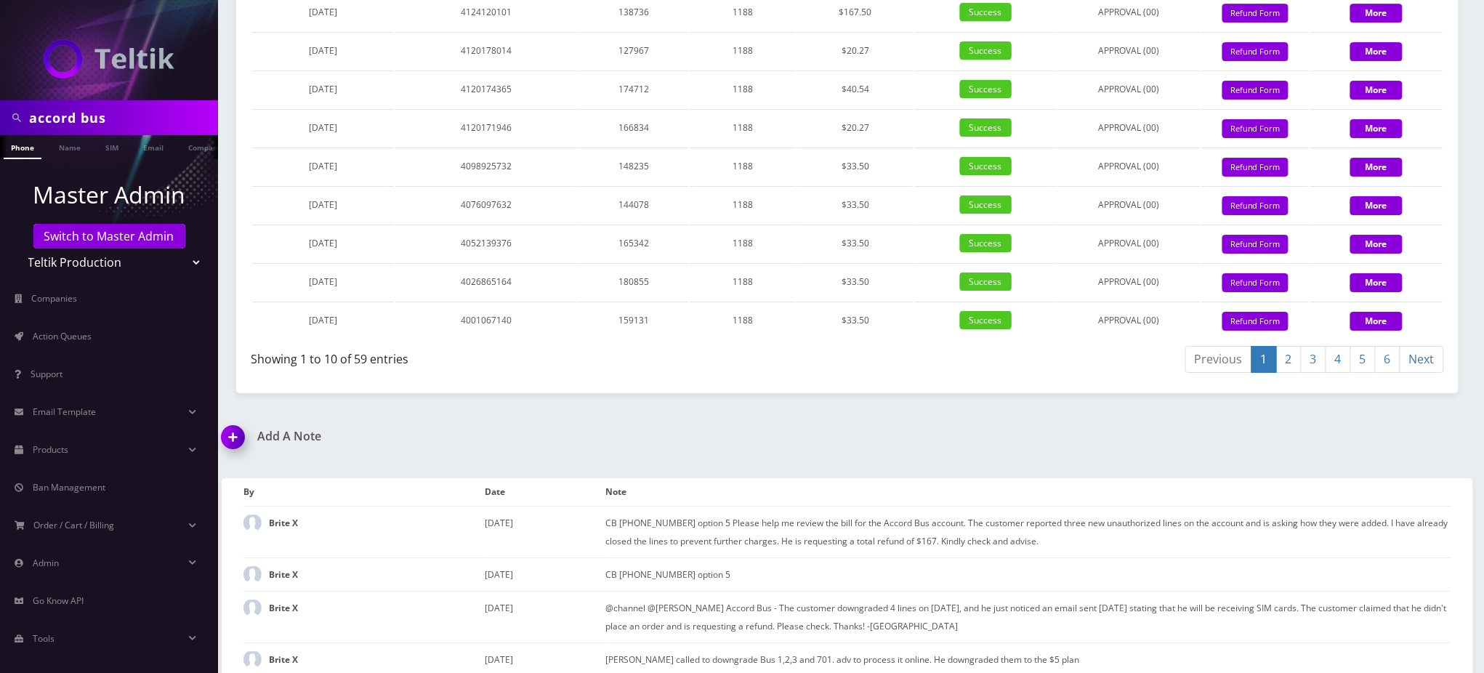
scroll to position [1841, 0]
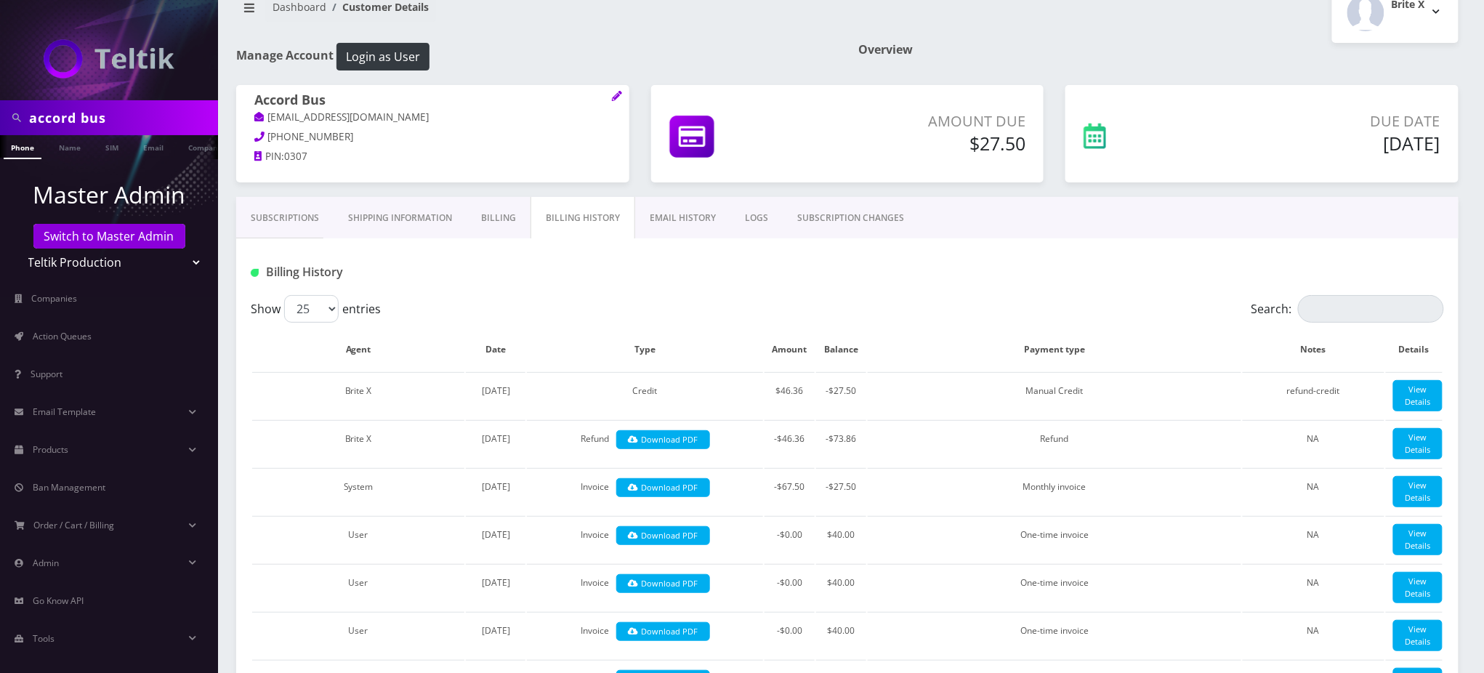
scroll to position [0, 0]
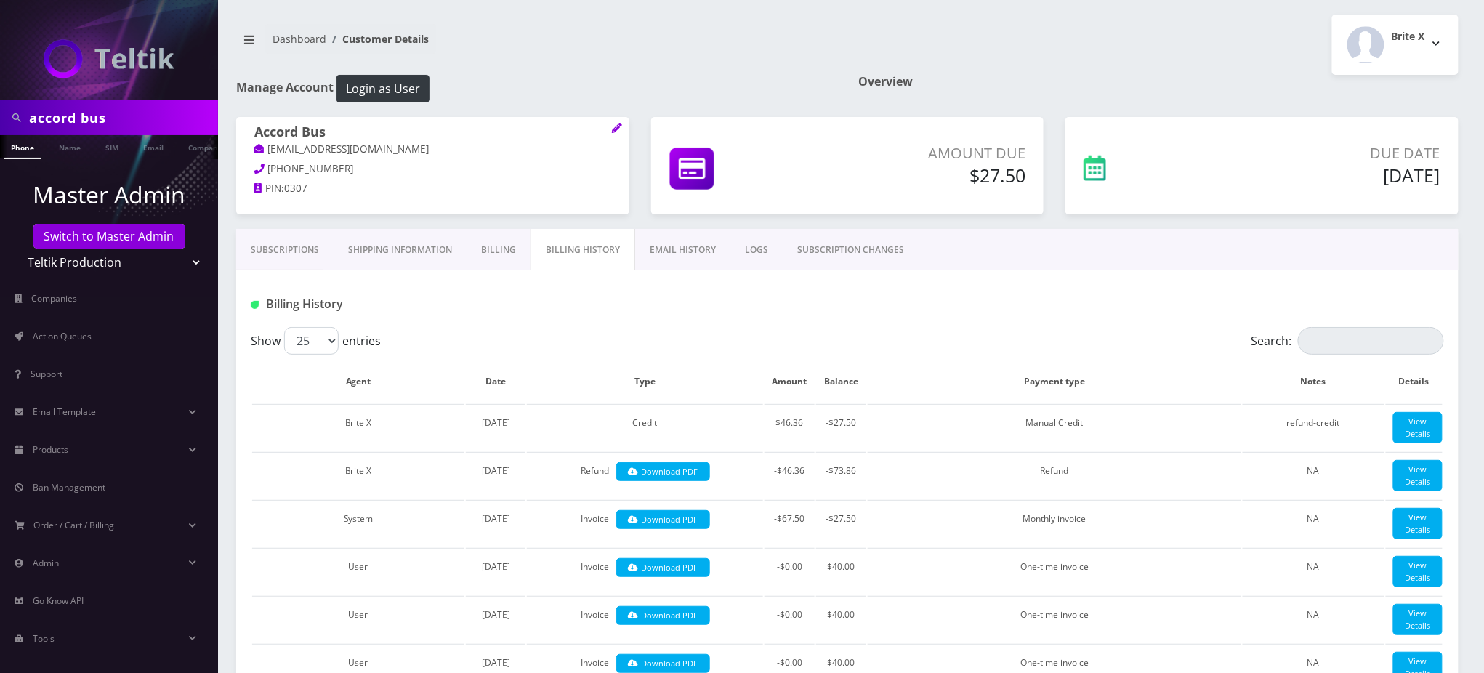
click at [675, 300] on div at bounding box center [1050, 304] width 811 height 24
click at [675, 297] on div at bounding box center [1050, 304] width 811 height 24
click at [293, 250] on link "Subscriptions" at bounding box center [284, 250] width 97 height 42
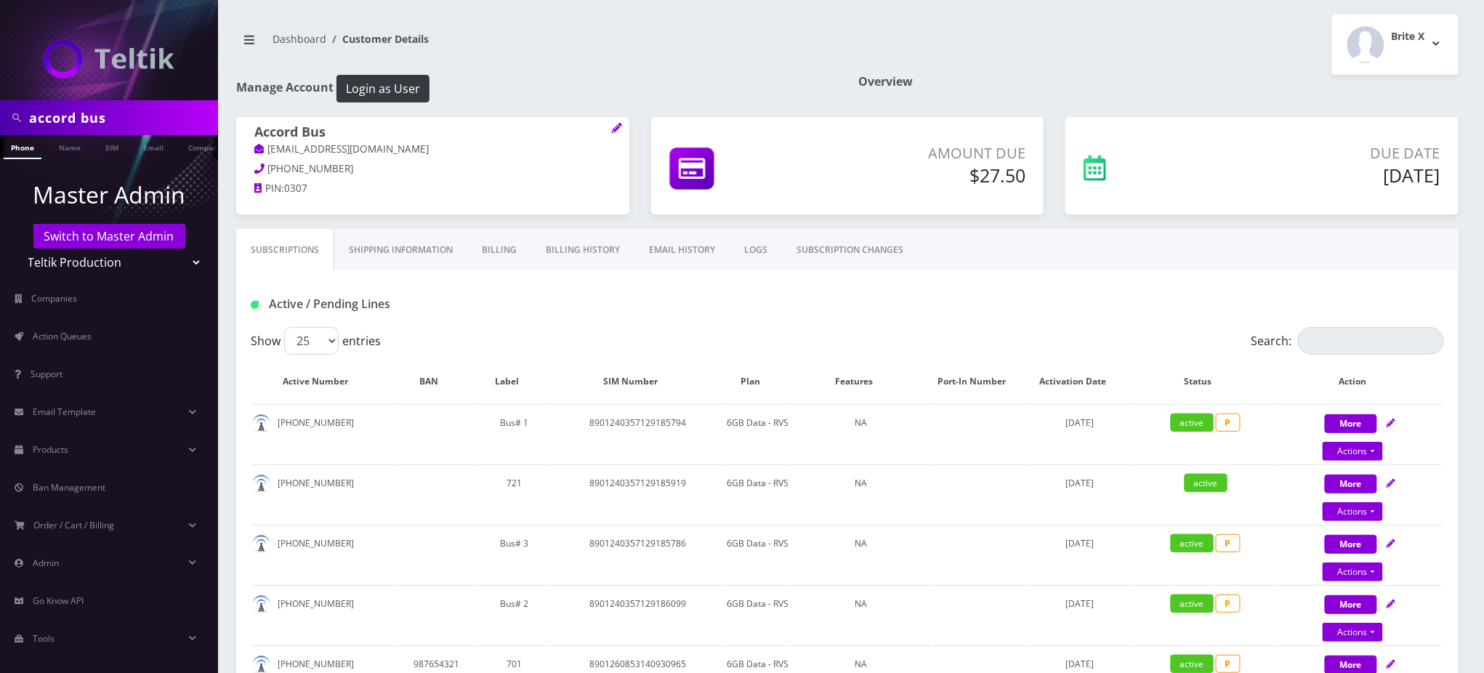
click at [848, 248] on link "SUBSCRIPTION CHANGES" at bounding box center [850, 250] width 136 height 42
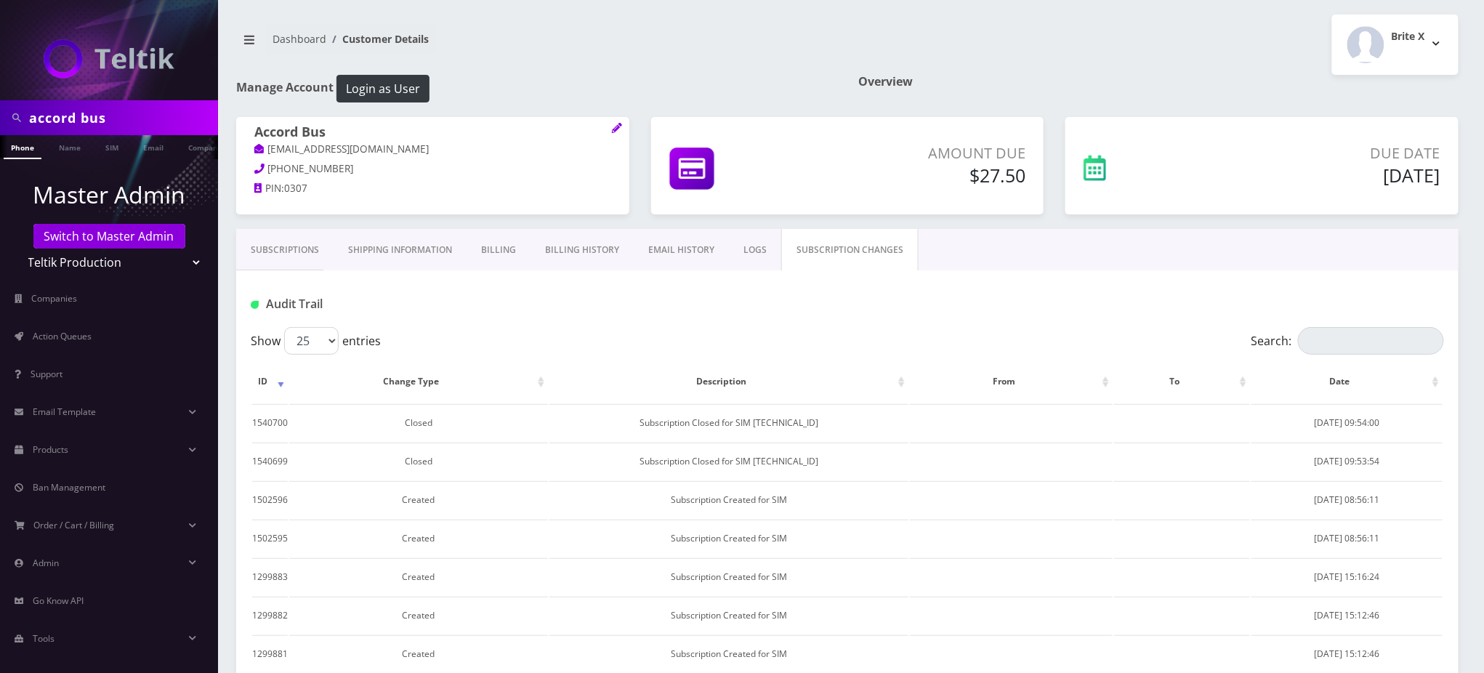
click at [622, 308] on h1 "Audit Trail" at bounding box center [442, 304] width 383 height 14
click at [994, 558] on td at bounding box center [1012, 576] width 204 height 37
click at [851, 304] on div "Audit Trail" at bounding box center [847, 304] width 1215 height 24
click at [946, 290] on div "Audit Trail" at bounding box center [847, 298] width 1223 height 57
click at [582, 256] on link "Billing History" at bounding box center [582, 250] width 103 height 42
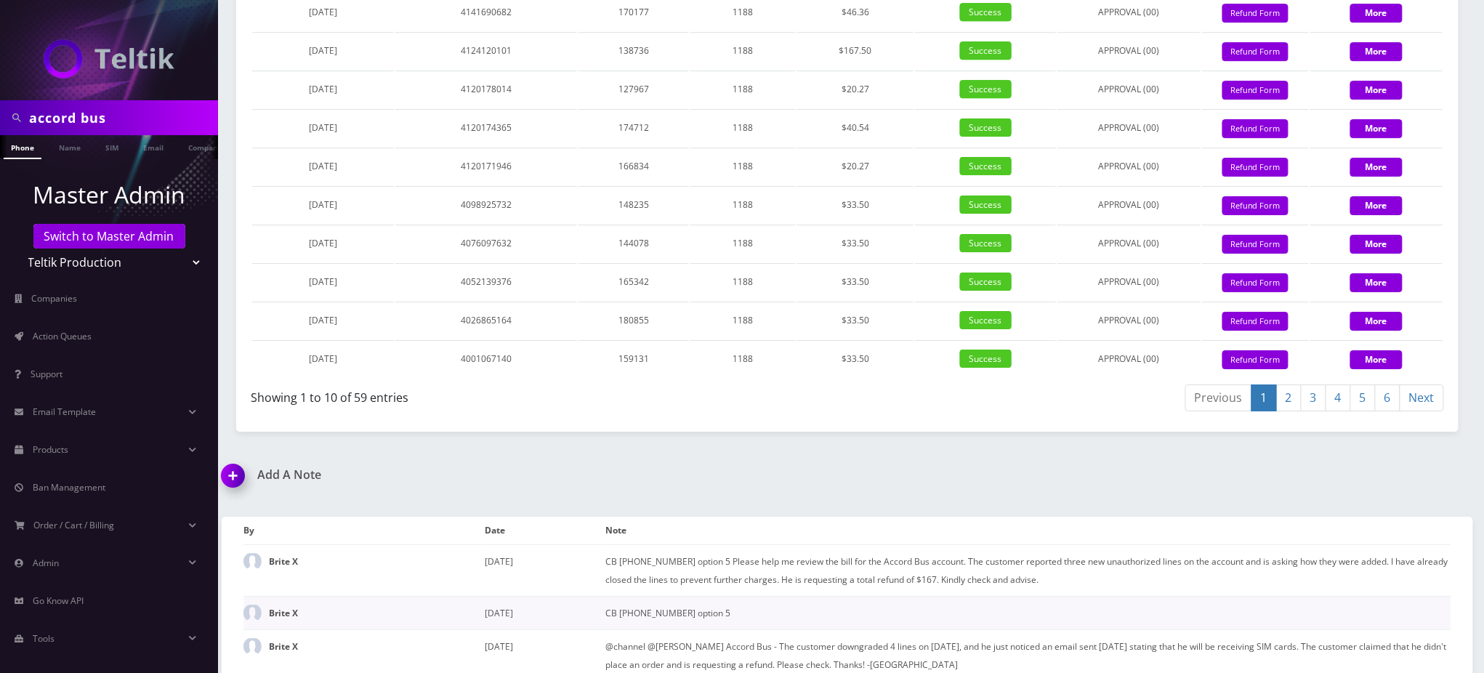
scroll to position [1841, 0]
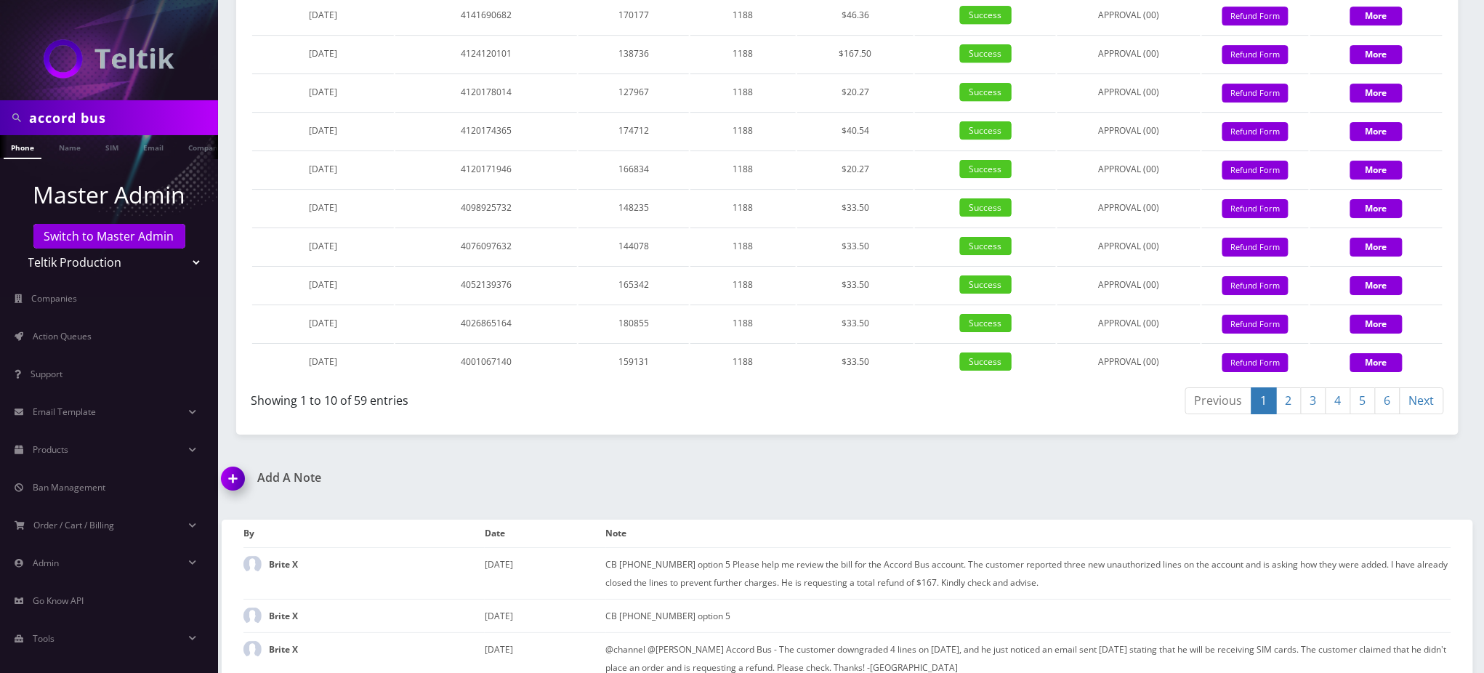
drag, startPoint x: 833, startPoint y: 277, endPoint x: 877, endPoint y: 276, distance: 44.4
click at [877, 72] on td "$167.50" at bounding box center [855, 53] width 116 height 37
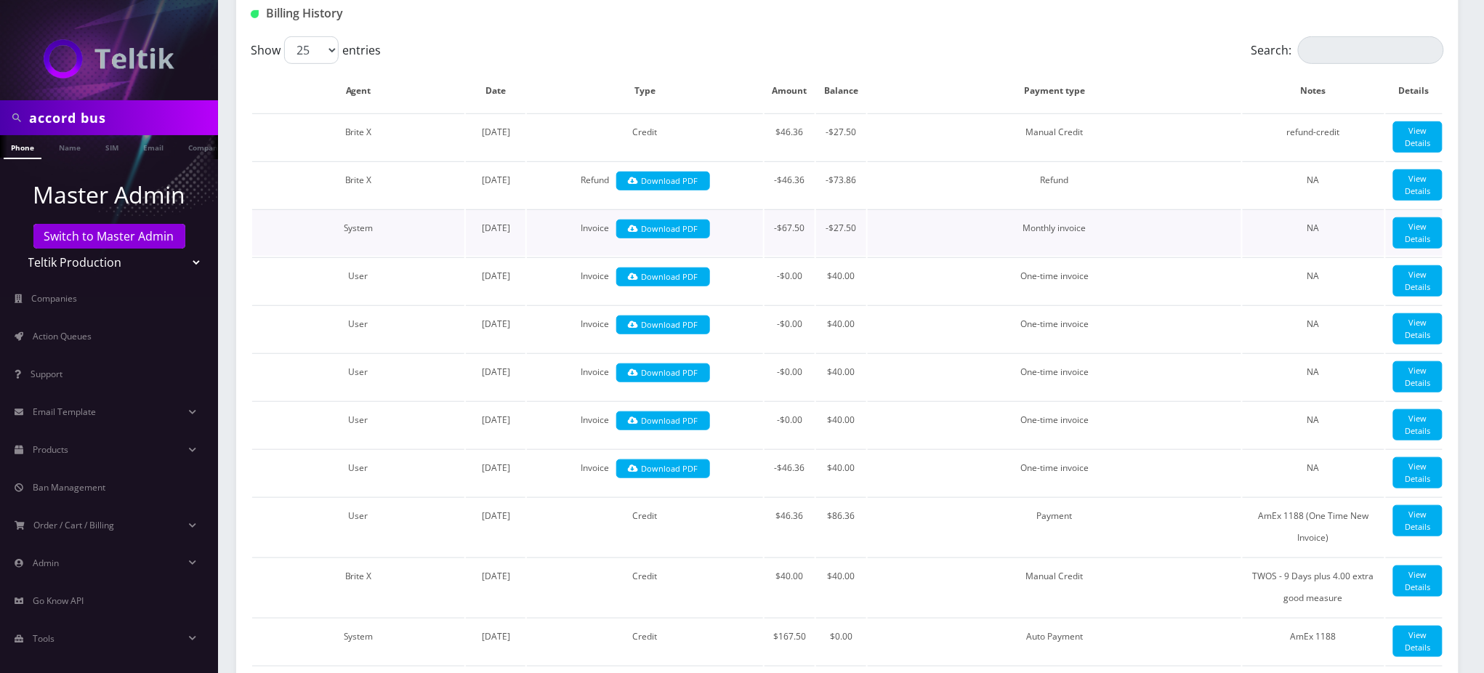
scroll to position [0, 0]
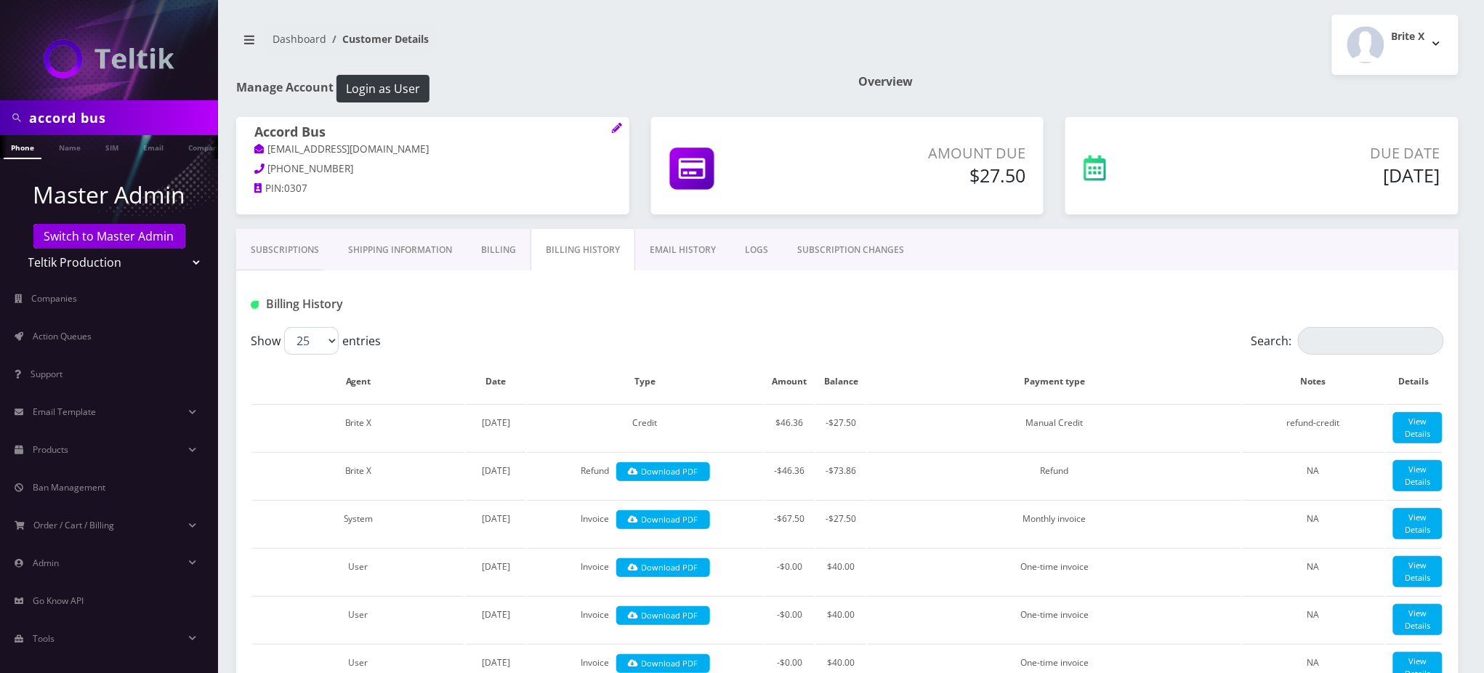
click at [572, 334] on div "Show 25 50 100 250 500 entries" at bounding box center [699, 341] width 896 height 28
click at [308, 244] on link "Subscriptions" at bounding box center [284, 250] width 97 height 42
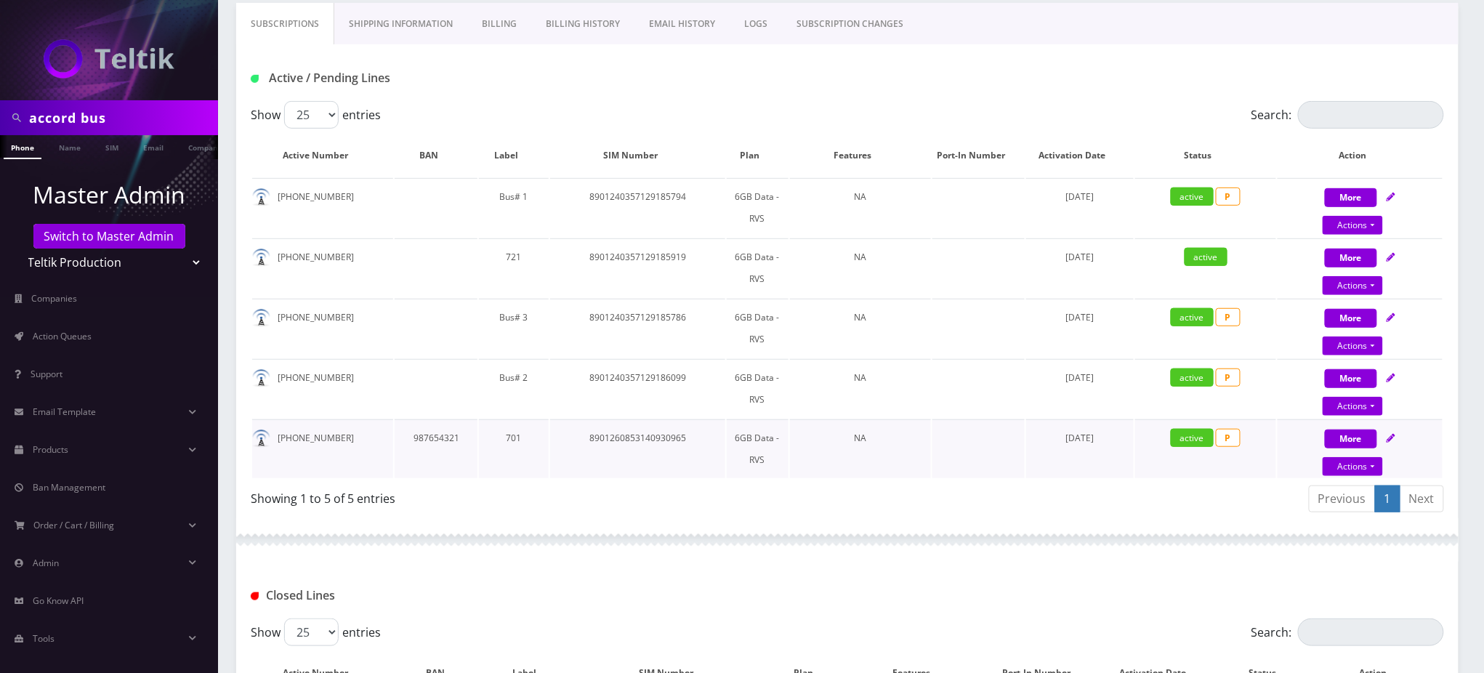
scroll to position [193, 0]
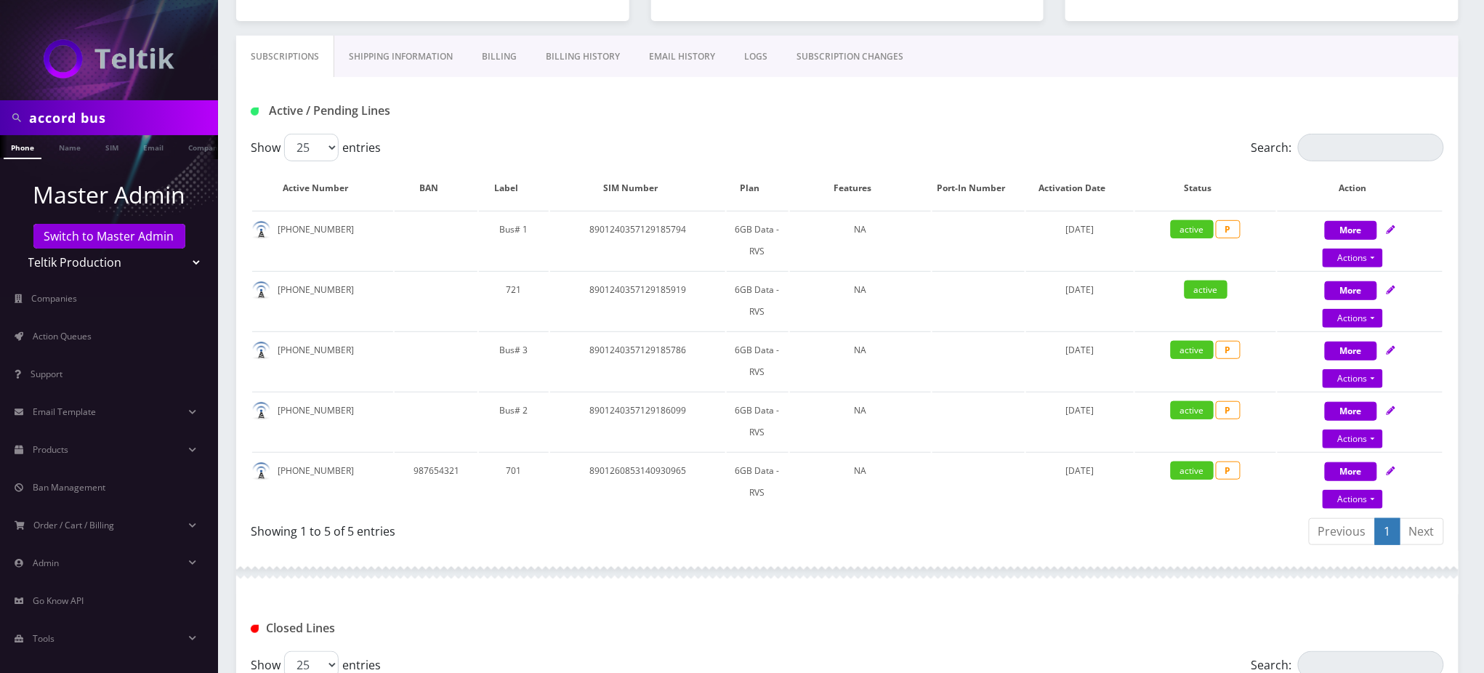
click at [631, 116] on h1 "Active / Pending Lines" at bounding box center [442, 111] width 383 height 14
click at [625, 104] on h1 "Active / Pending Lines" at bounding box center [442, 111] width 383 height 14
drag, startPoint x: 486, startPoint y: 286, endPoint x: 823, endPoint y: 282, distance: 337.3
click at [823, 282] on tr "347-456-2792 721 8901240357129185919 6GB Data - RVS NA August 27, 2025 active M…" at bounding box center [847, 300] width 1191 height 59
click at [803, 124] on div "Active / Pending Lines" at bounding box center [847, 105] width 1223 height 57
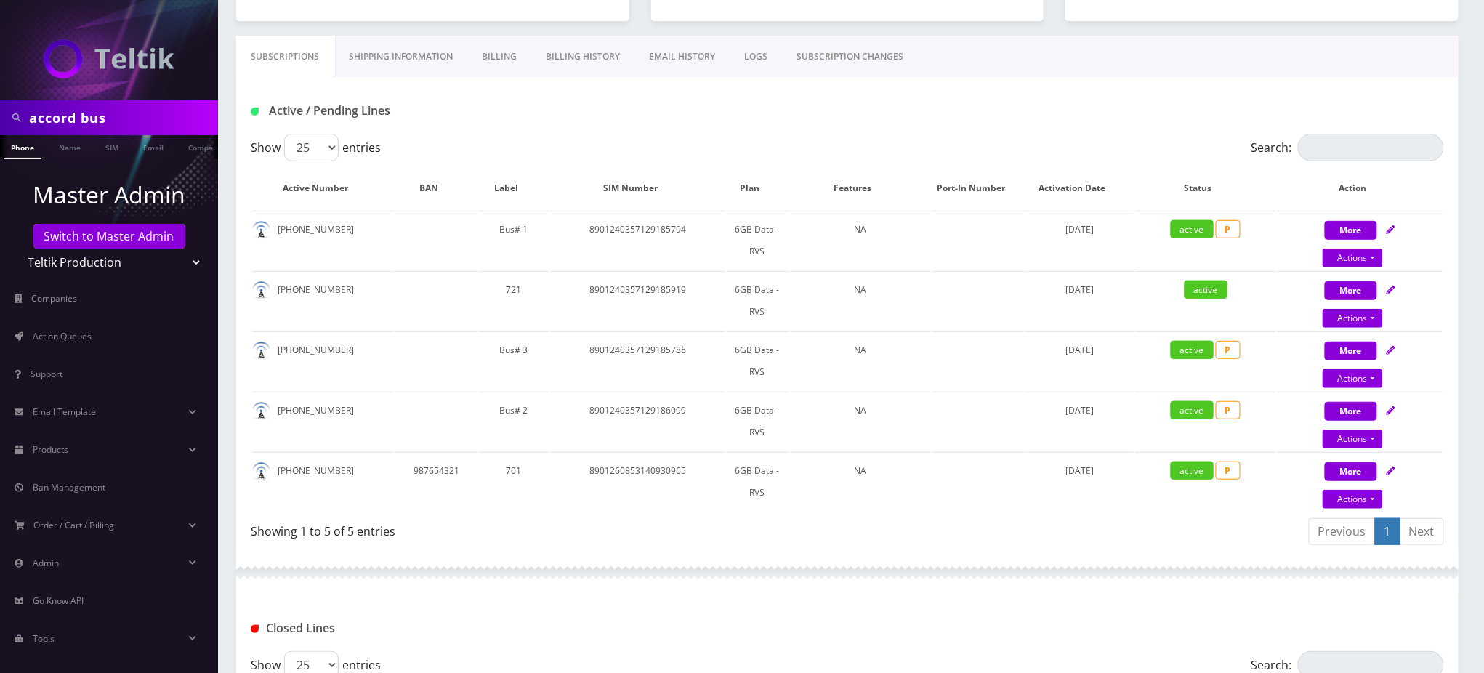
click at [808, 117] on div "Active / Pending Lines" at bounding box center [847, 111] width 1215 height 24
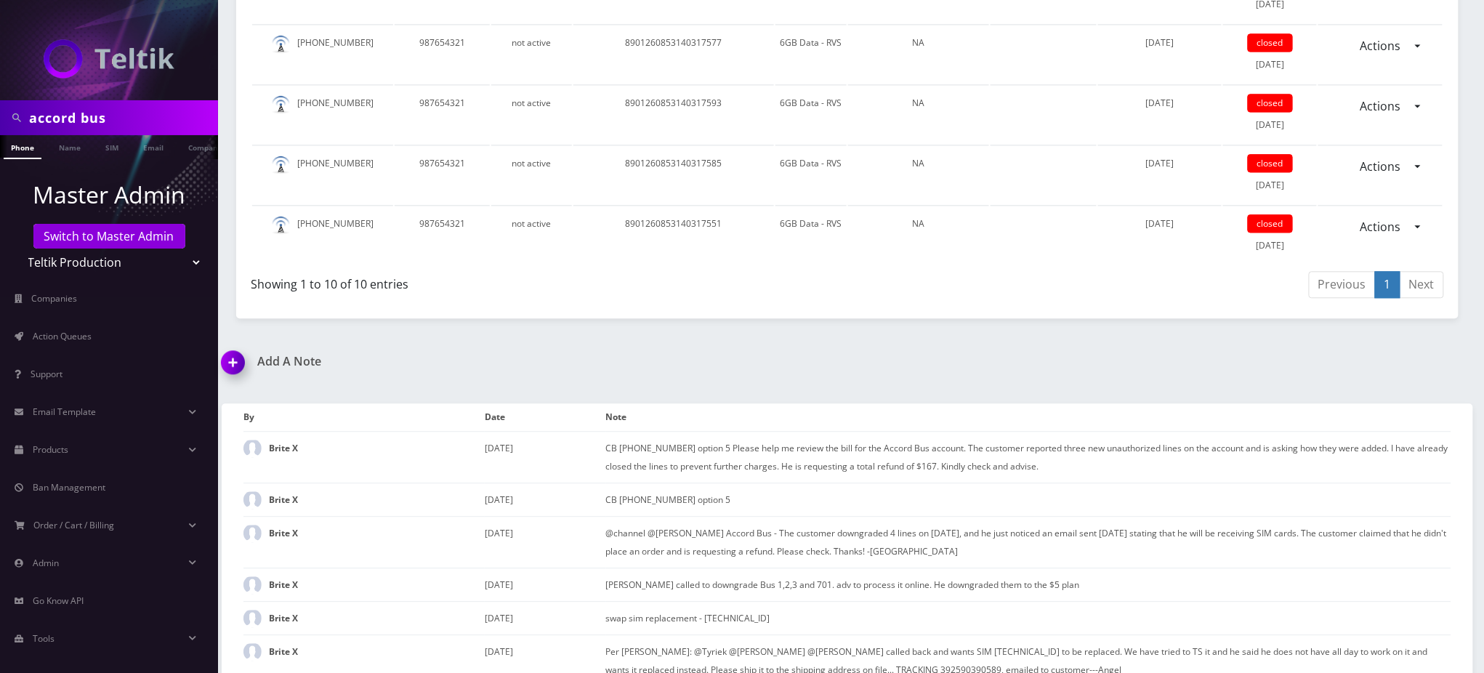
scroll to position [1551, 0]
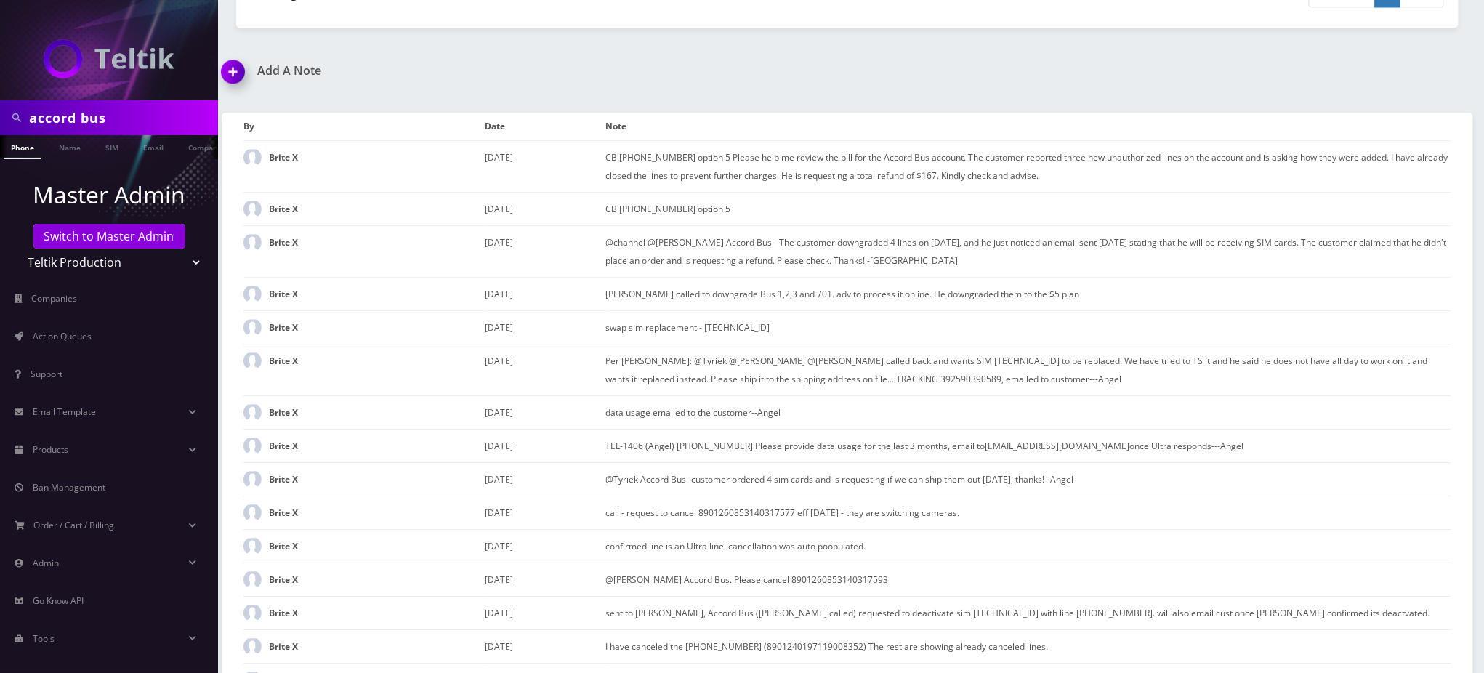
click at [743, 64] on h1 "Add A Note" at bounding box center [529, 71] width 615 height 14
